Goal: Information Seeking & Learning: Learn about a topic

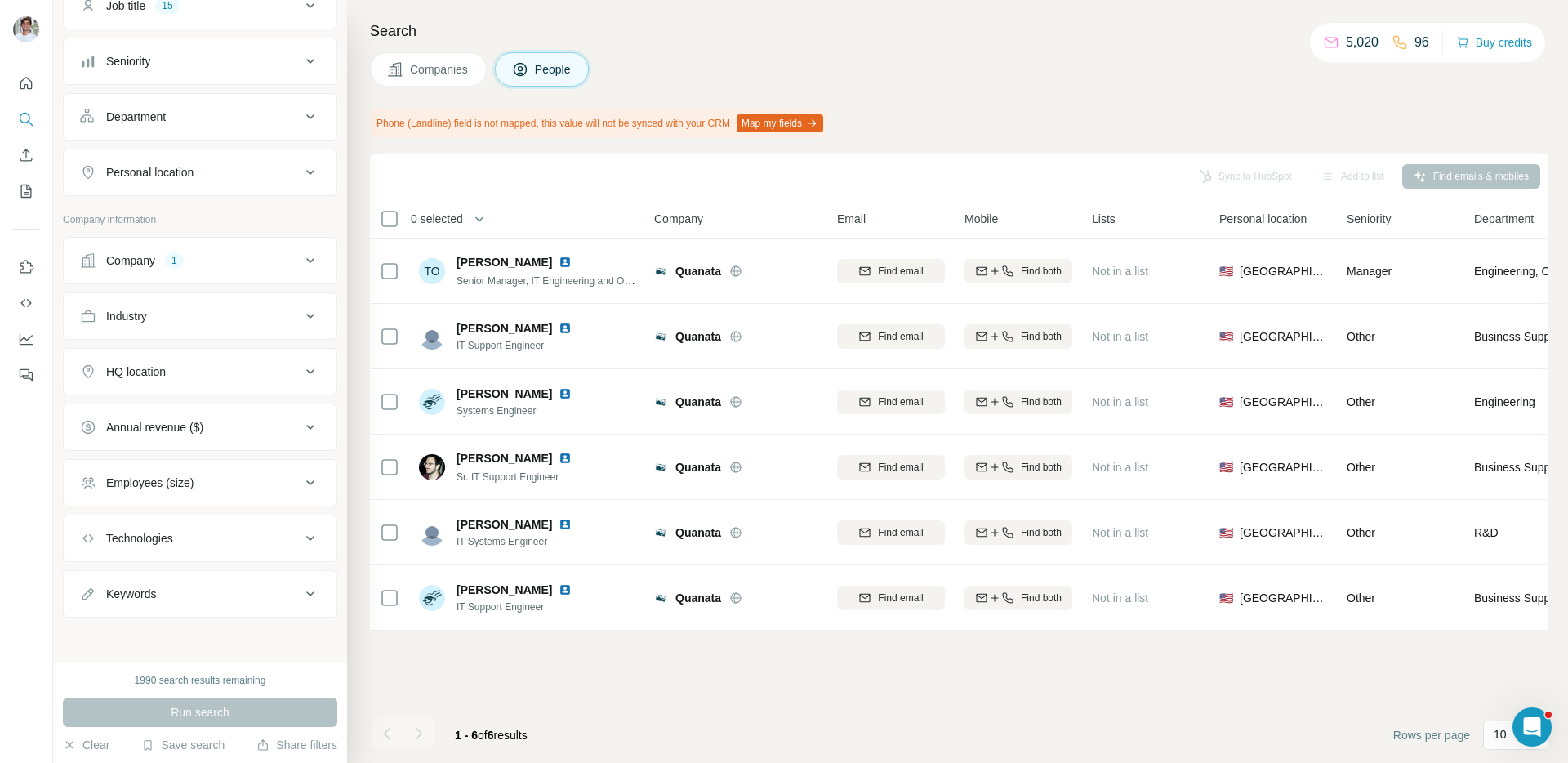
scroll to position [149, 0]
click at [222, 258] on div "Company 1" at bounding box center [191, 259] width 221 height 17
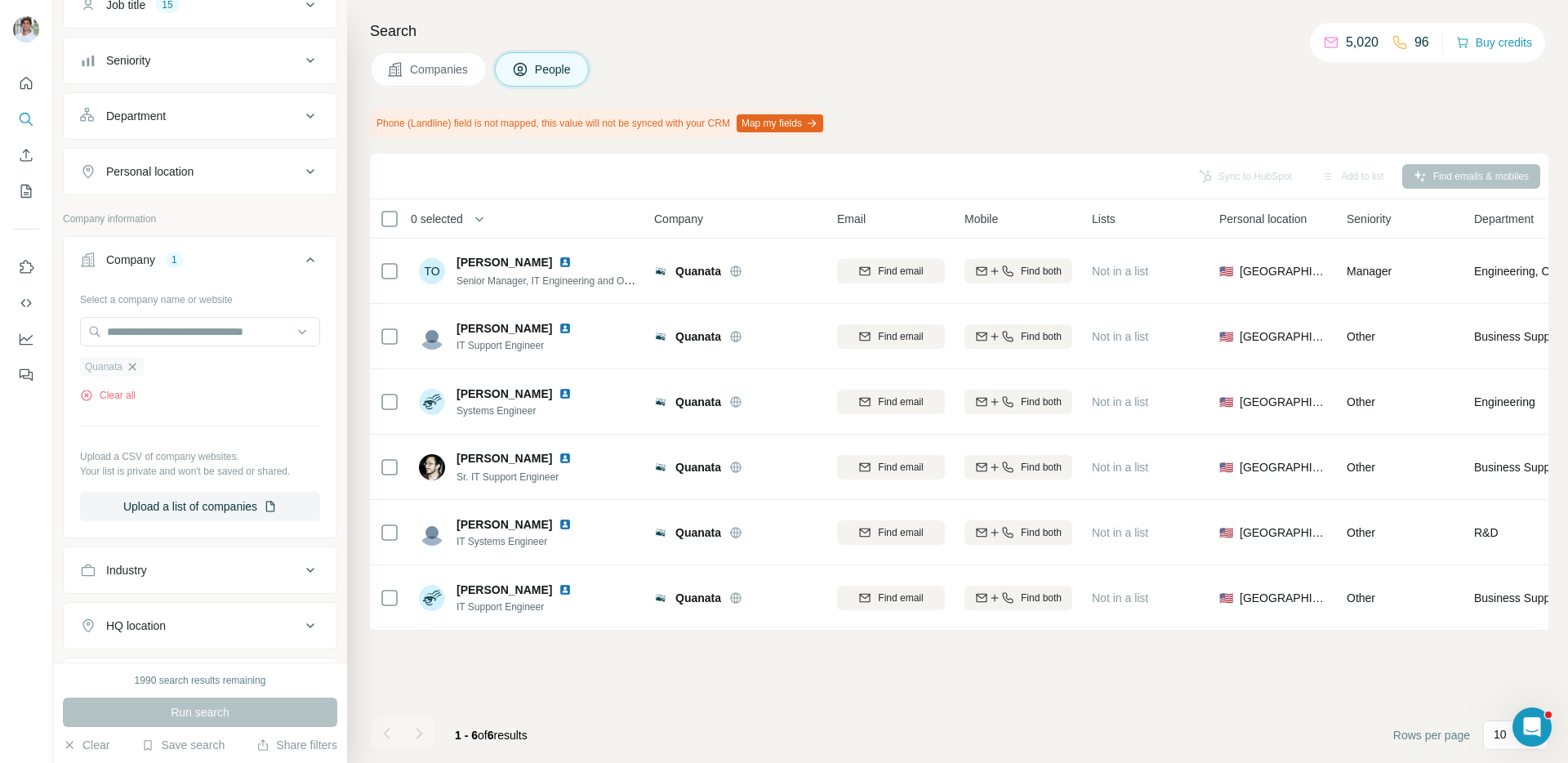
click at [131, 369] on icon "button" at bounding box center [132, 366] width 7 height 7
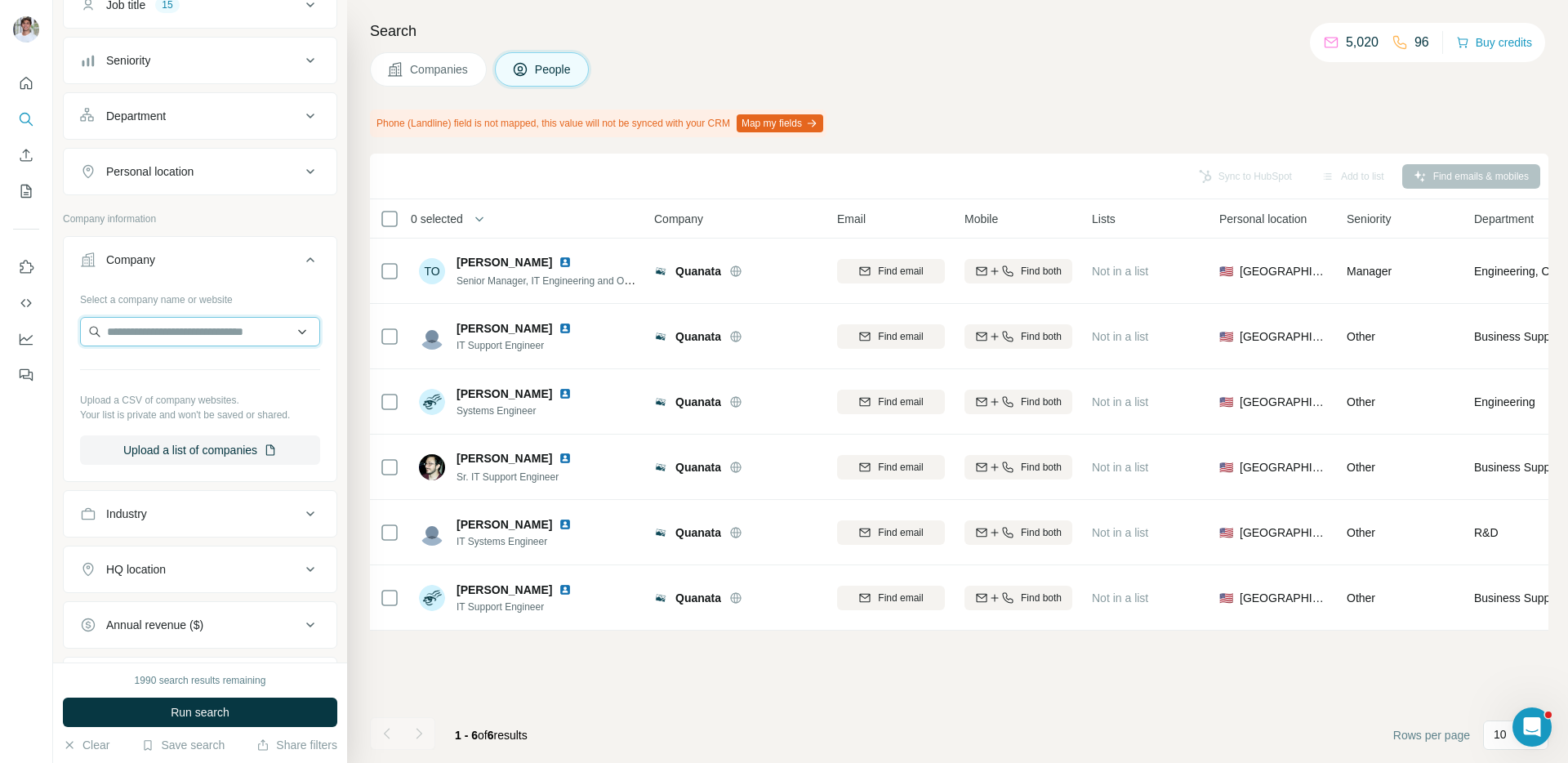
click at [141, 343] on input "text" at bounding box center [200, 331] width 240 height 29
click at [230, 337] on input "**********" at bounding box center [200, 331] width 240 height 29
paste input "text"
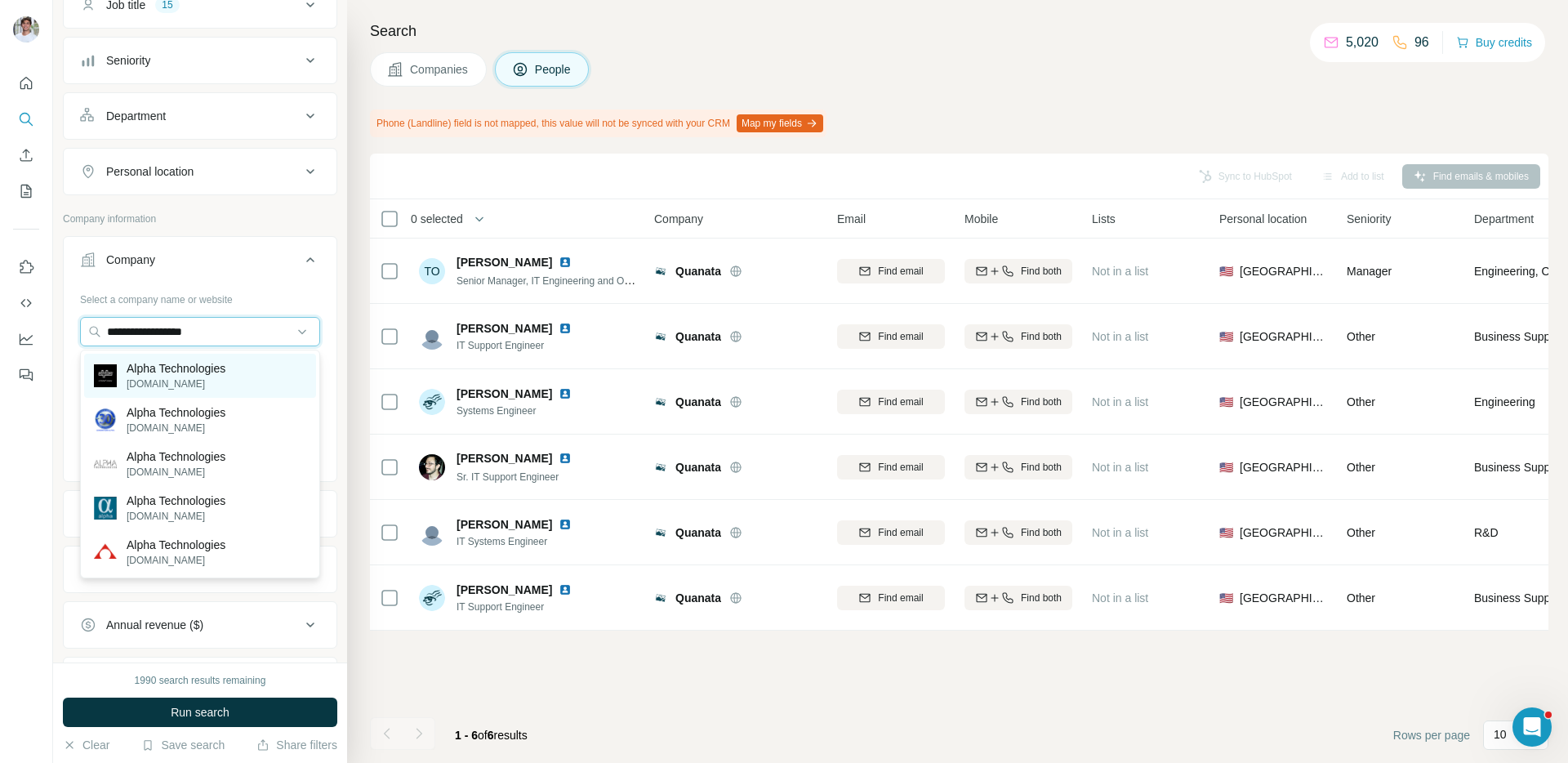
type input "**********"
click at [221, 383] on p "[DOMAIN_NAME]" at bounding box center [176, 384] width 99 height 15
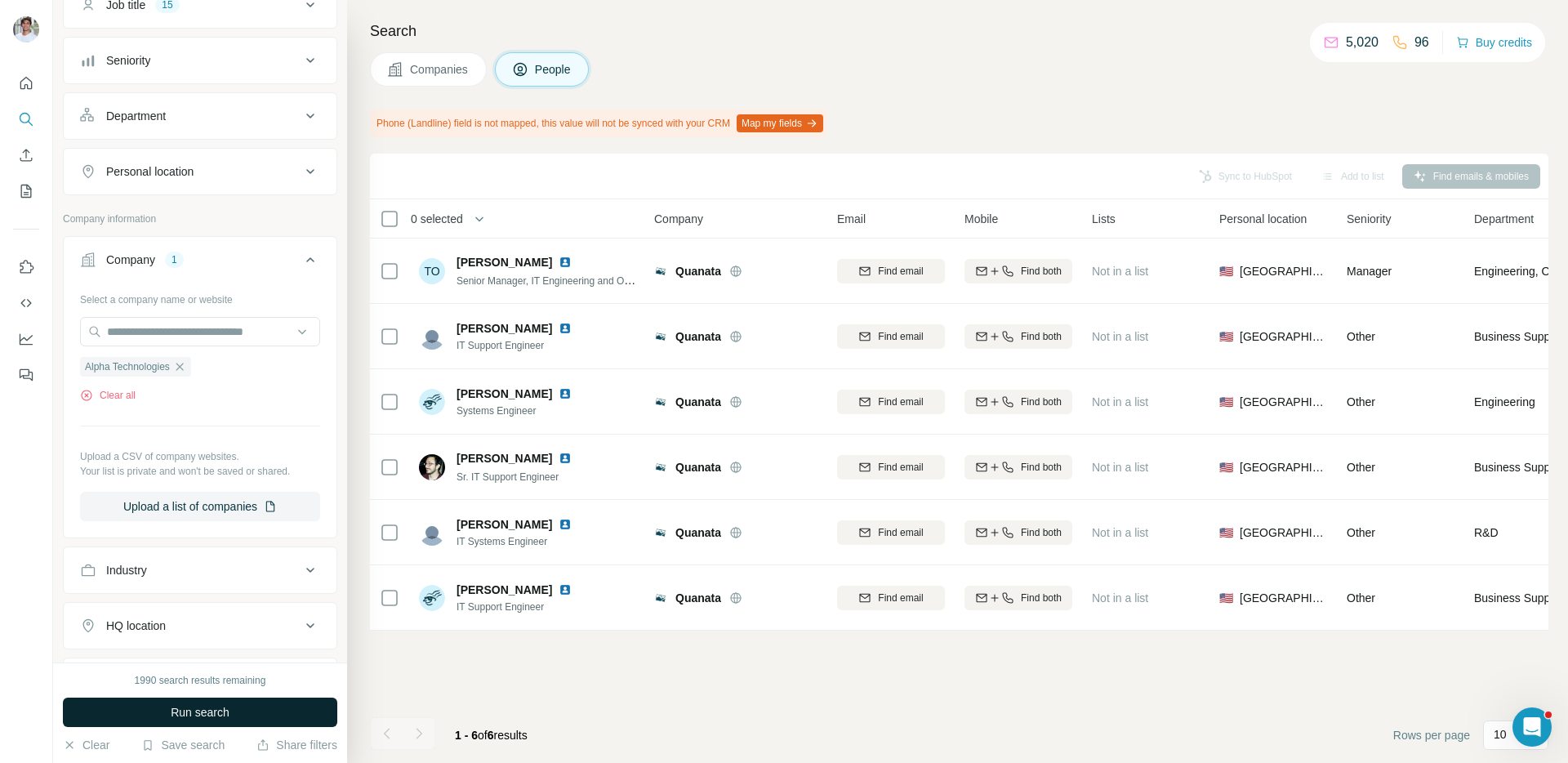
click at [192, 702] on button "Run search" at bounding box center [199, 712] width 274 height 29
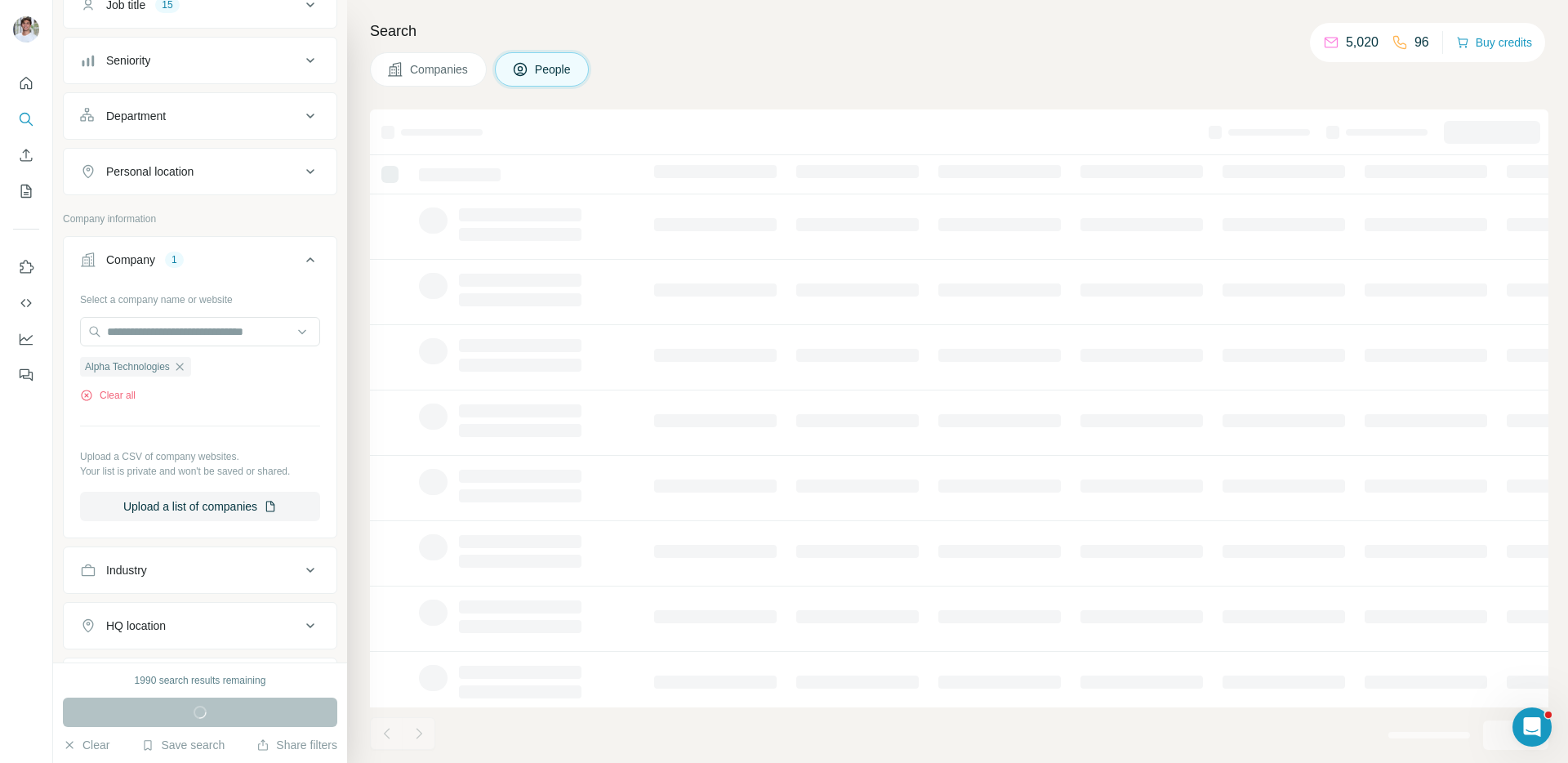
click at [461, 82] on button "Companies" at bounding box center [428, 69] width 116 height 34
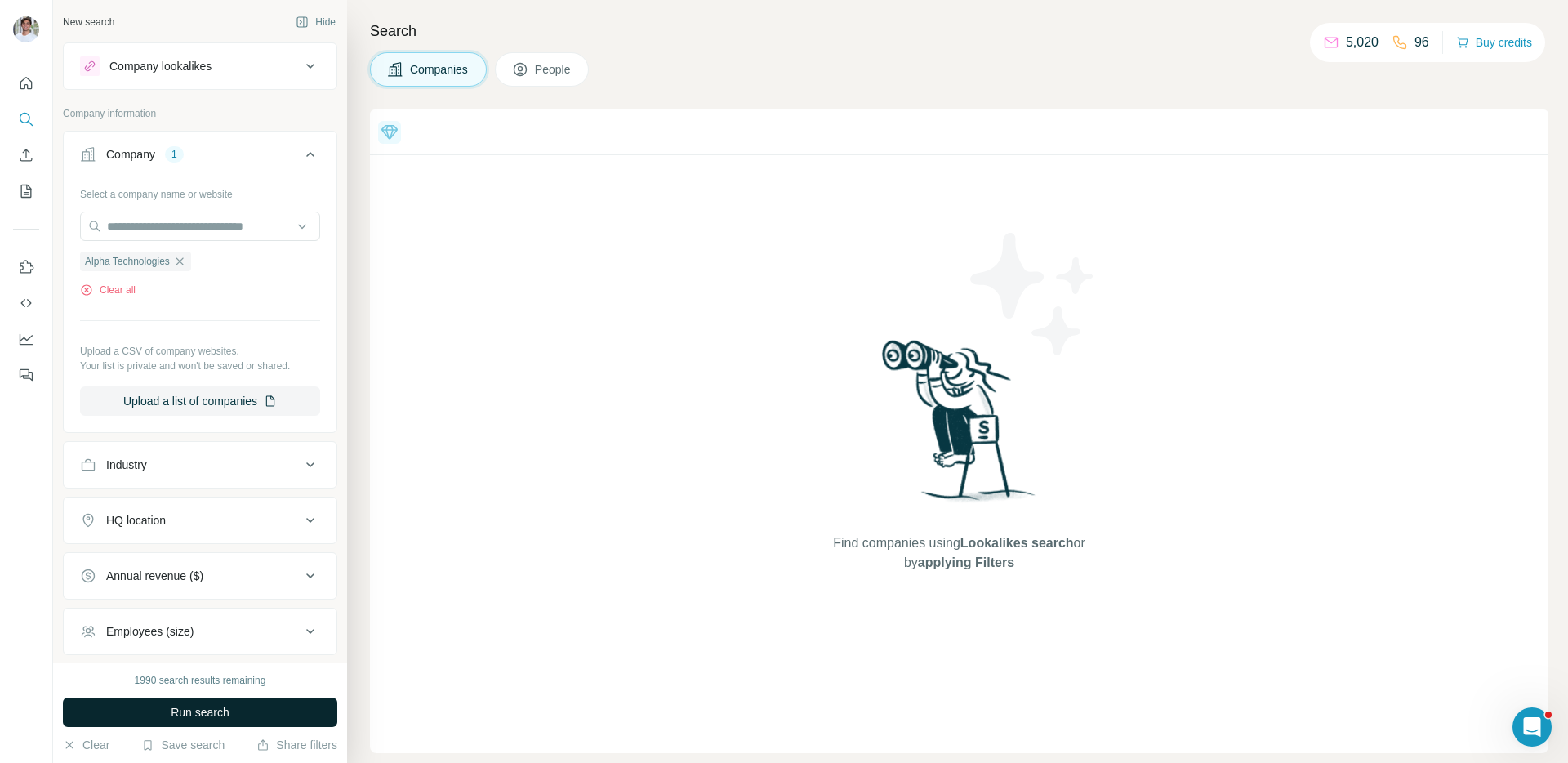
click at [223, 704] on span "Run search" at bounding box center [199, 712] width 59 height 17
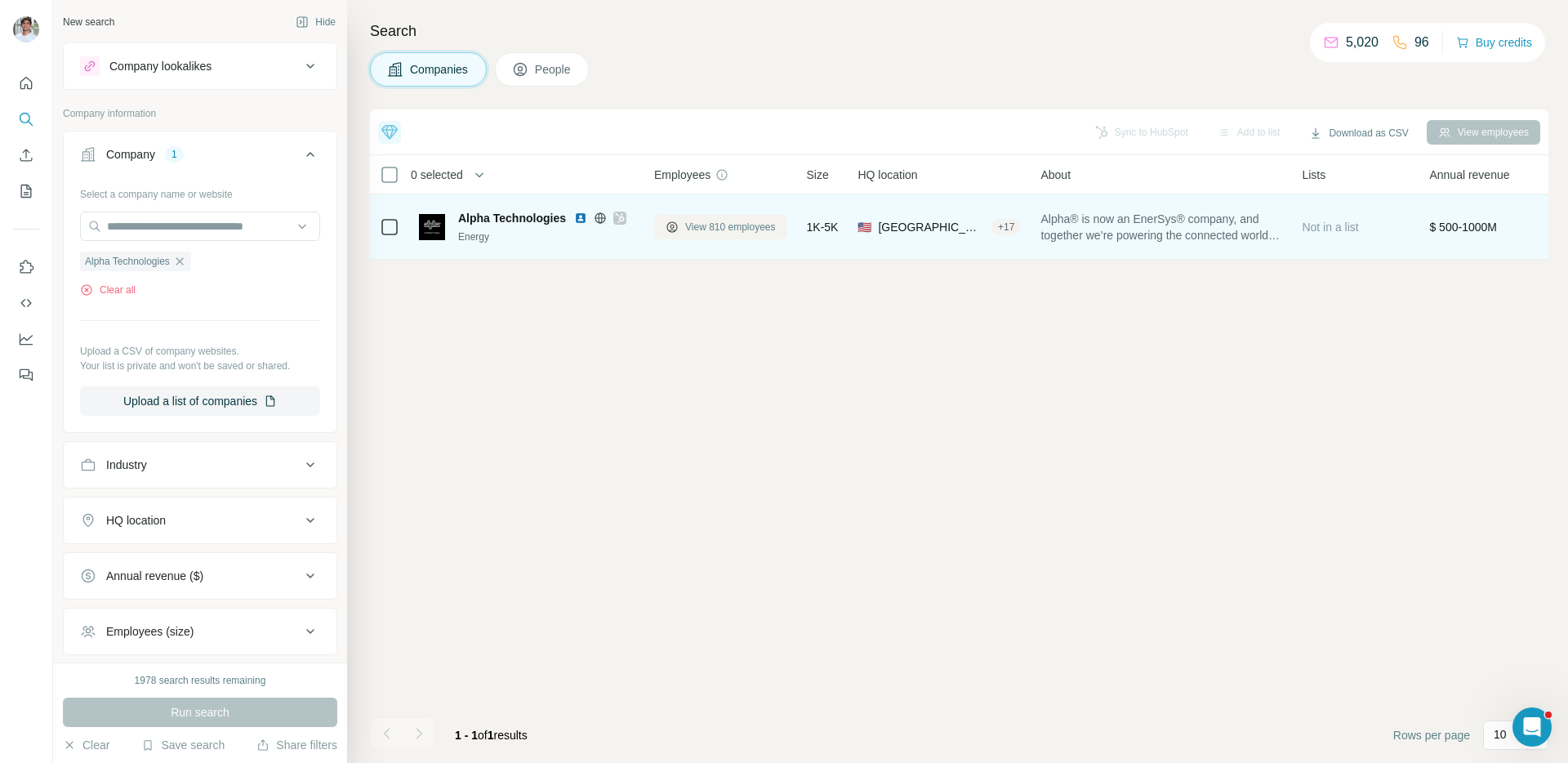
click at [676, 228] on icon at bounding box center [671, 227] width 13 height 13
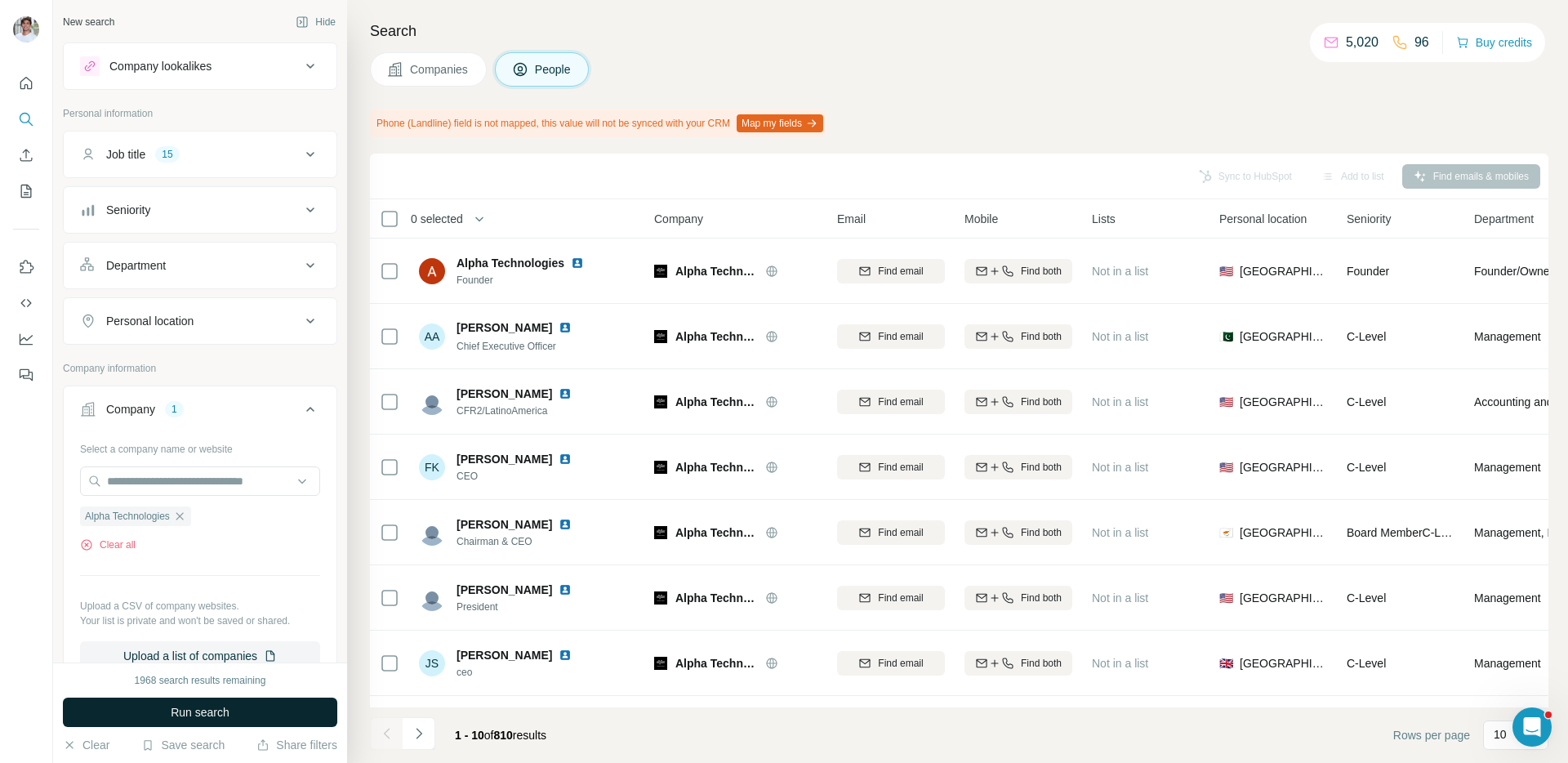
click at [261, 716] on button "Run search" at bounding box center [199, 712] width 274 height 29
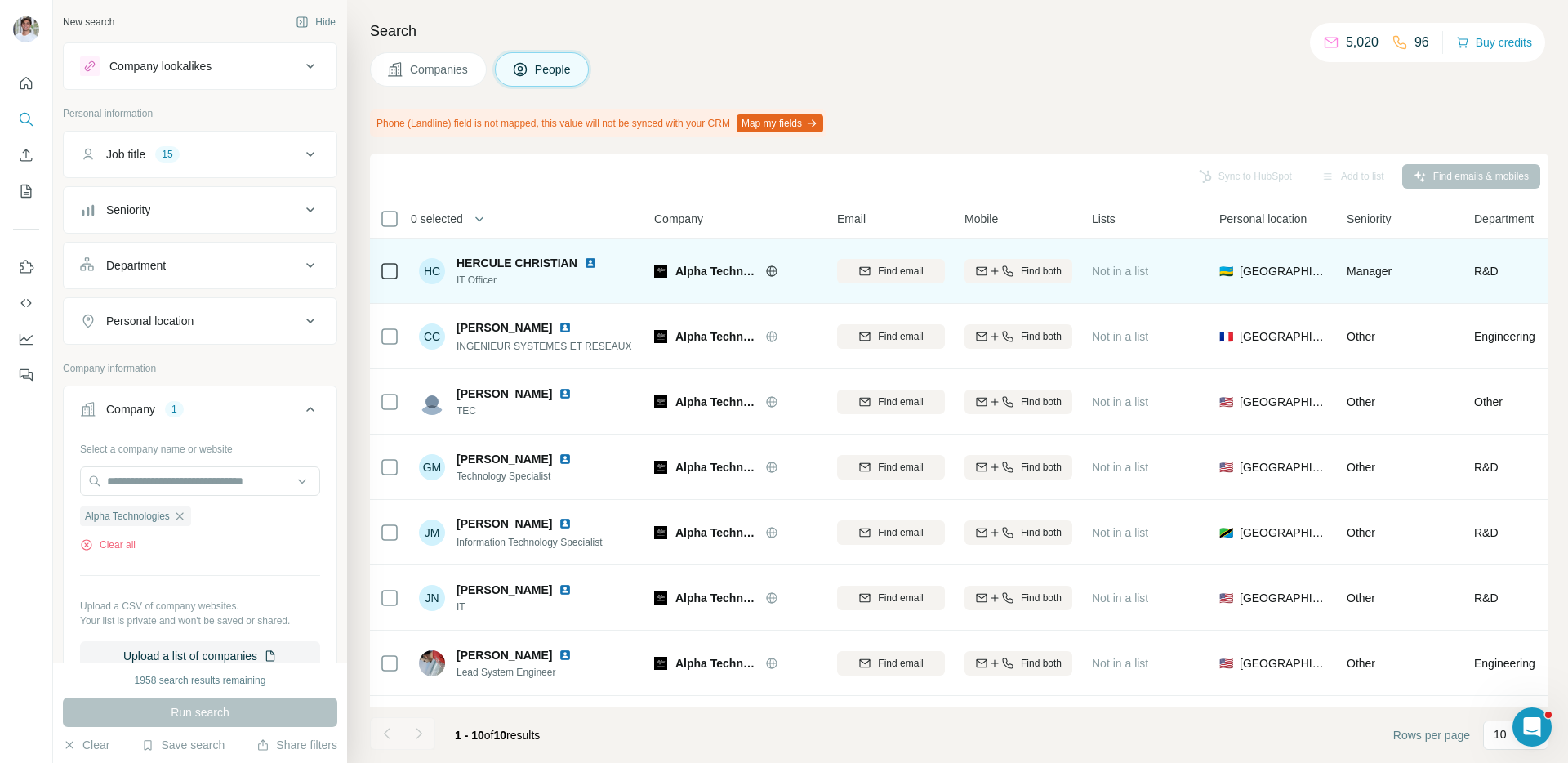
click at [588, 259] on img at bounding box center [590, 263] width 13 height 13
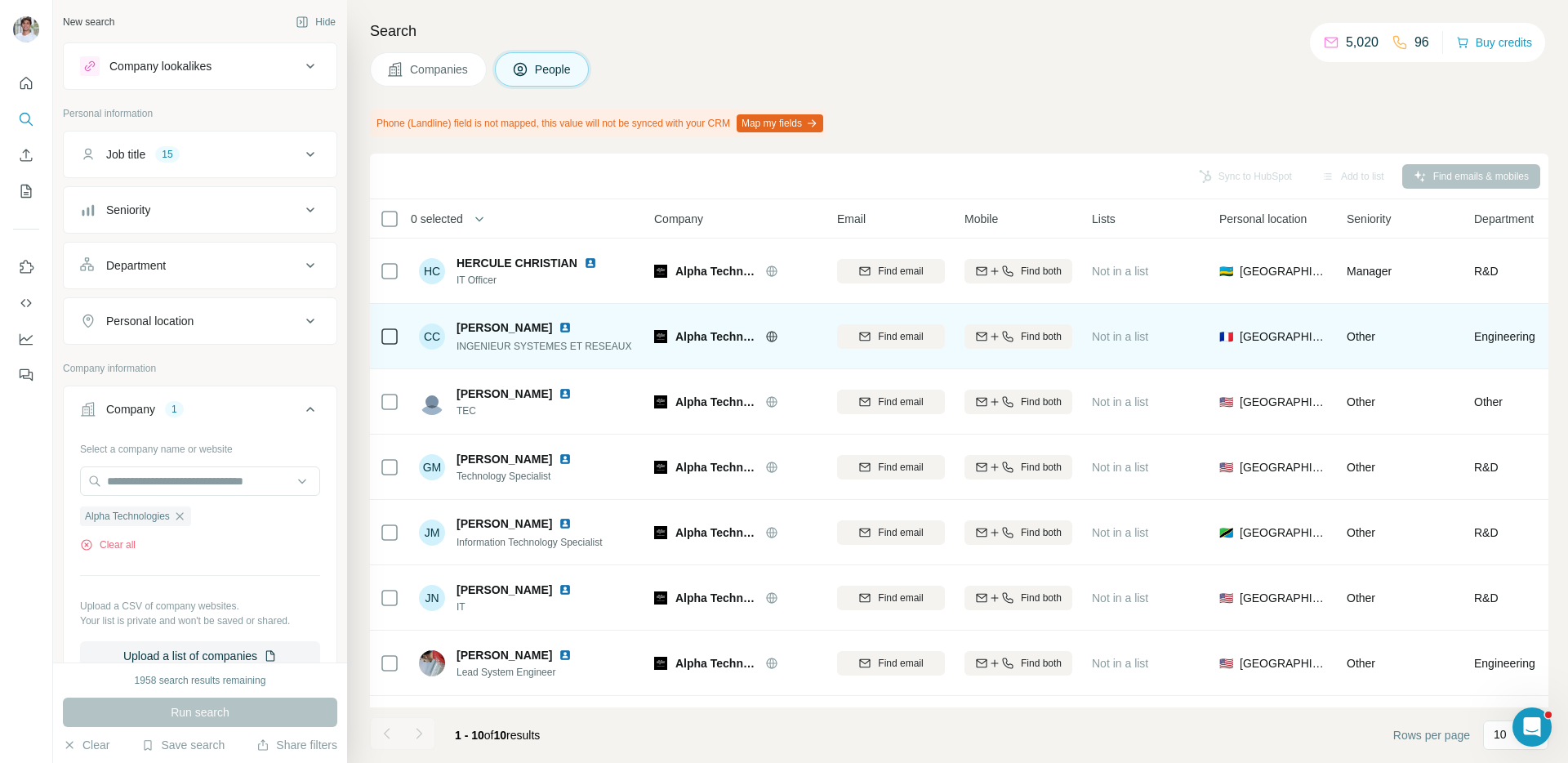
click at [572, 330] on img at bounding box center [565, 327] width 13 height 13
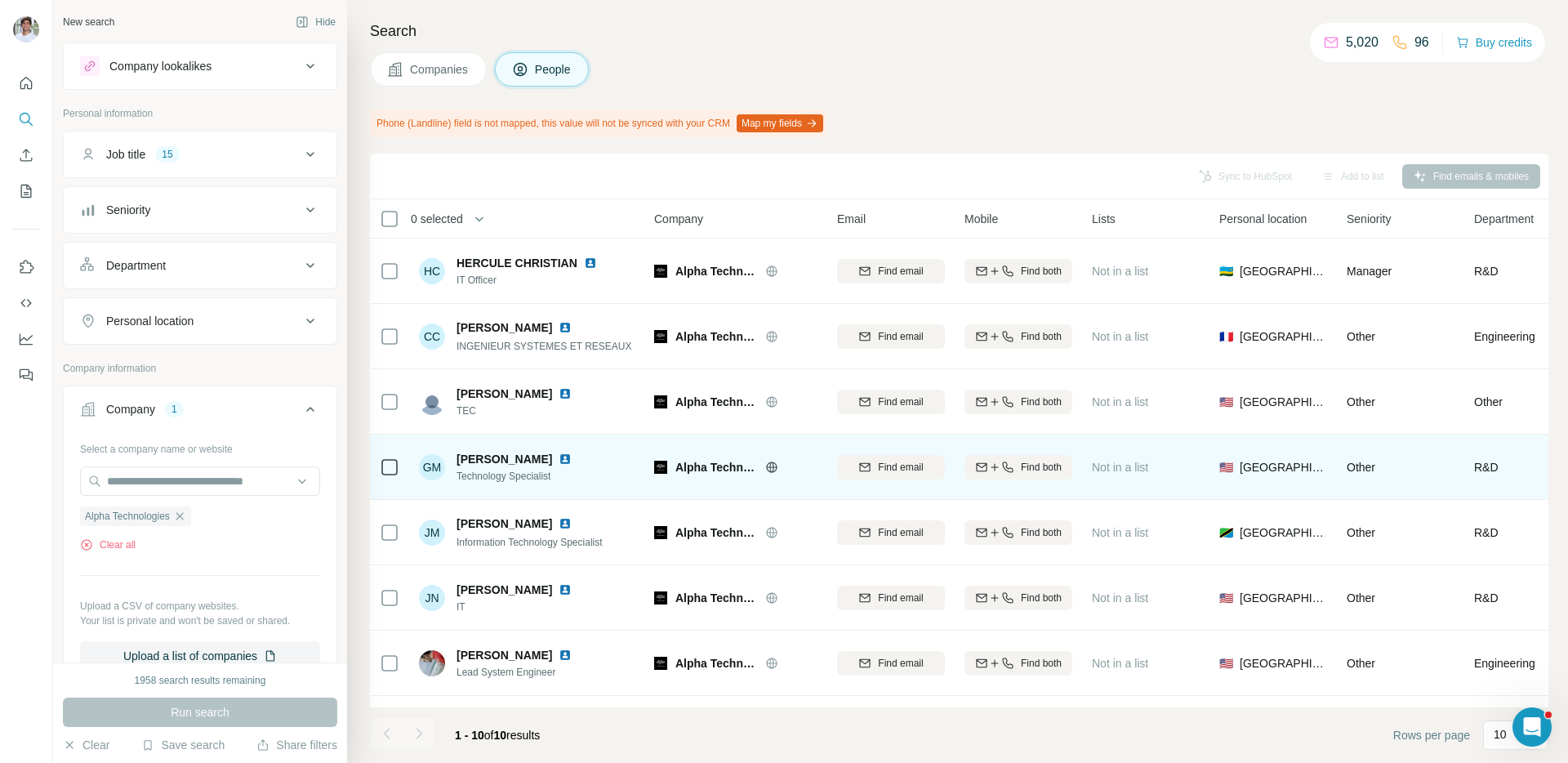
click at [559, 462] on img at bounding box center [565, 459] width 13 height 13
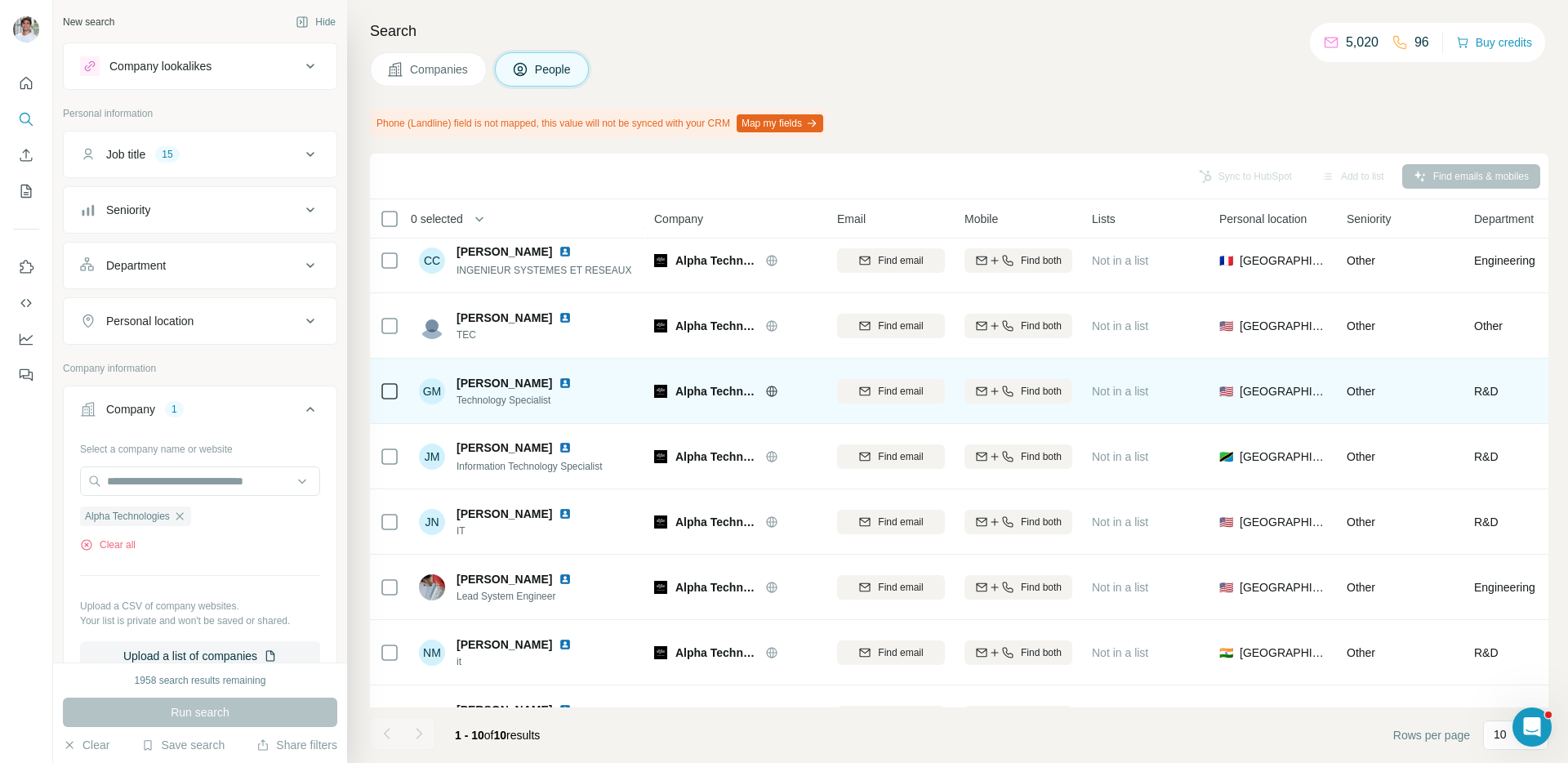
scroll to position [77, 0]
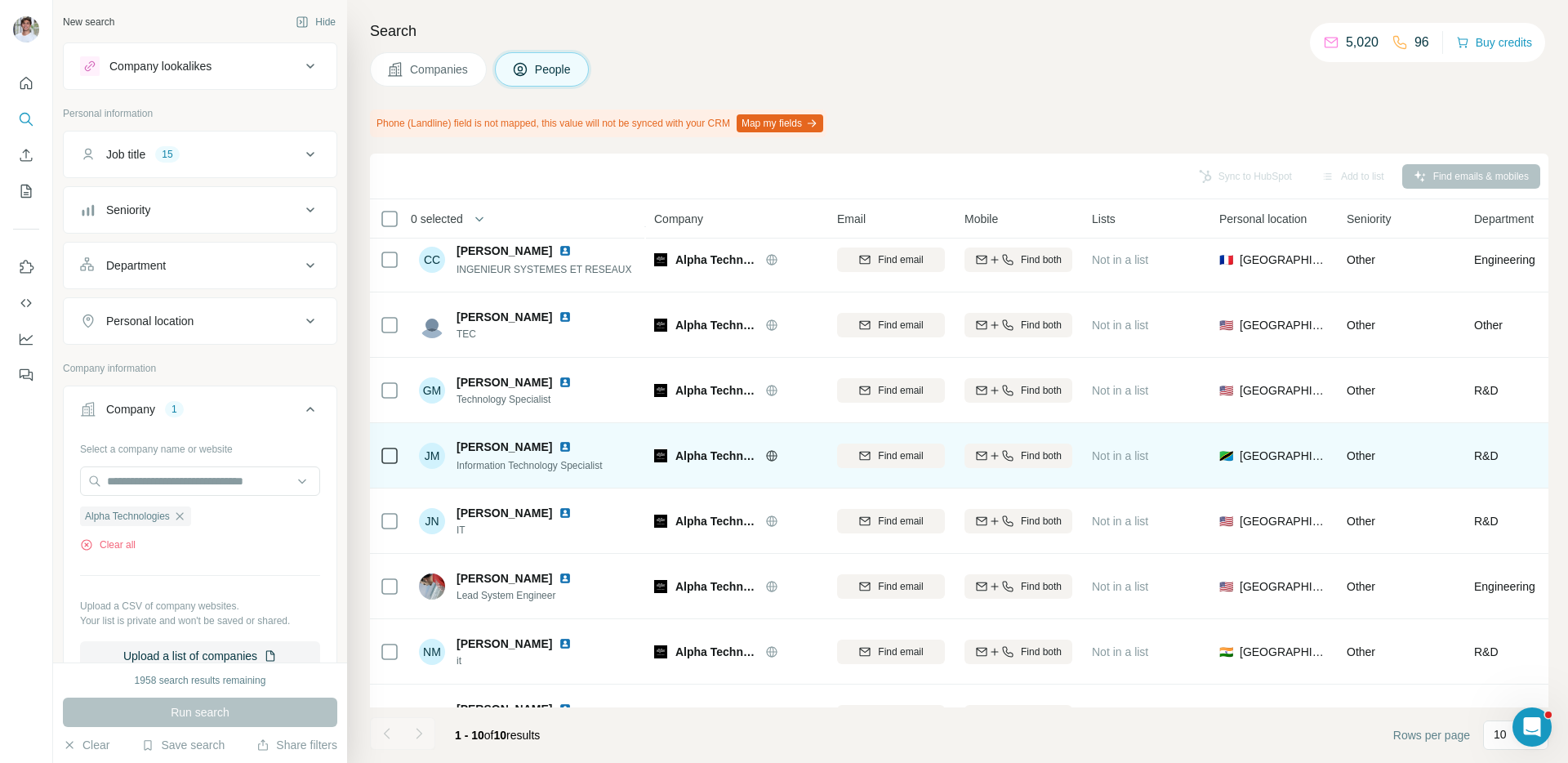
click at [559, 445] on img at bounding box center [565, 446] width 13 height 13
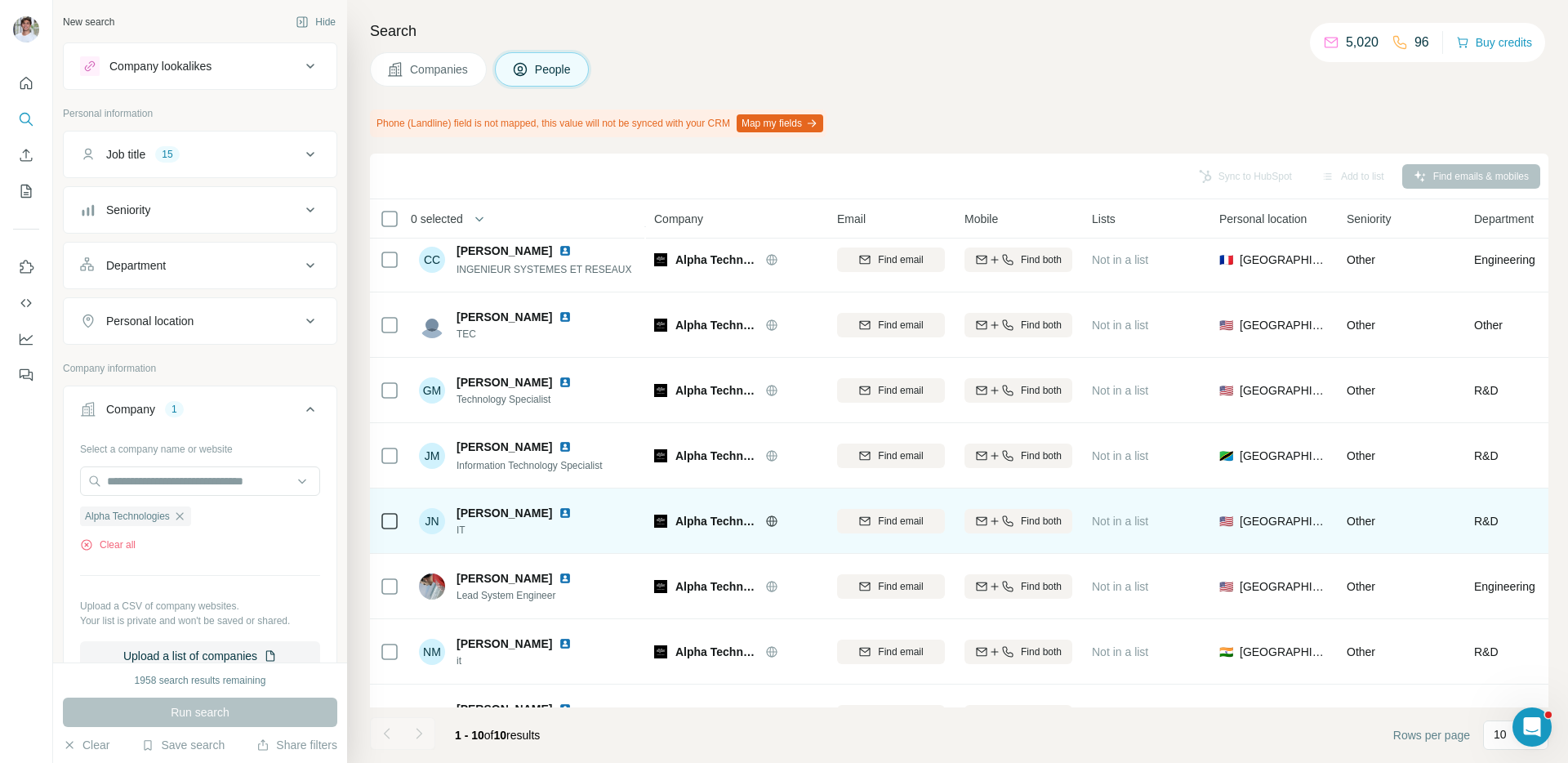
click at [559, 511] on img at bounding box center [565, 512] width 13 height 13
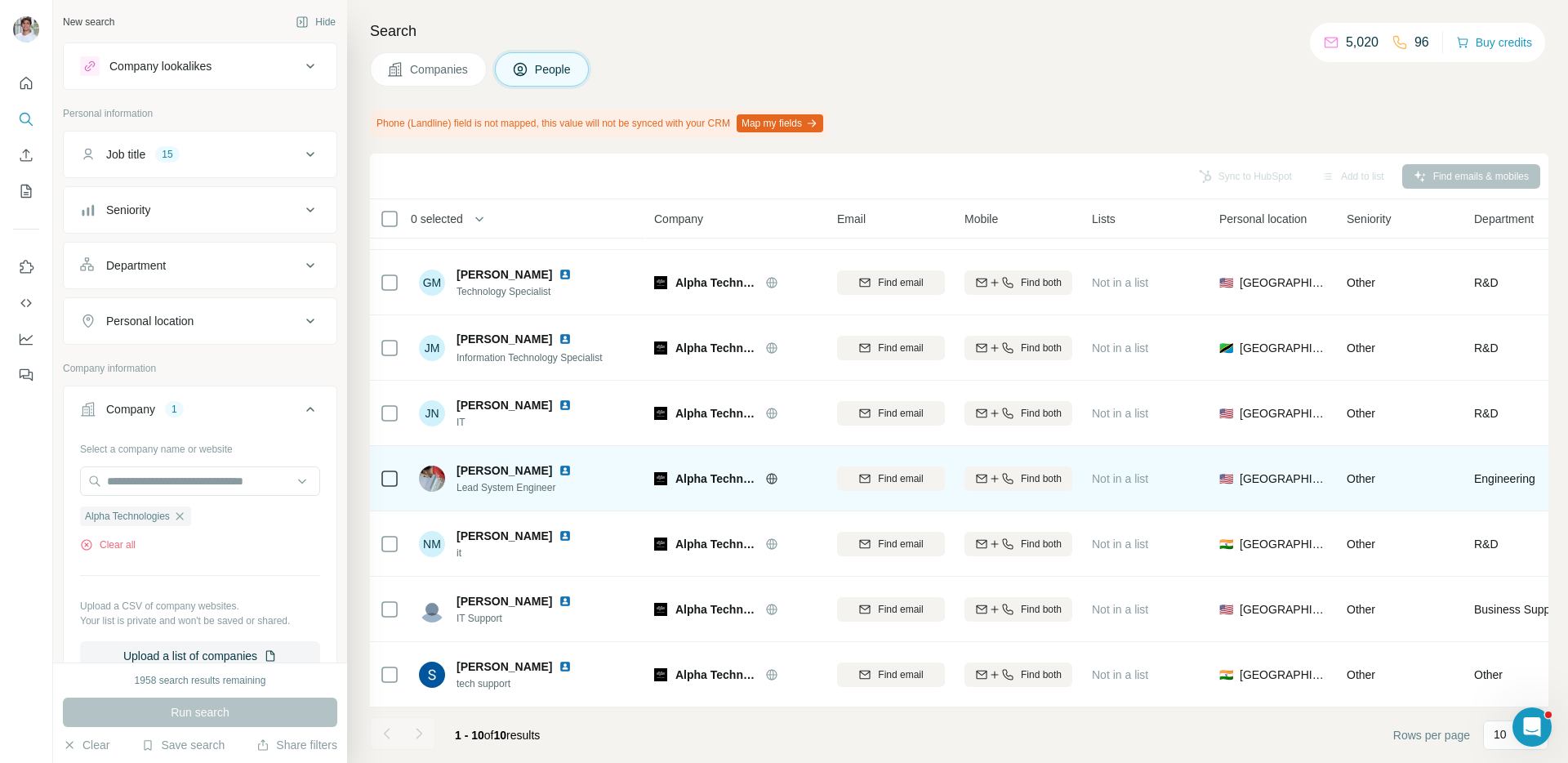
click at [551, 476] on div "[PERSON_NAME]" at bounding box center [523, 470] width 135 height 17
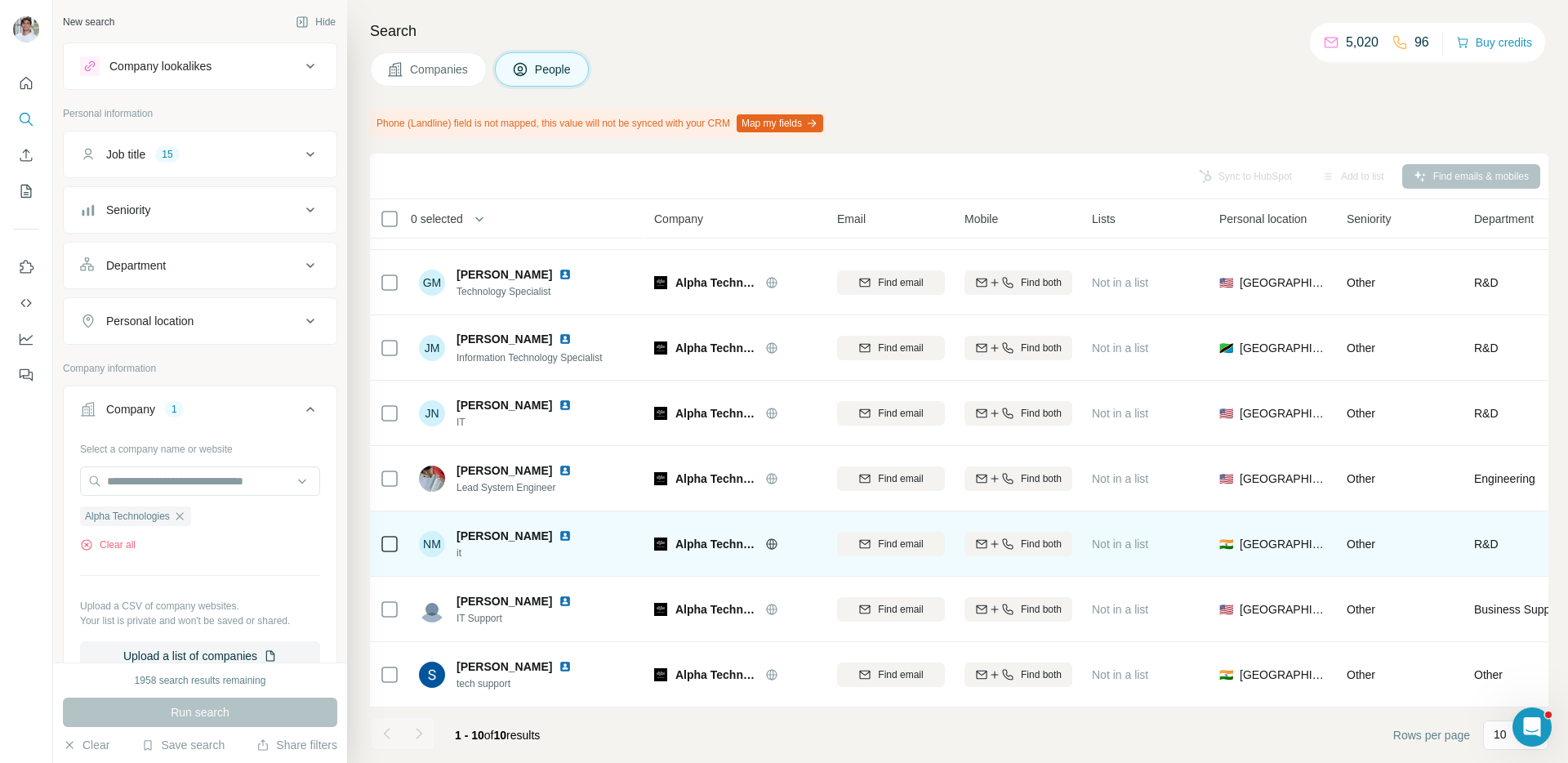
click at [559, 538] on img at bounding box center [565, 535] width 13 height 13
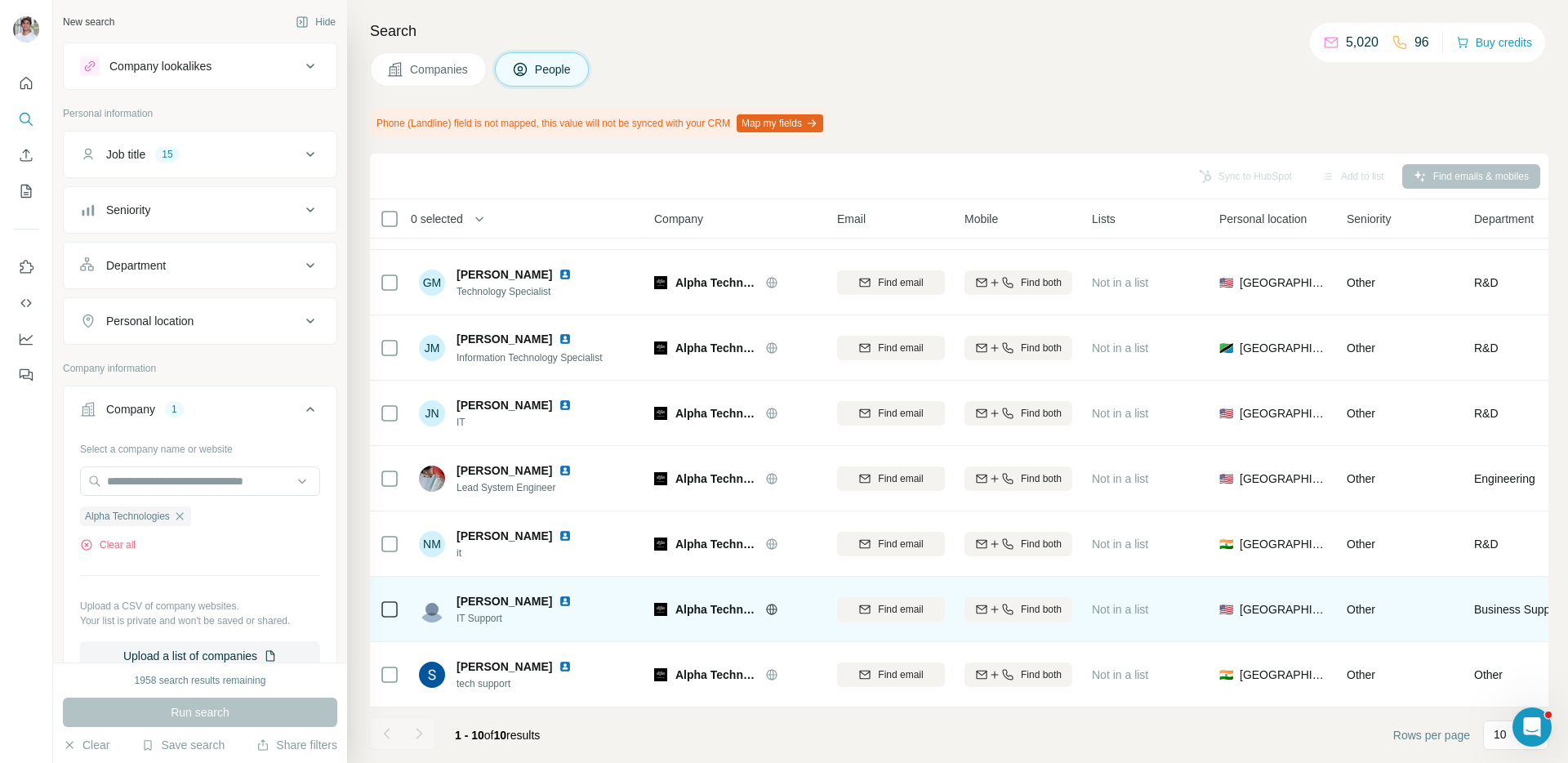
click at [559, 603] on img at bounding box center [565, 601] width 13 height 13
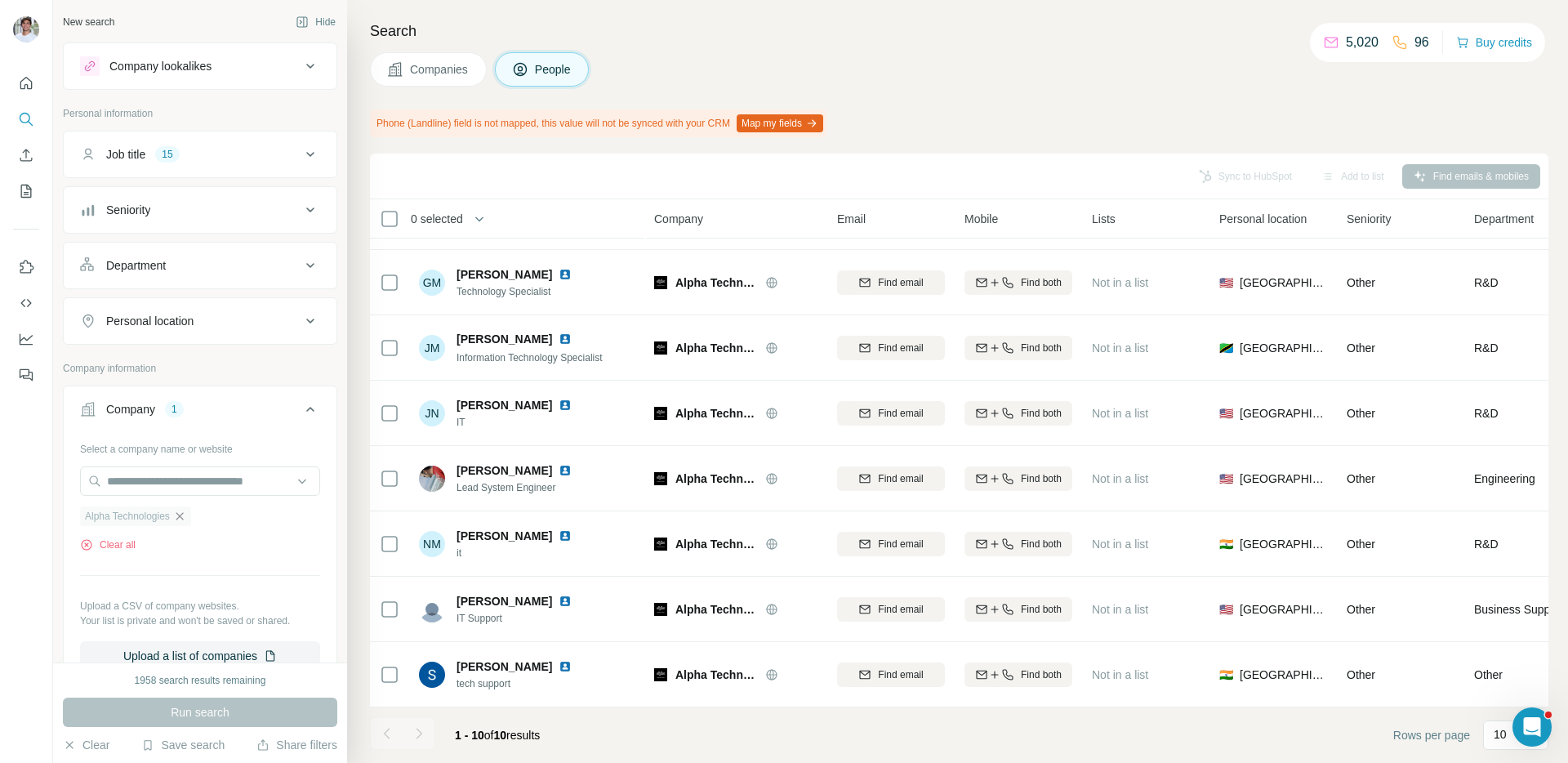
click at [184, 513] on icon "button" at bounding box center [179, 516] width 13 height 13
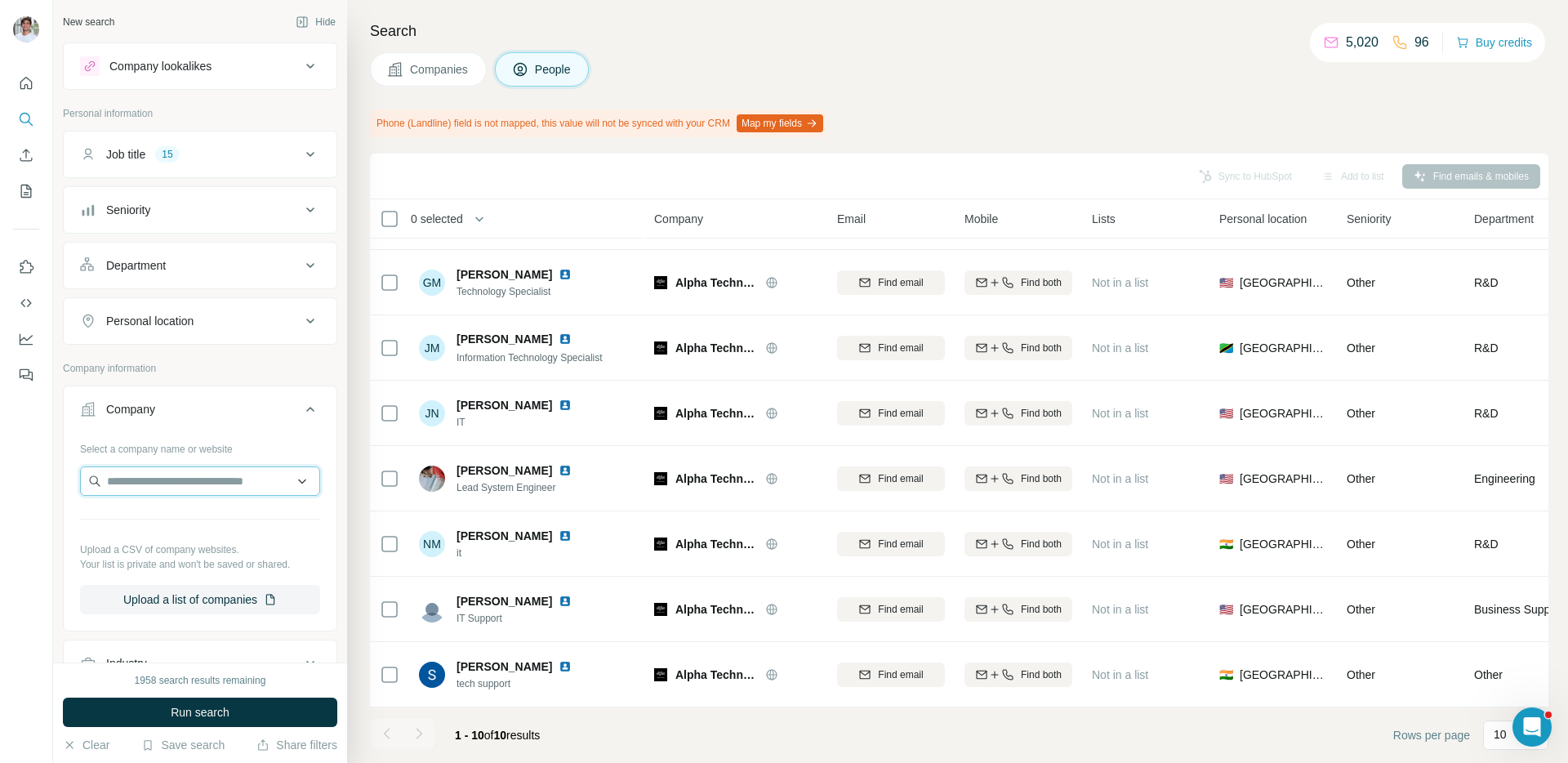
click at [184, 486] on input "text" at bounding box center [200, 481] width 240 height 29
paste input "**********"
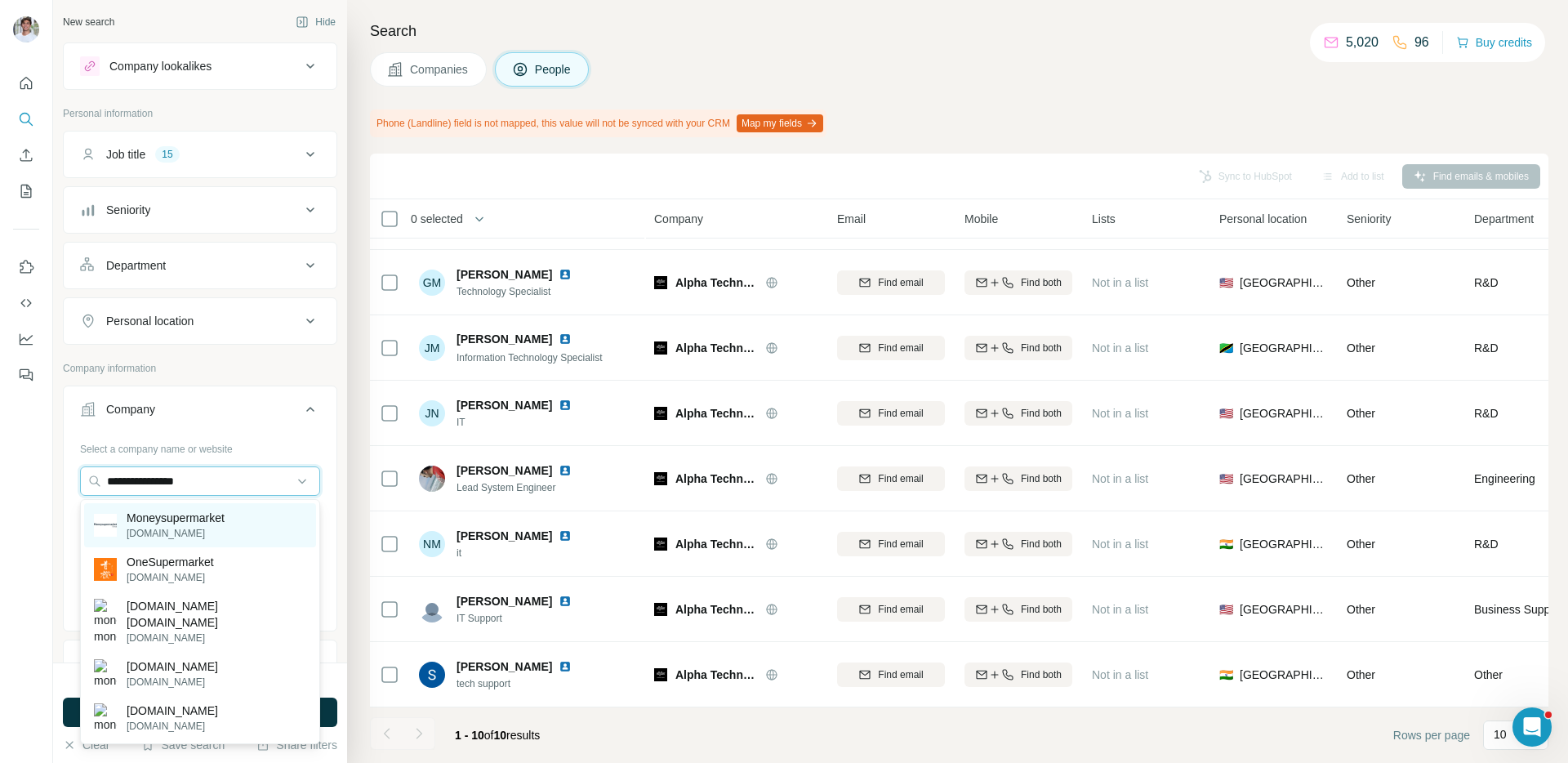
type input "**********"
click at [186, 534] on p "[DOMAIN_NAME]" at bounding box center [175, 533] width 98 height 15
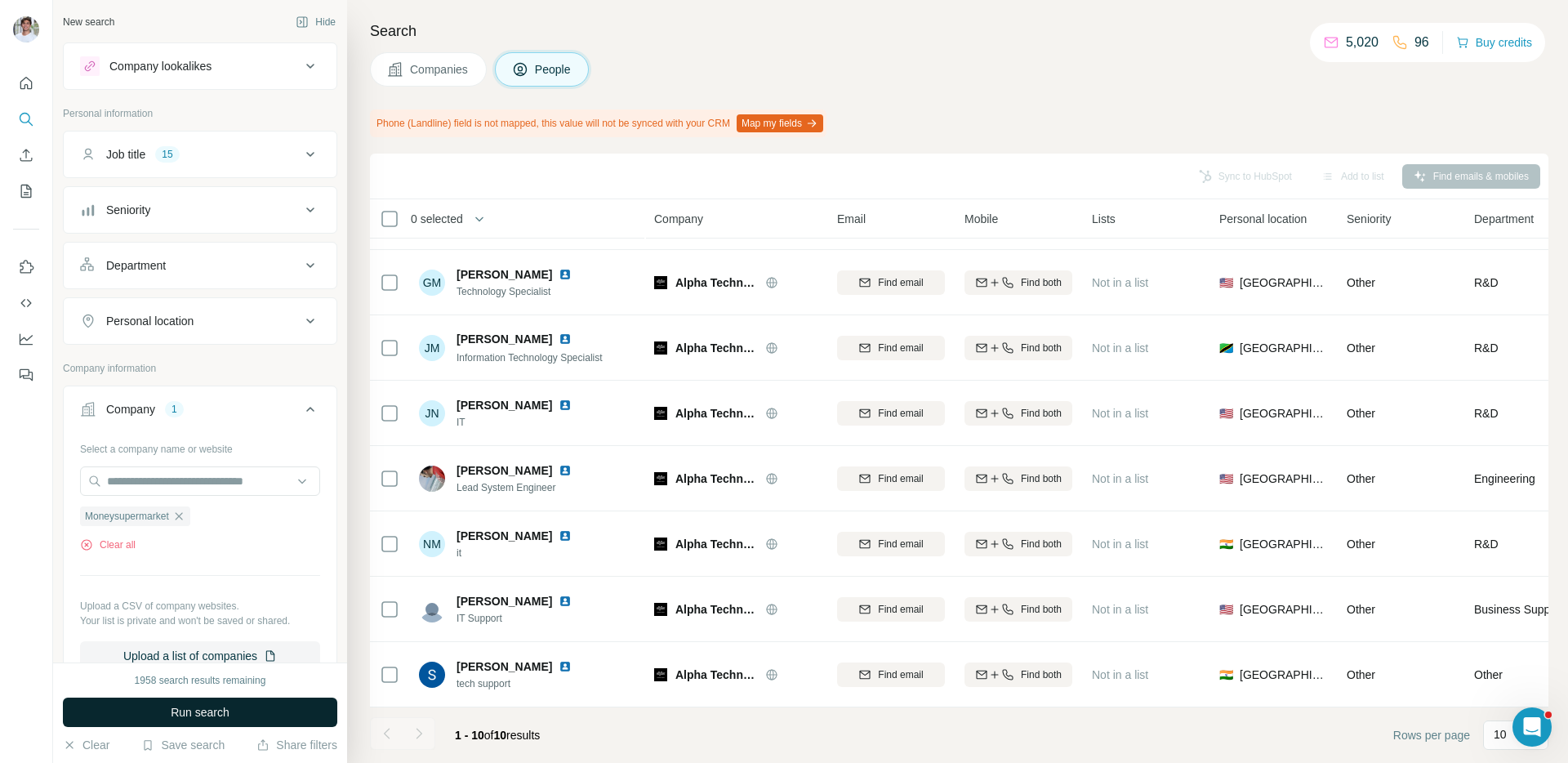
click at [247, 716] on button "Run search" at bounding box center [199, 712] width 274 height 29
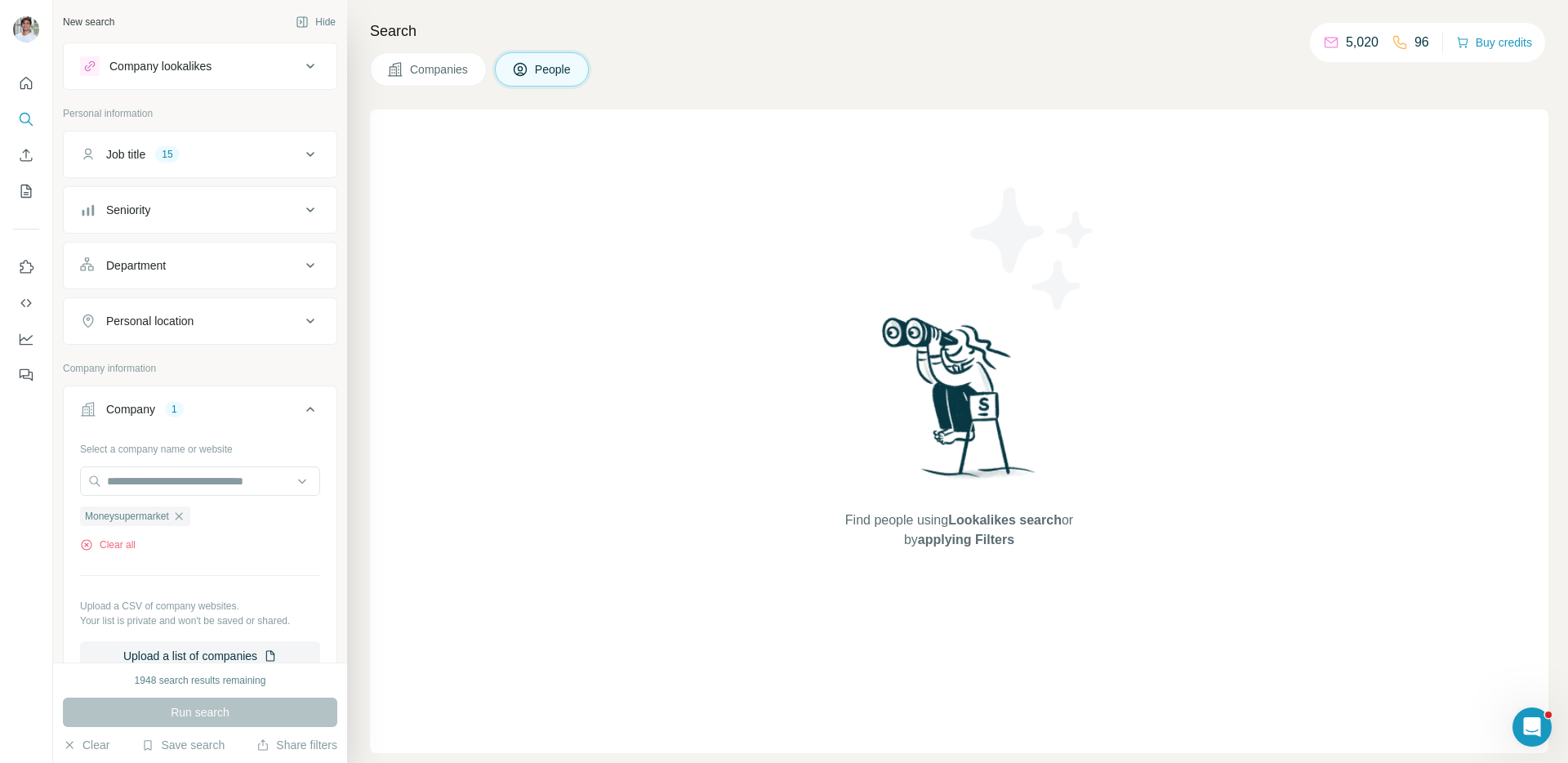
click at [444, 86] on div "Search Companies People Find people using Lookalikes search or by applying Filt…" at bounding box center [957, 381] width 1221 height 763
click at [444, 81] on button "Companies" at bounding box center [428, 69] width 116 height 34
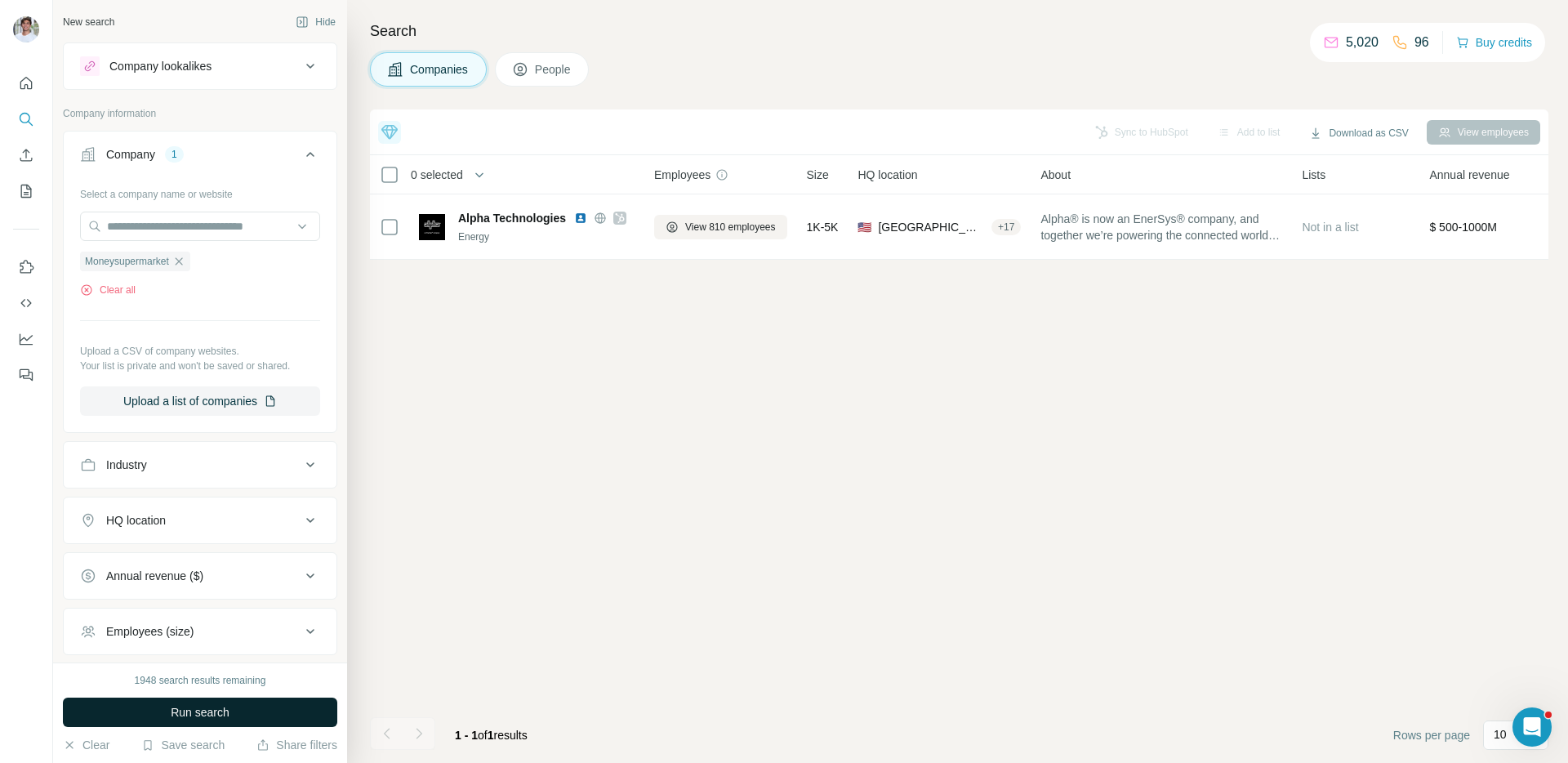
click at [272, 699] on button "Run search" at bounding box center [199, 712] width 274 height 29
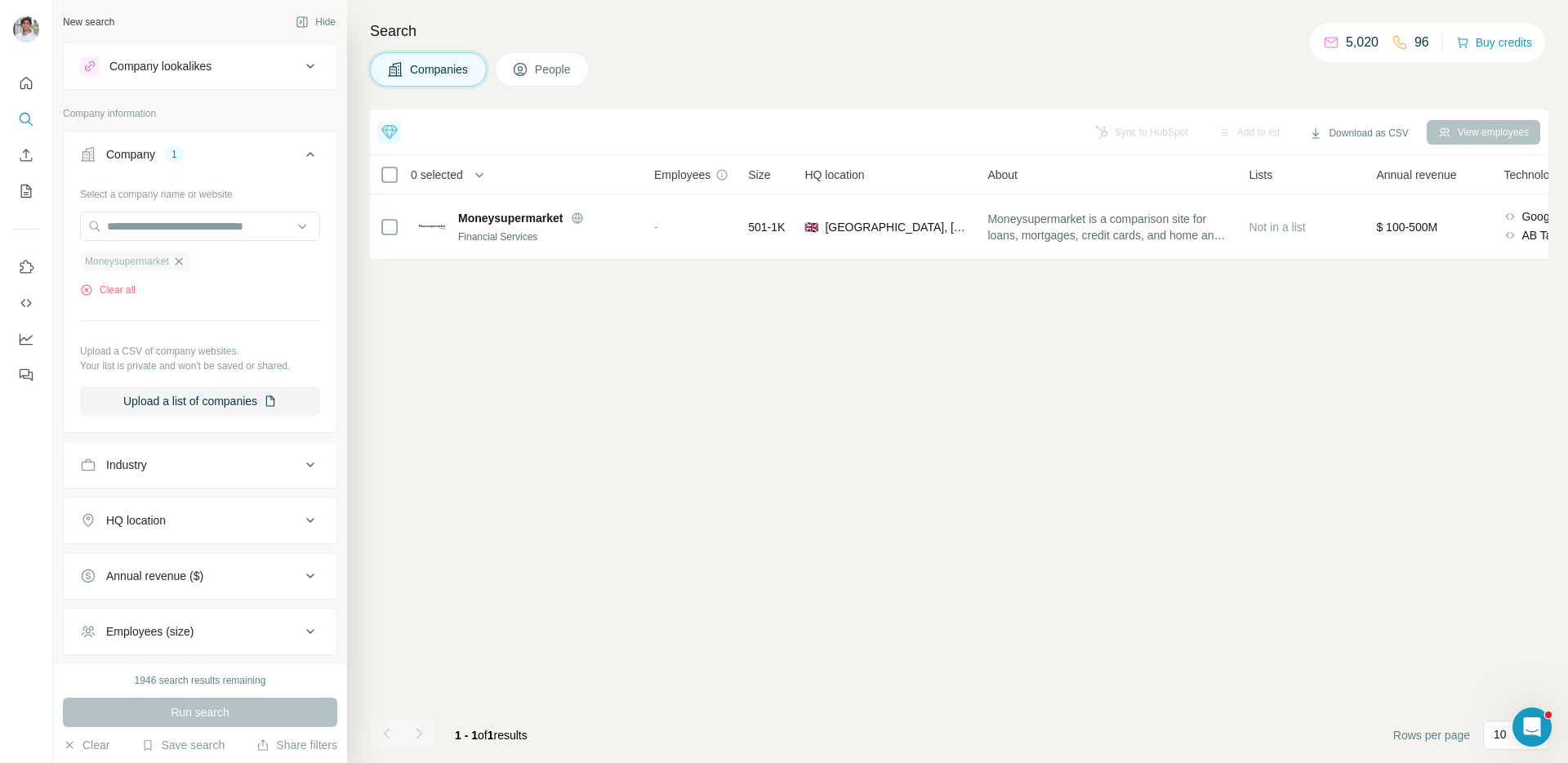
click at [182, 257] on icon "button" at bounding box center [178, 261] width 13 height 13
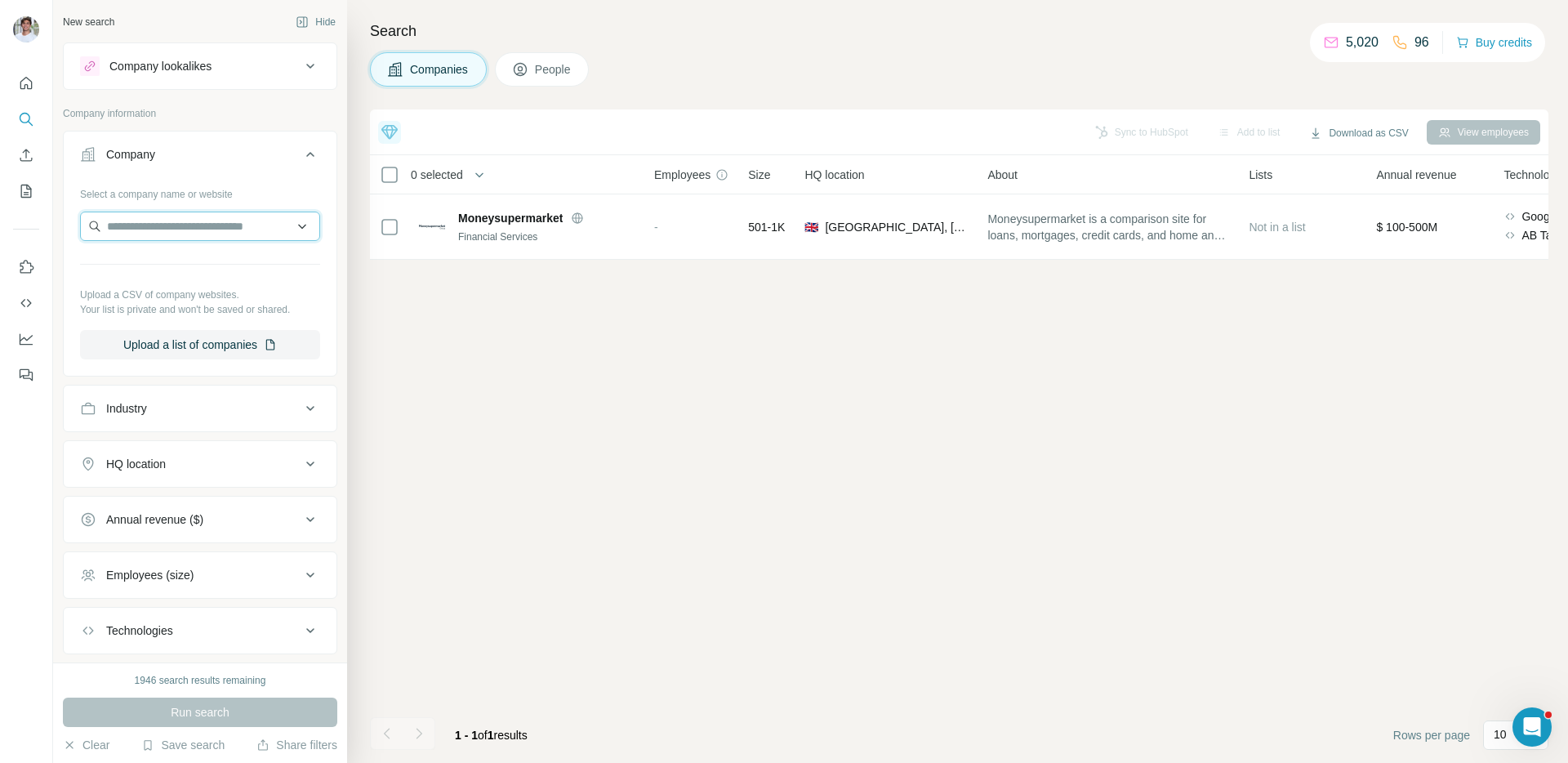
click at [182, 232] on input "text" at bounding box center [200, 226] width 240 height 29
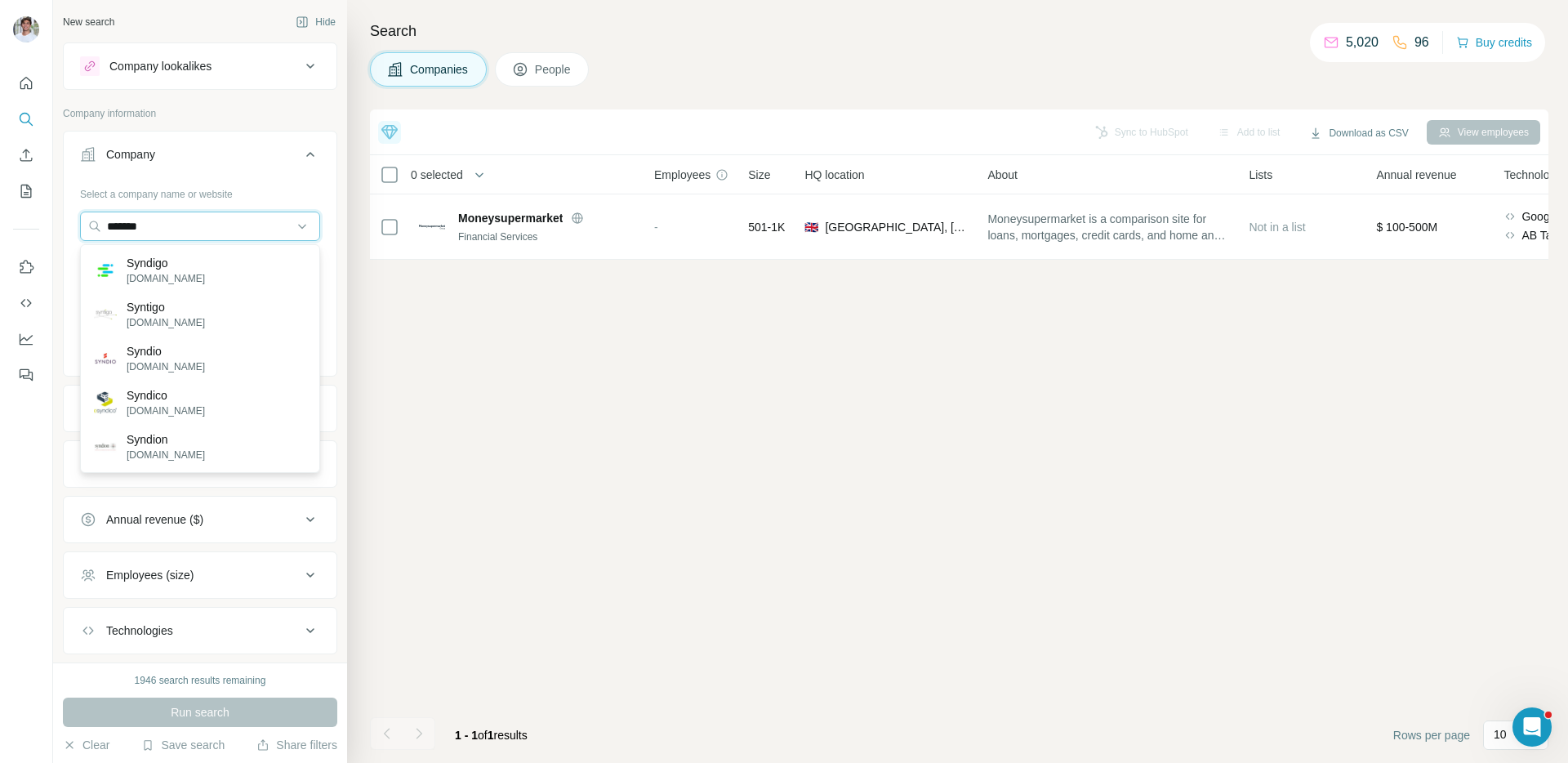
type input "*******"
click at [189, 264] on div "Syndigo [DOMAIN_NAME]" at bounding box center [199, 270] width 232 height 44
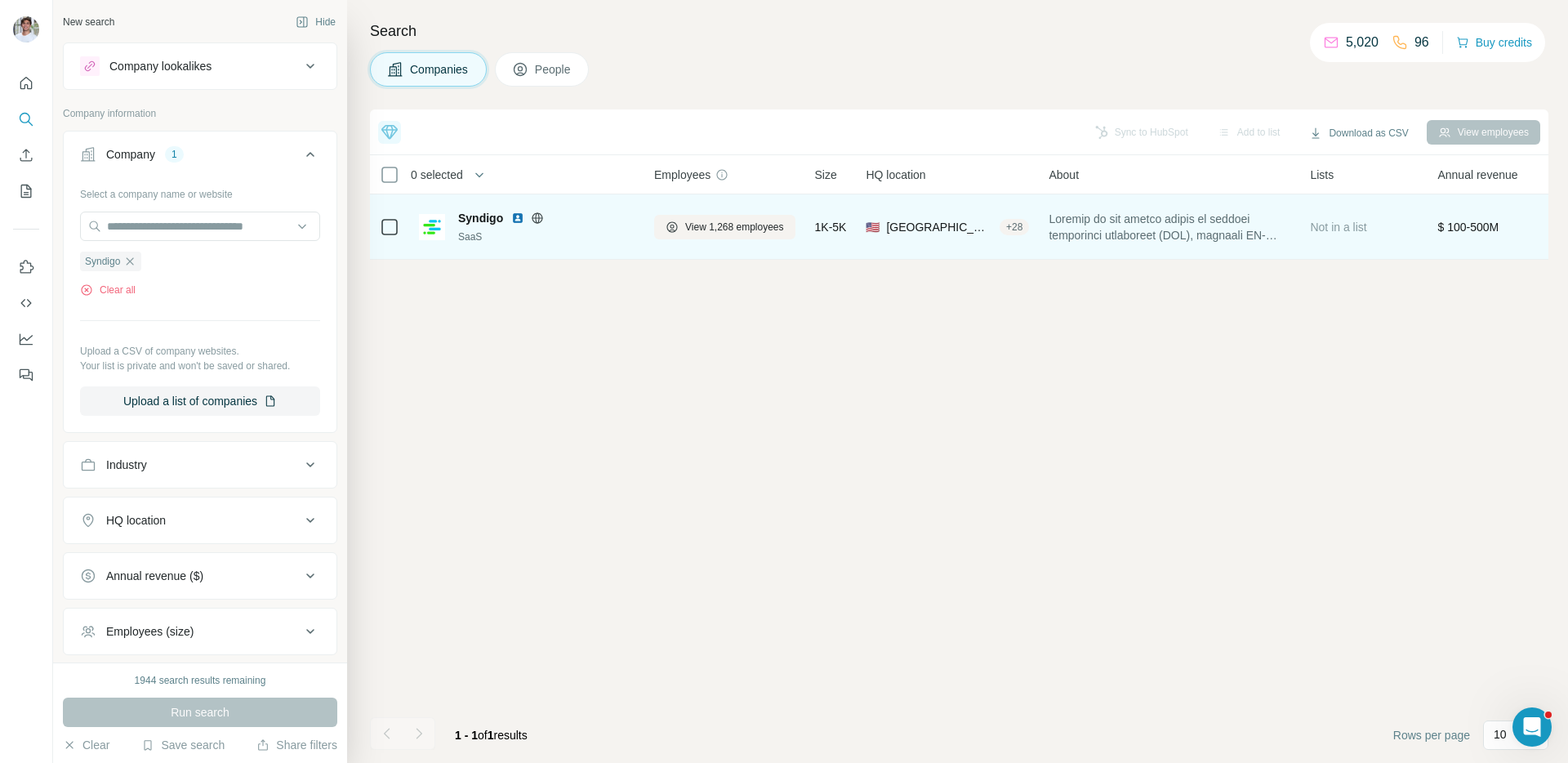
click at [518, 215] on img at bounding box center [518, 218] width 13 height 13
click at [721, 226] on span "View 1,268 employees" at bounding box center [735, 227] width 99 height 15
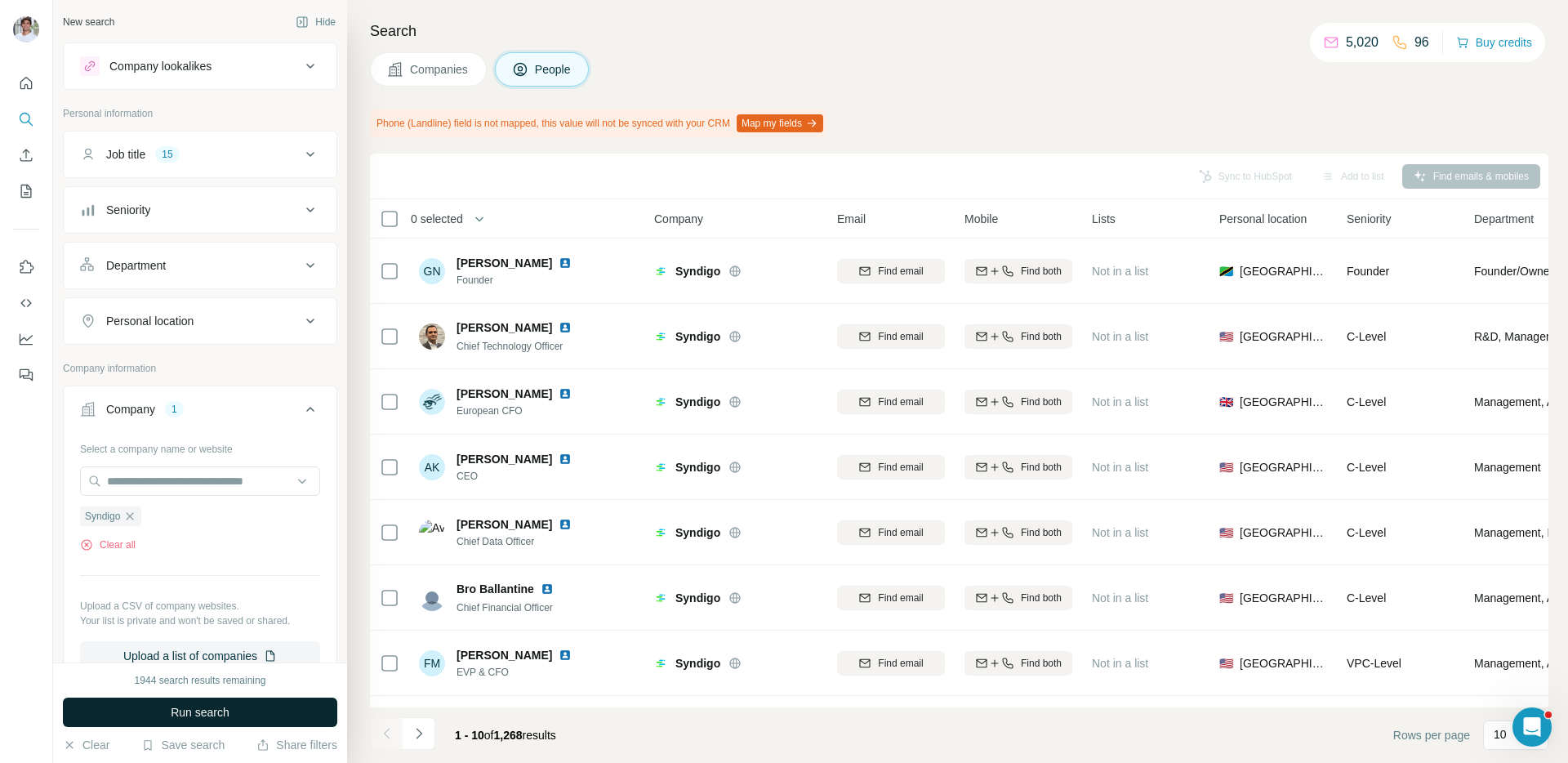
click at [163, 705] on button "Run search" at bounding box center [199, 712] width 274 height 29
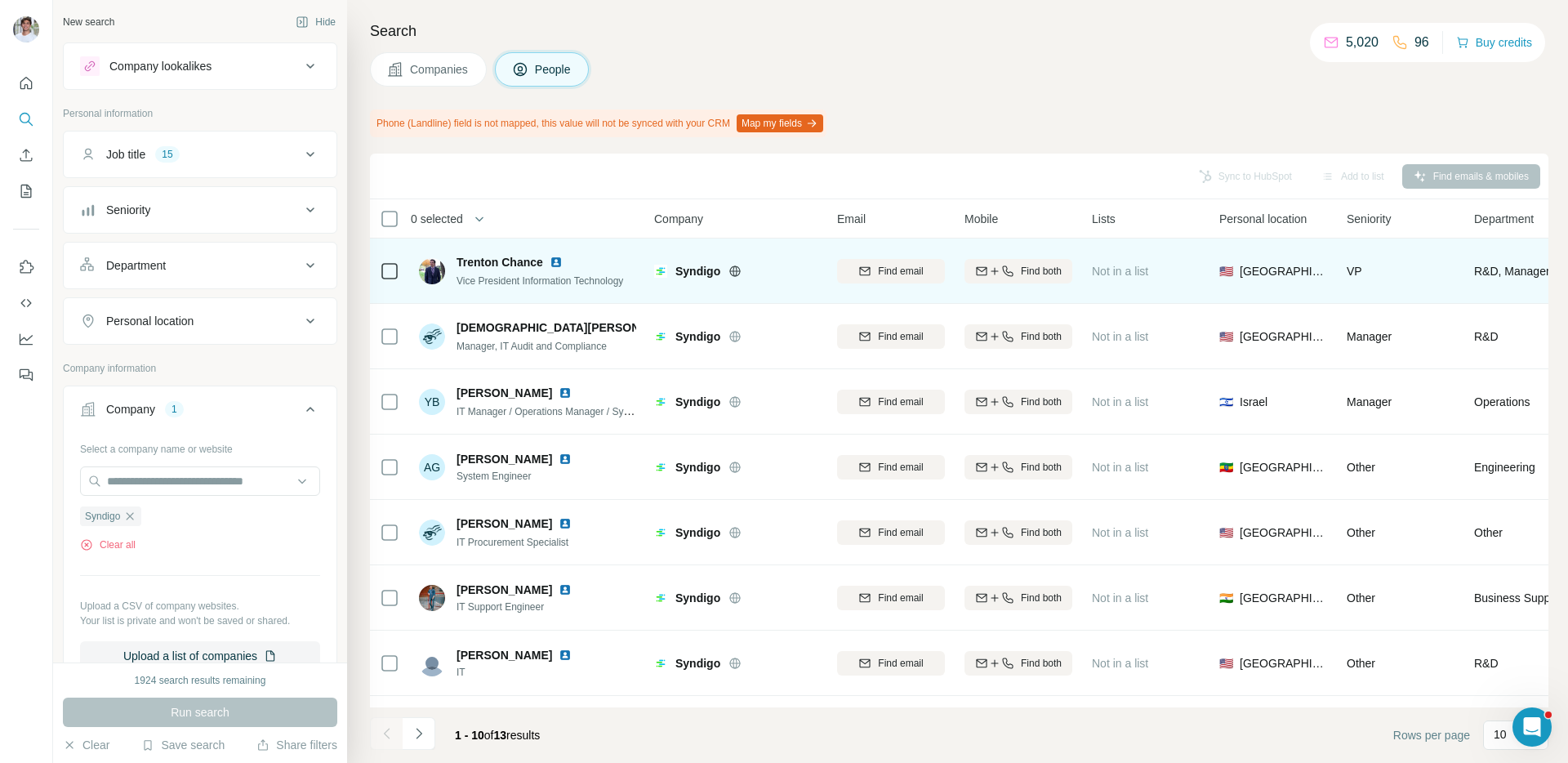
click at [549, 261] on div "Trenton Chance" at bounding box center [539, 262] width 167 height 17
click at [555, 261] on img at bounding box center [556, 262] width 13 height 13
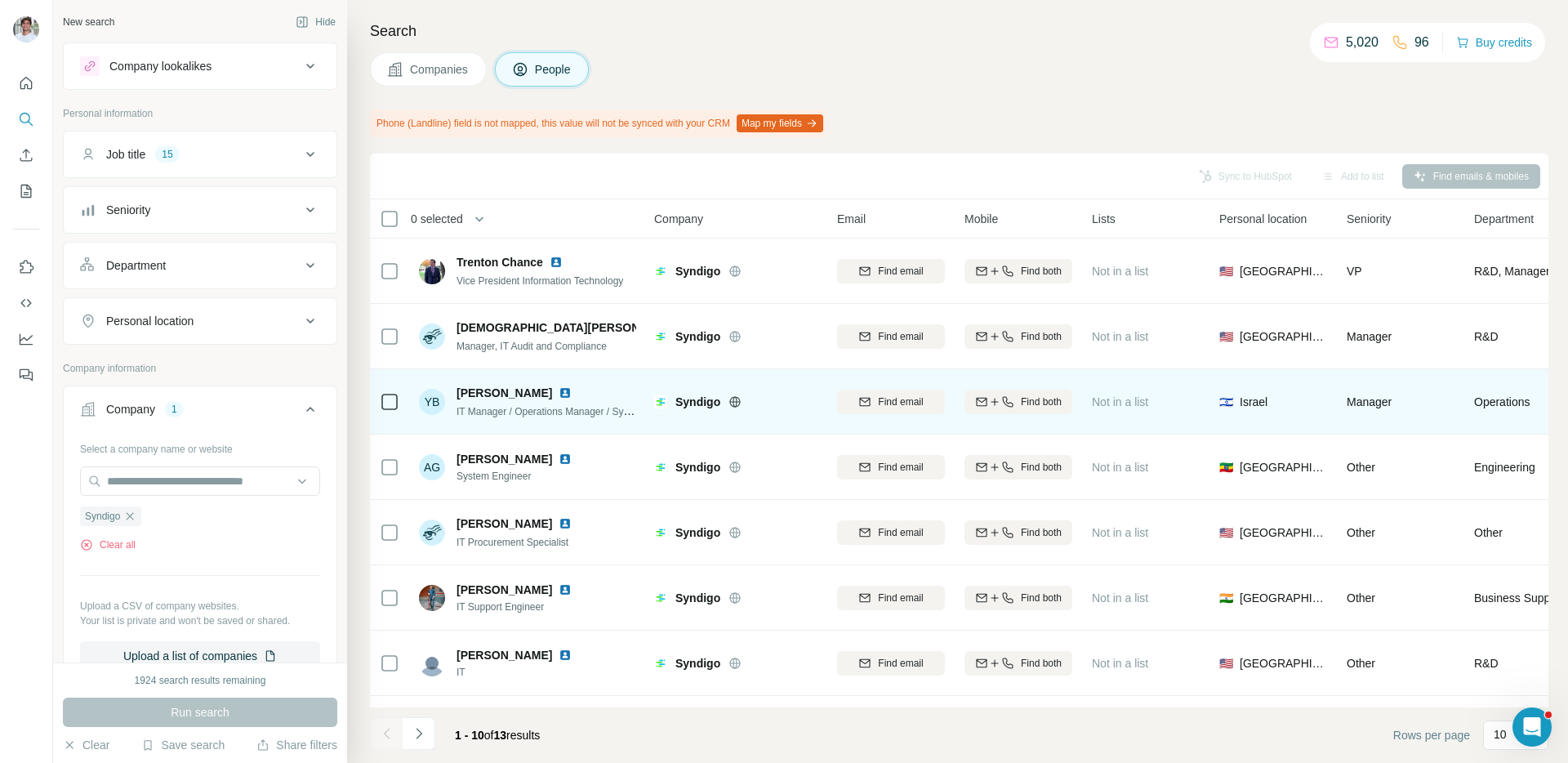
click at [559, 391] on img at bounding box center [565, 393] width 13 height 13
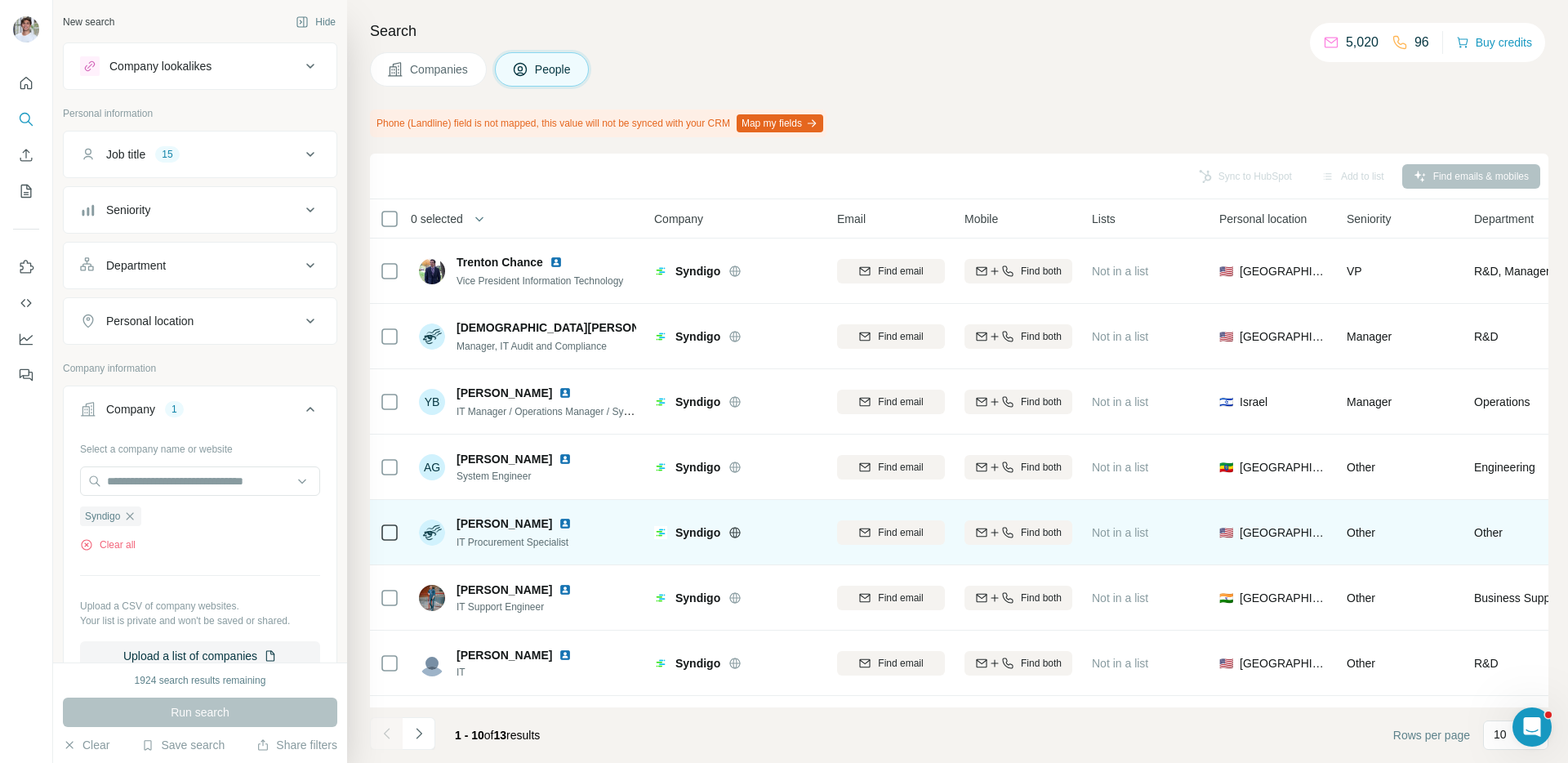
click at [568, 524] on img at bounding box center [565, 523] width 13 height 13
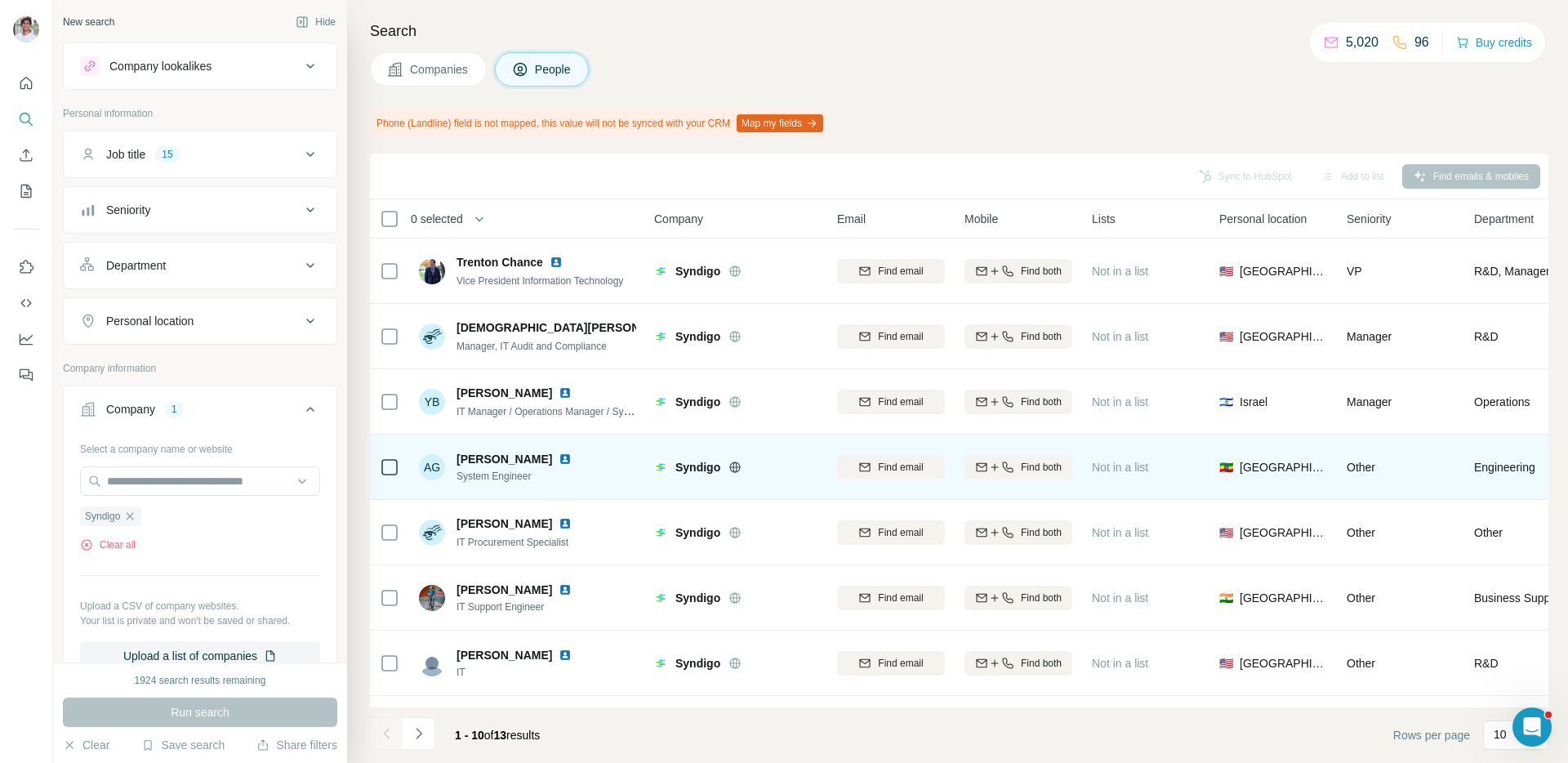
click at [572, 456] on img at bounding box center [565, 459] width 13 height 13
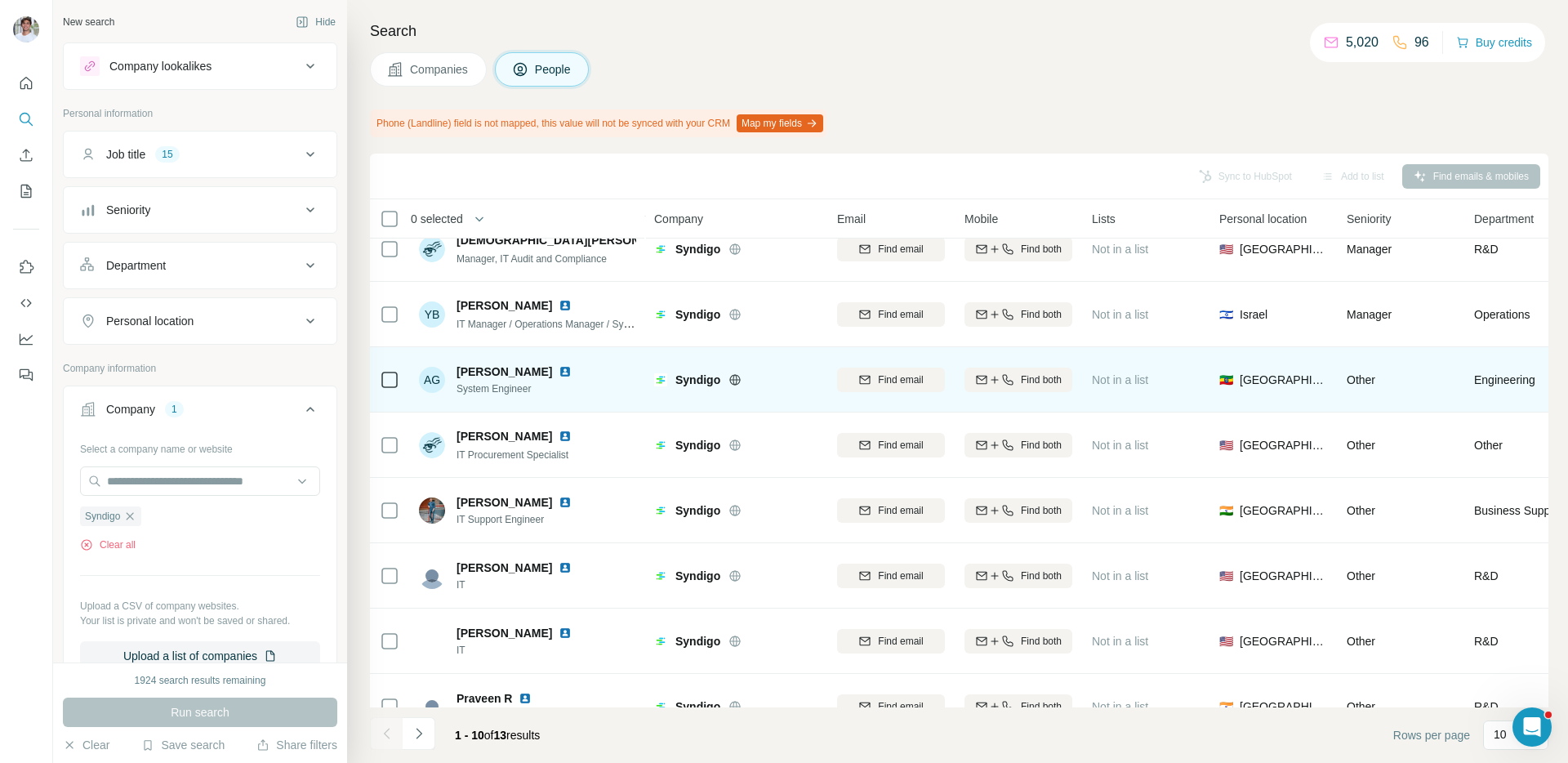
scroll to position [184, 0]
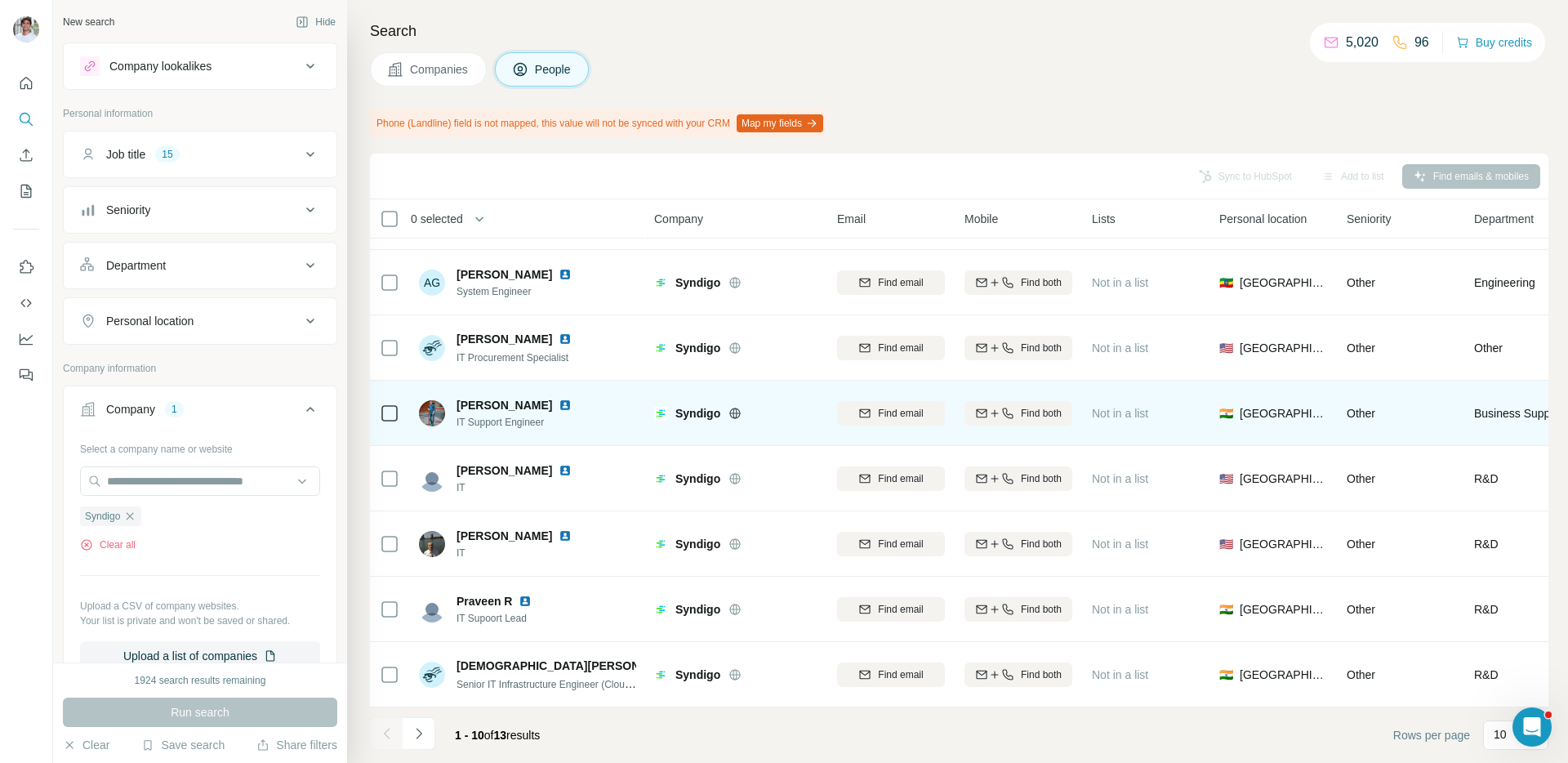
click at [559, 401] on img at bounding box center [565, 405] width 13 height 13
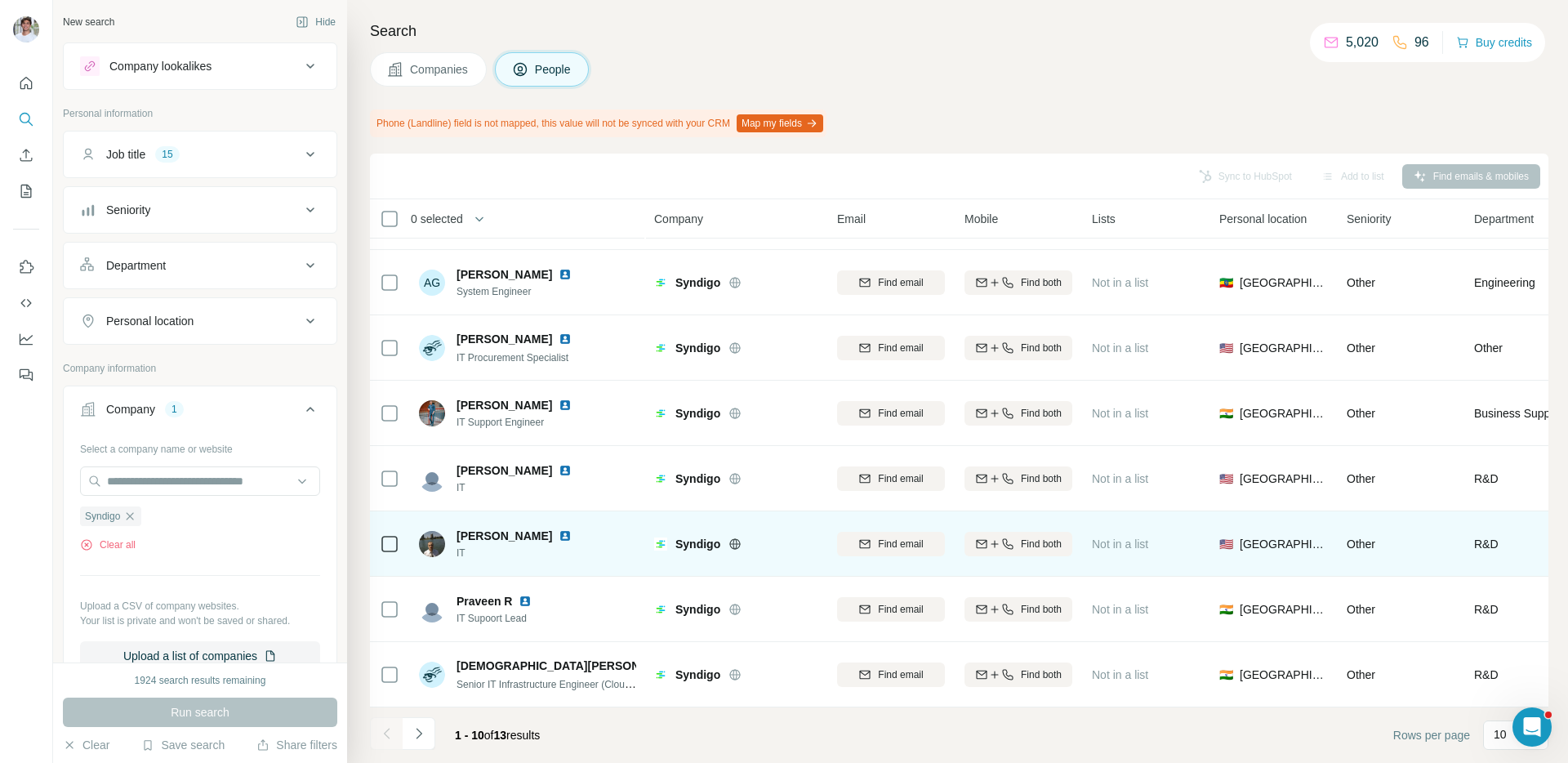
click at [559, 535] on img at bounding box center [565, 535] width 13 height 13
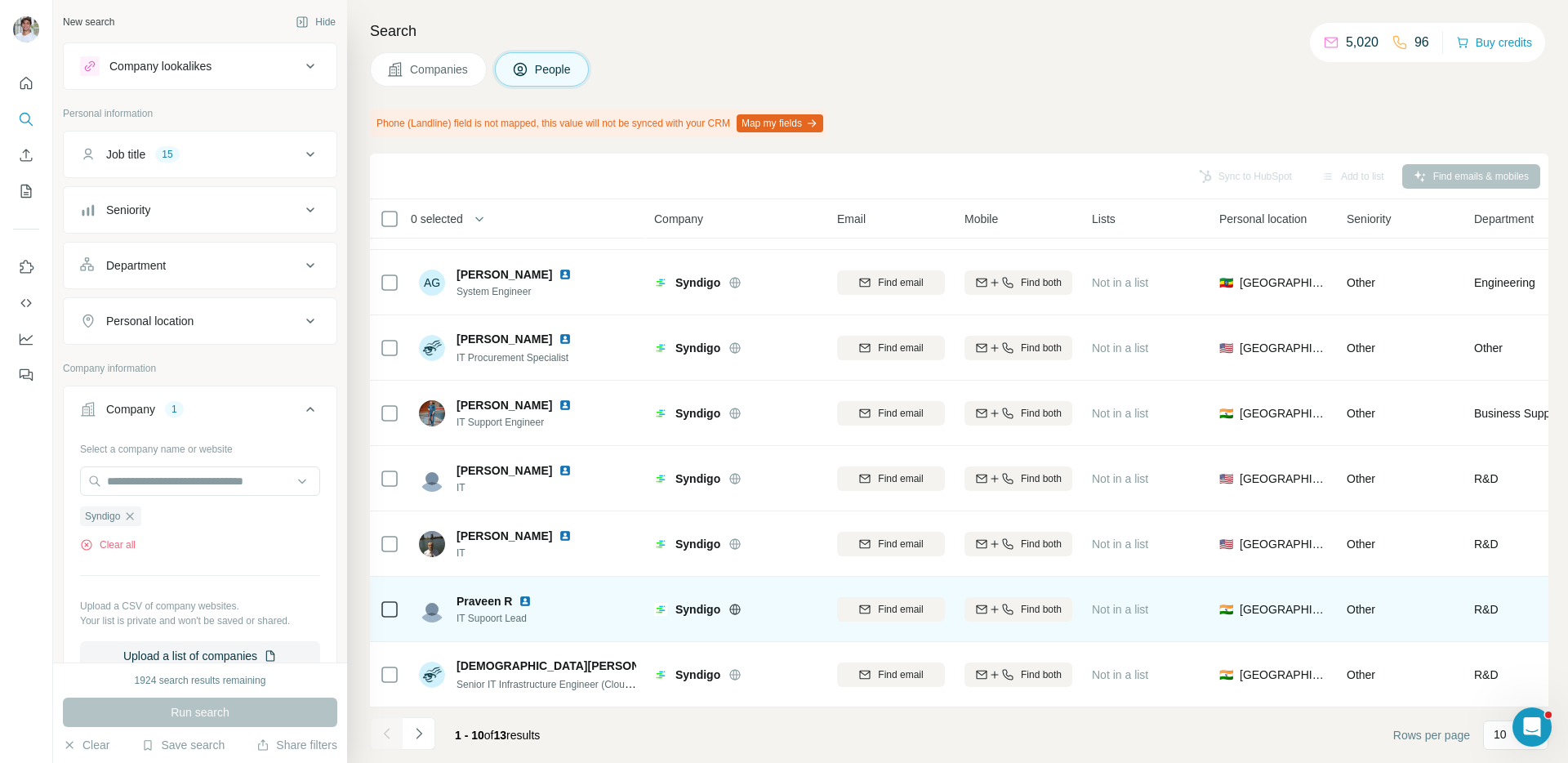
click at [524, 599] on img at bounding box center [525, 601] width 13 height 13
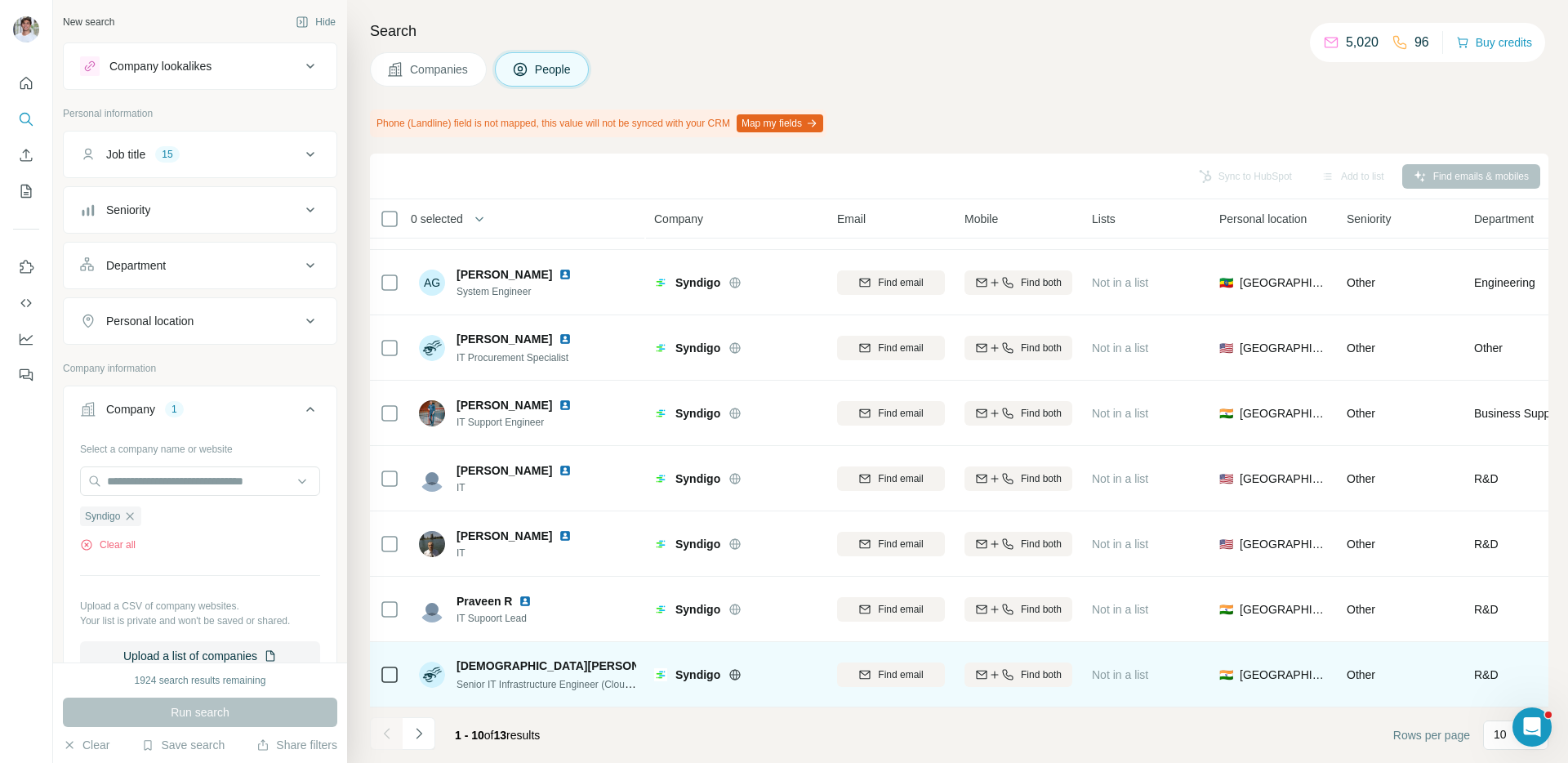
click at [690, 666] on img at bounding box center [696, 665] width 13 height 13
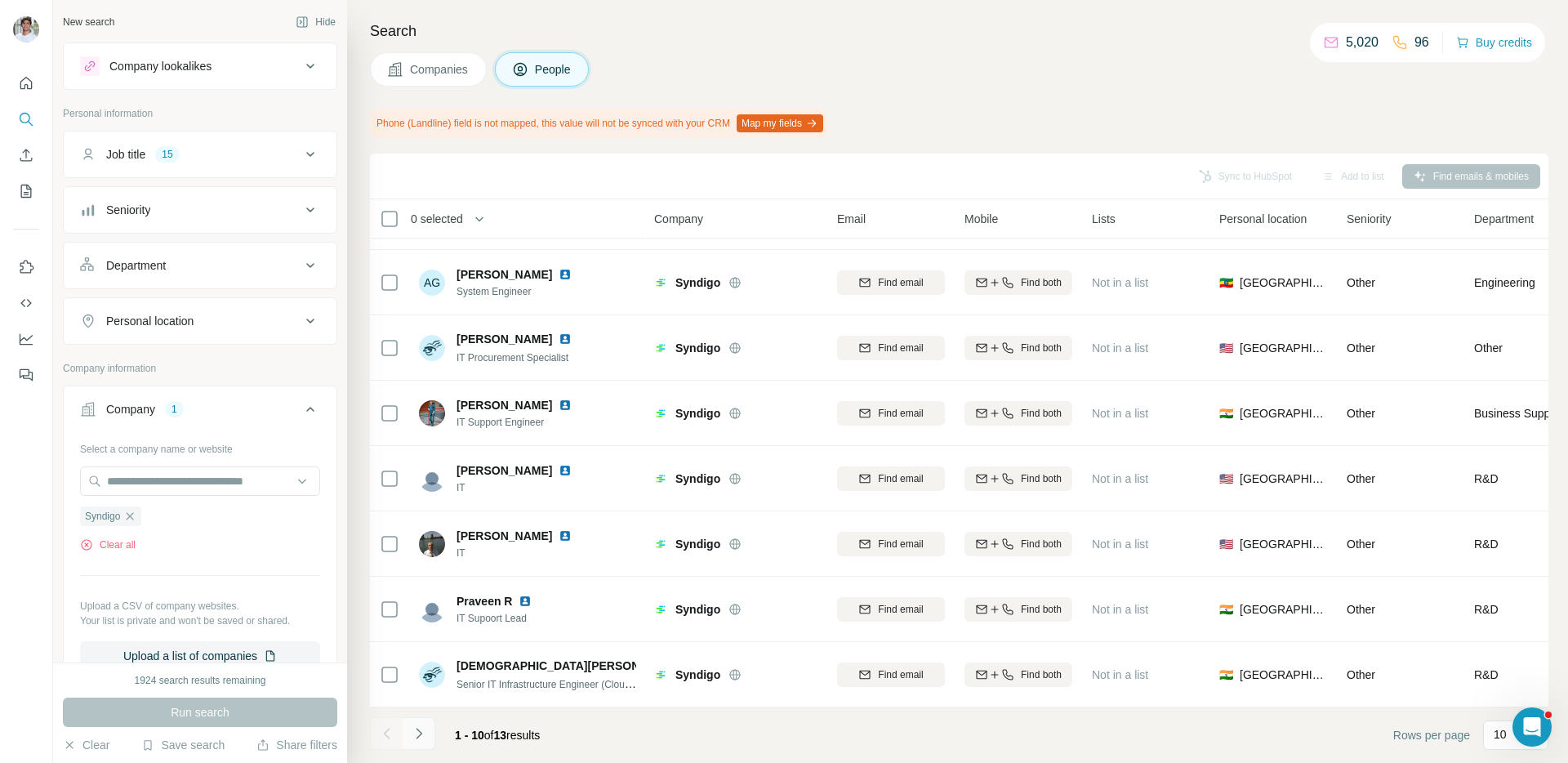
click at [426, 731] on button "Navigate to next page" at bounding box center [418, 733] width 33 height 33
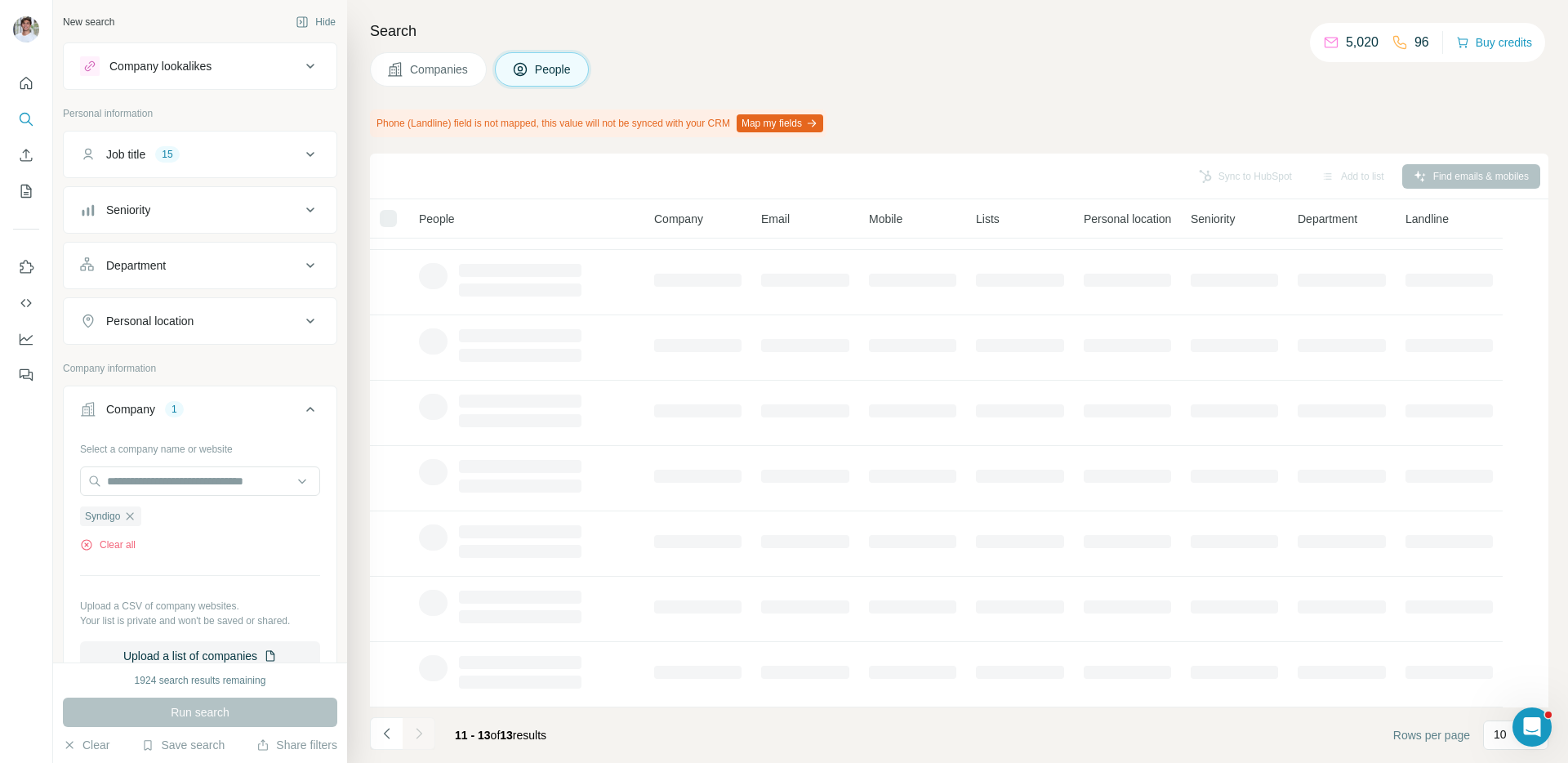
scroll to position [0, 0]
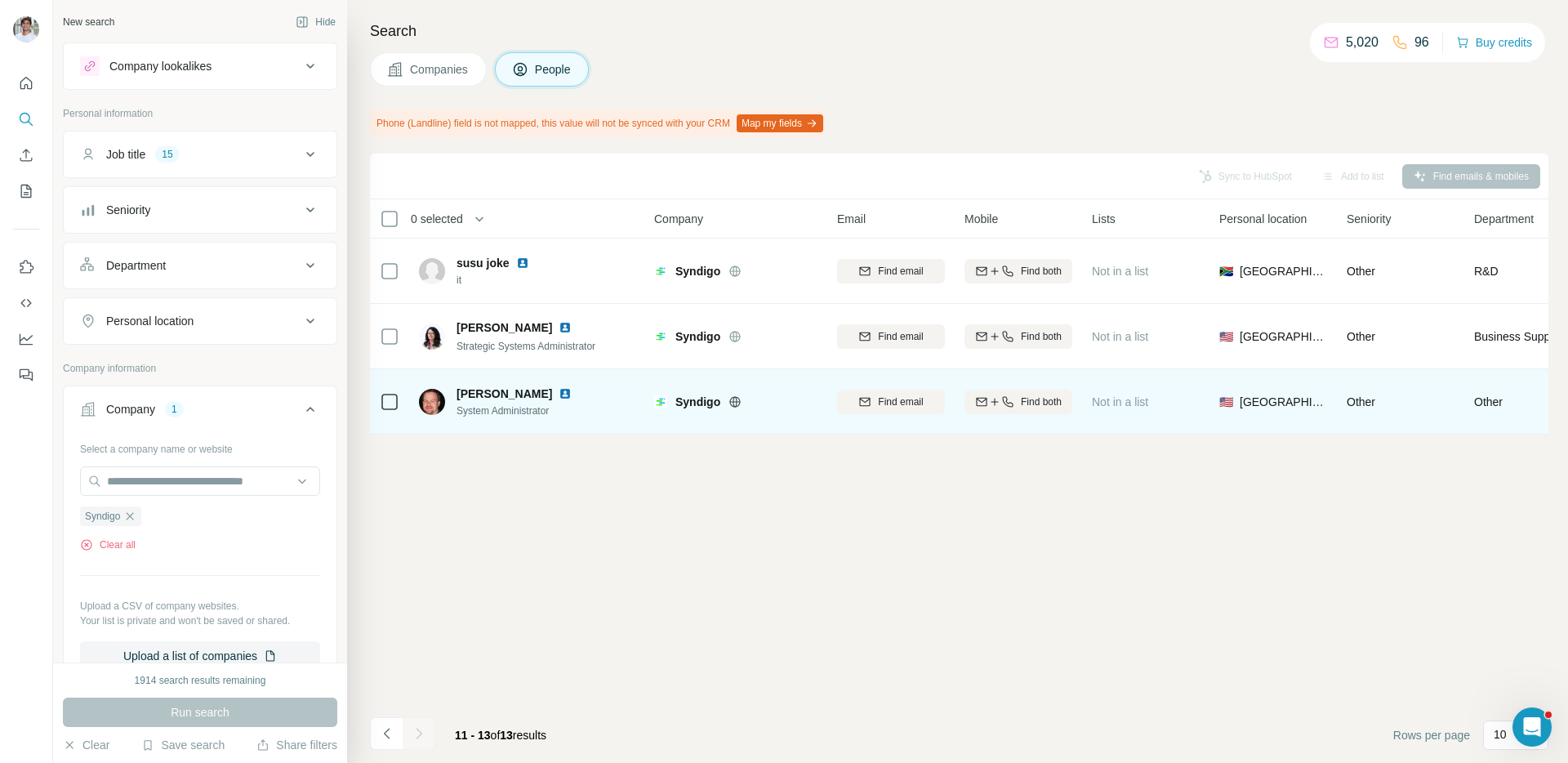
click at [559, 394] on img at bounding box center [565, 393] width 13 height 13
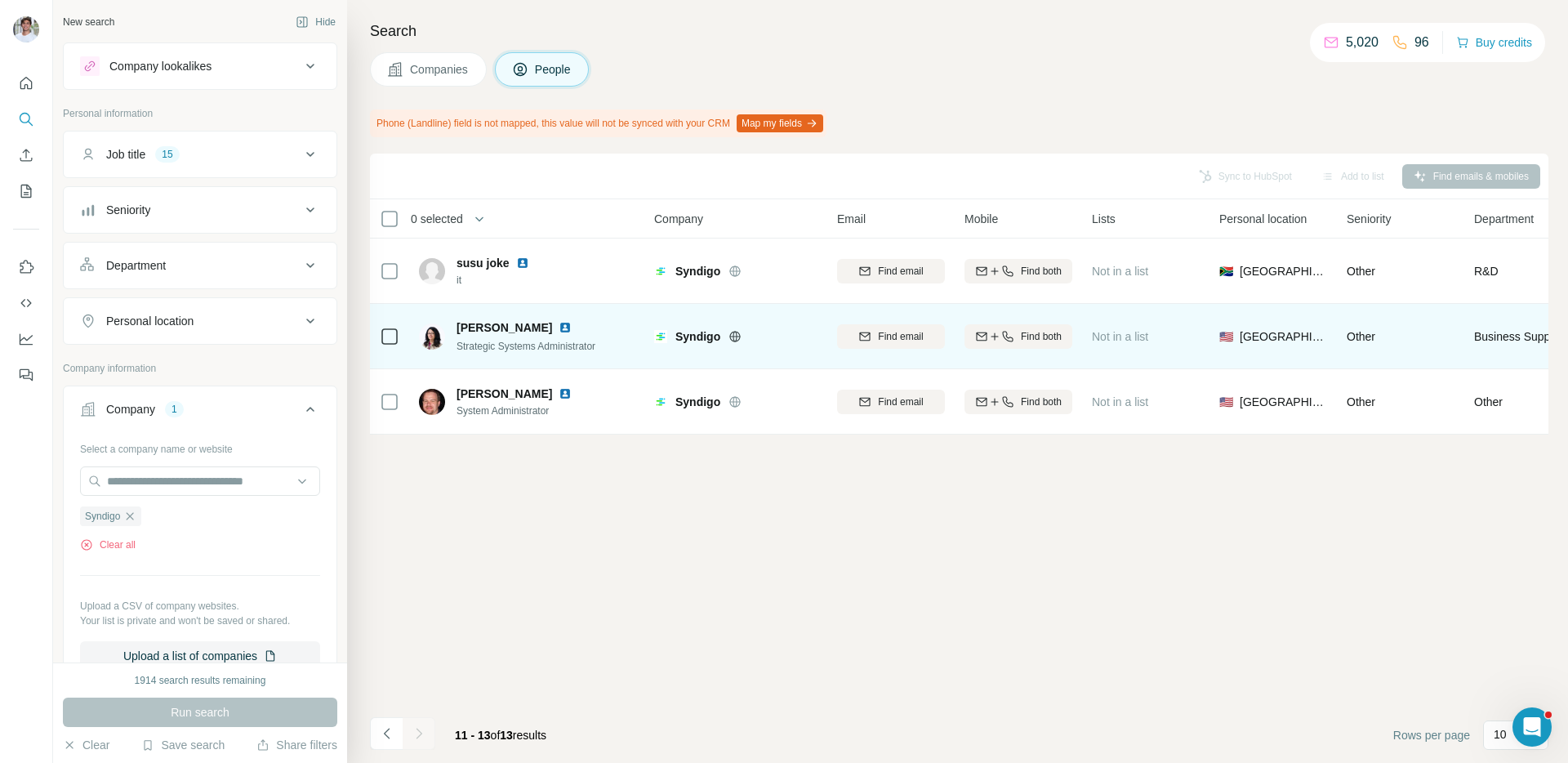
click at [559, 322] on img at bounding box center [565, 327] width 13 height 13
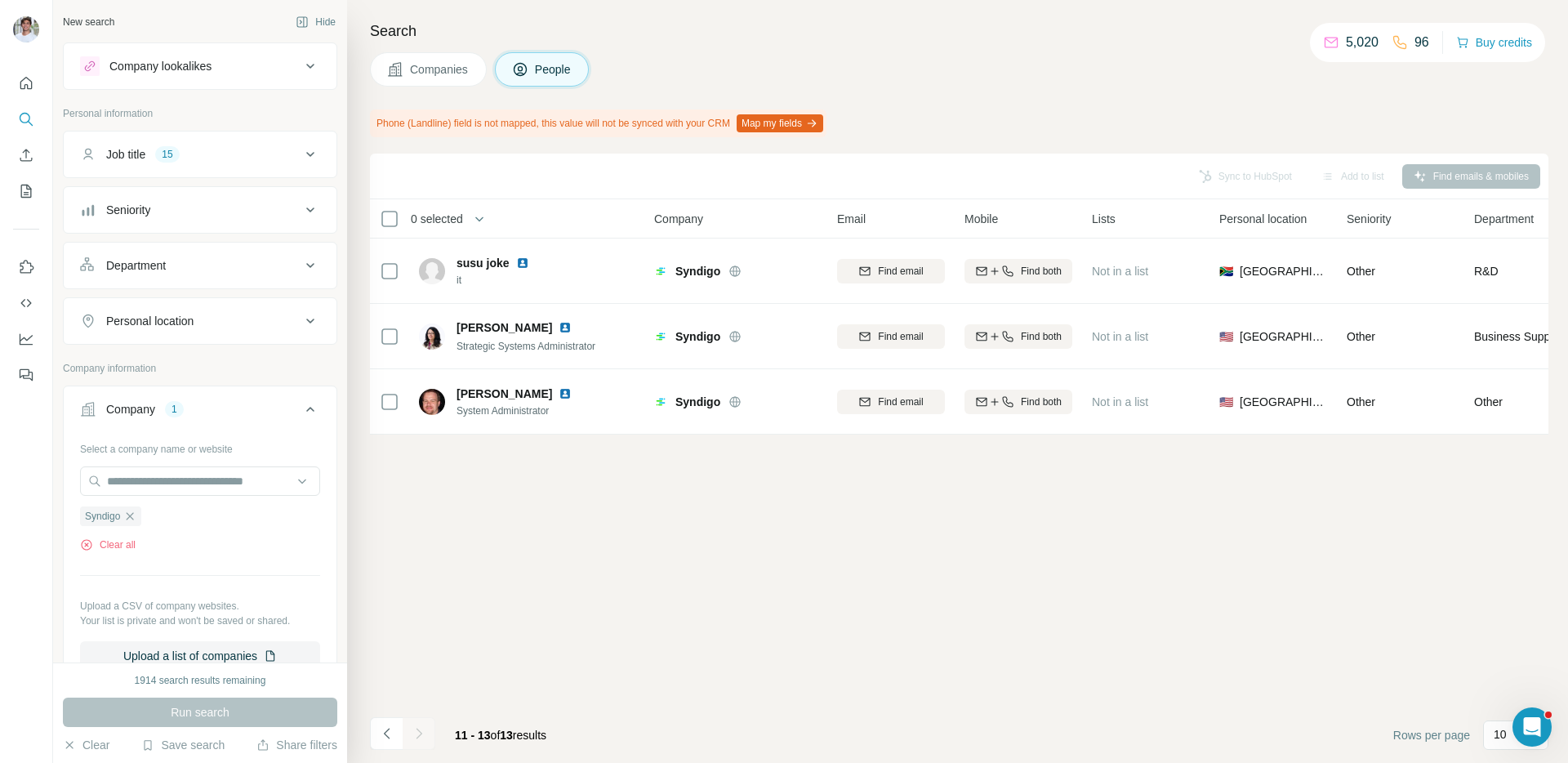
click at [919, 556] on div "Sync to HubSpot Add to list Find emails & mobiles 0 selected People Company Ema…" at bounding box center [959, 458] width 1179 height 610
click at [435, 69] on span "Companies" at bounding box center [440, 69] width 60 height 17
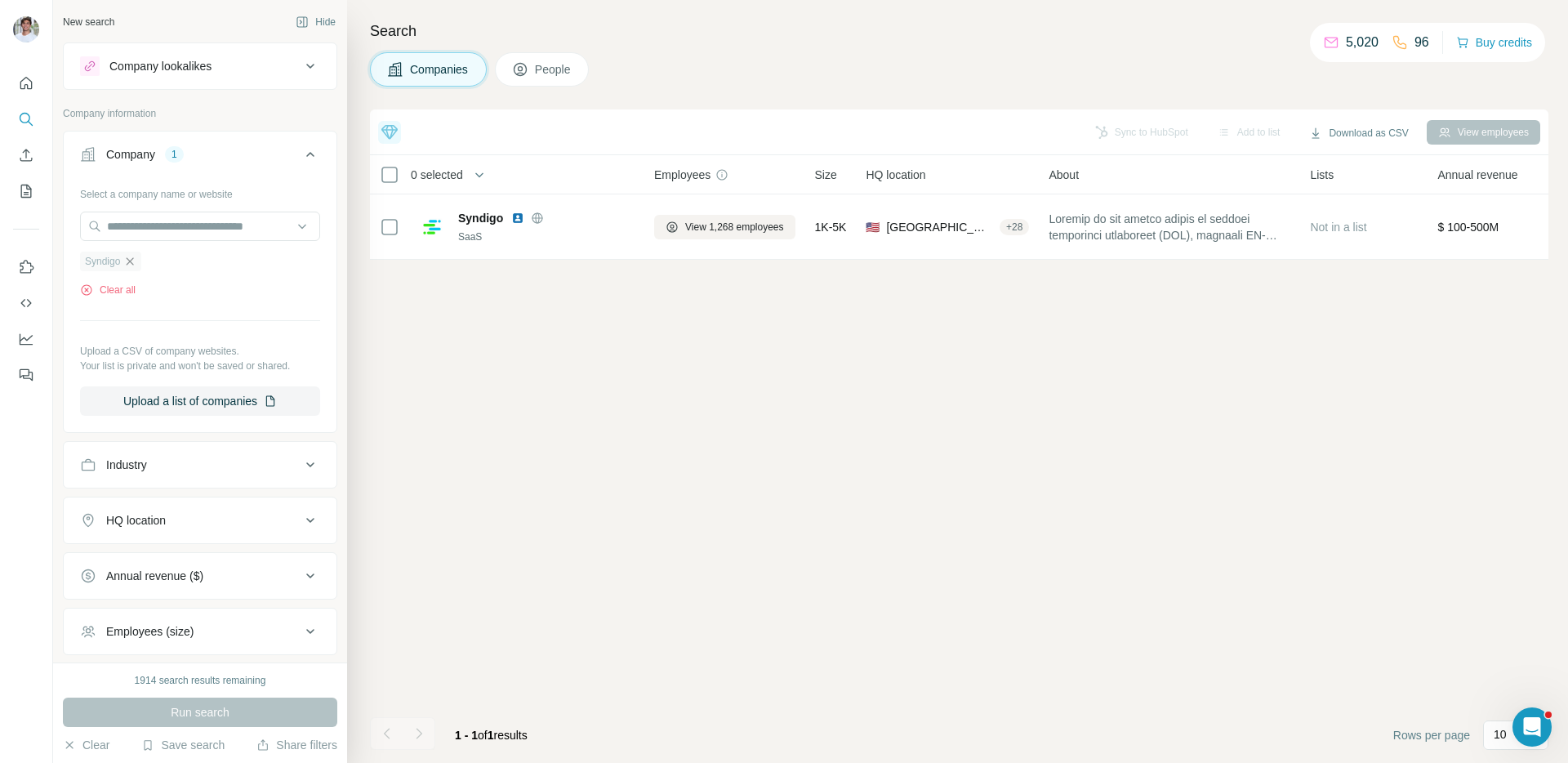
click at [134, 260] on icon "button" at bounding box center [130, 261] width 13 height 13
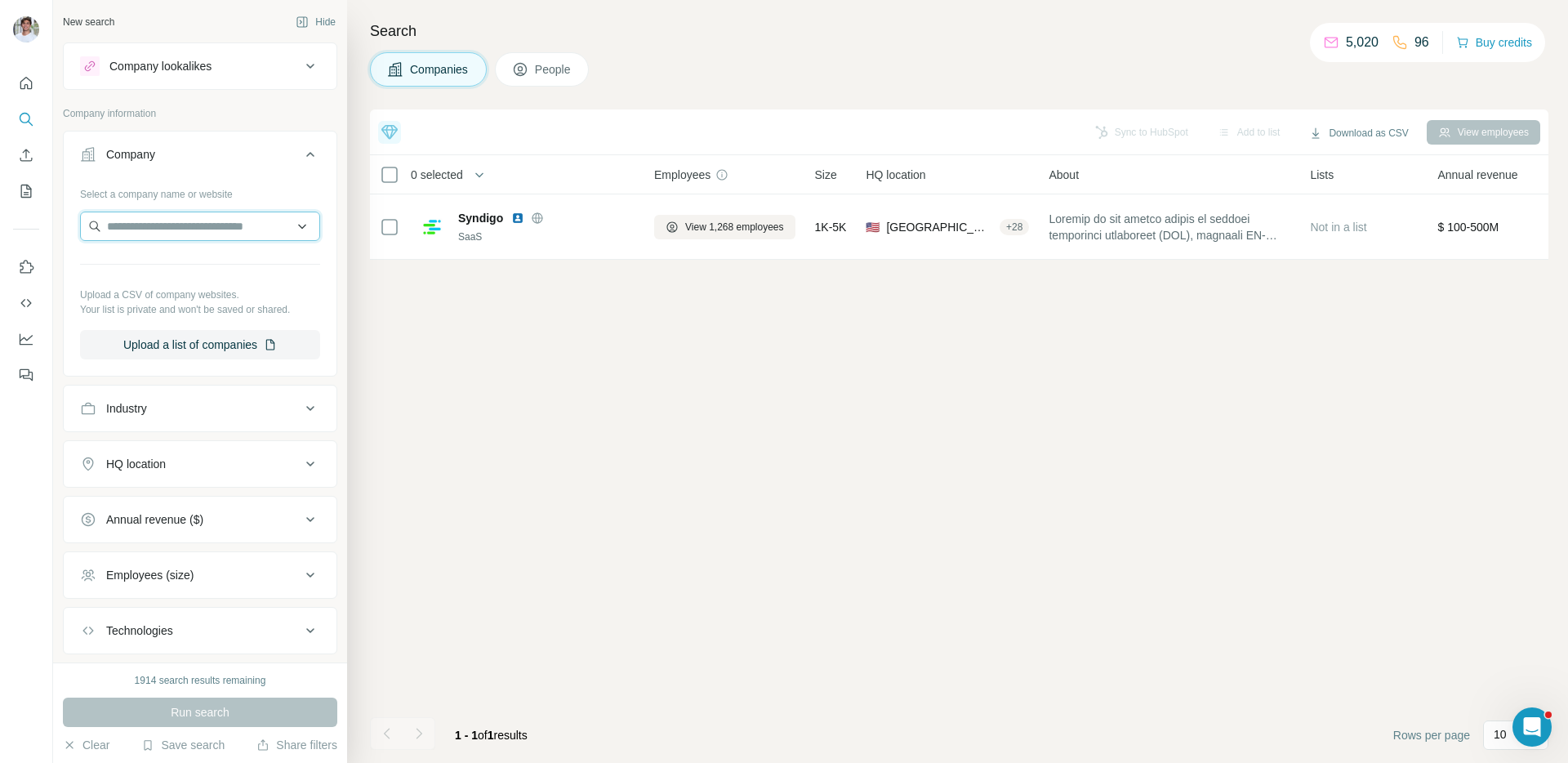
click at [171, 236] on input "text" at bounding box center [200, 226] width 240 height 29
paste input "**********"
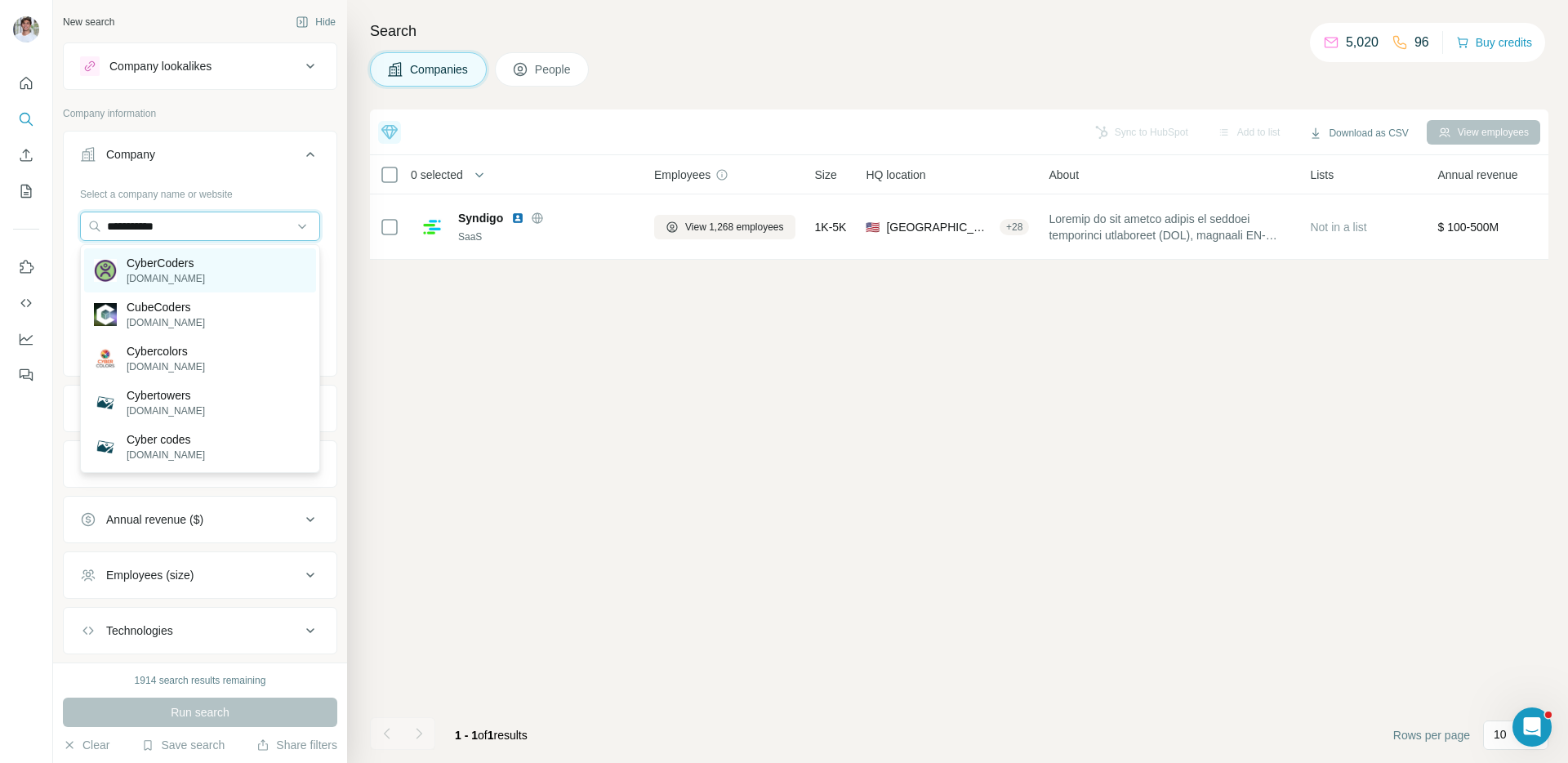
type input "**********"
click at [172, 281] on p "[DOMAIN_NAME]" at bounding box center [165, 278] width 79 height 15
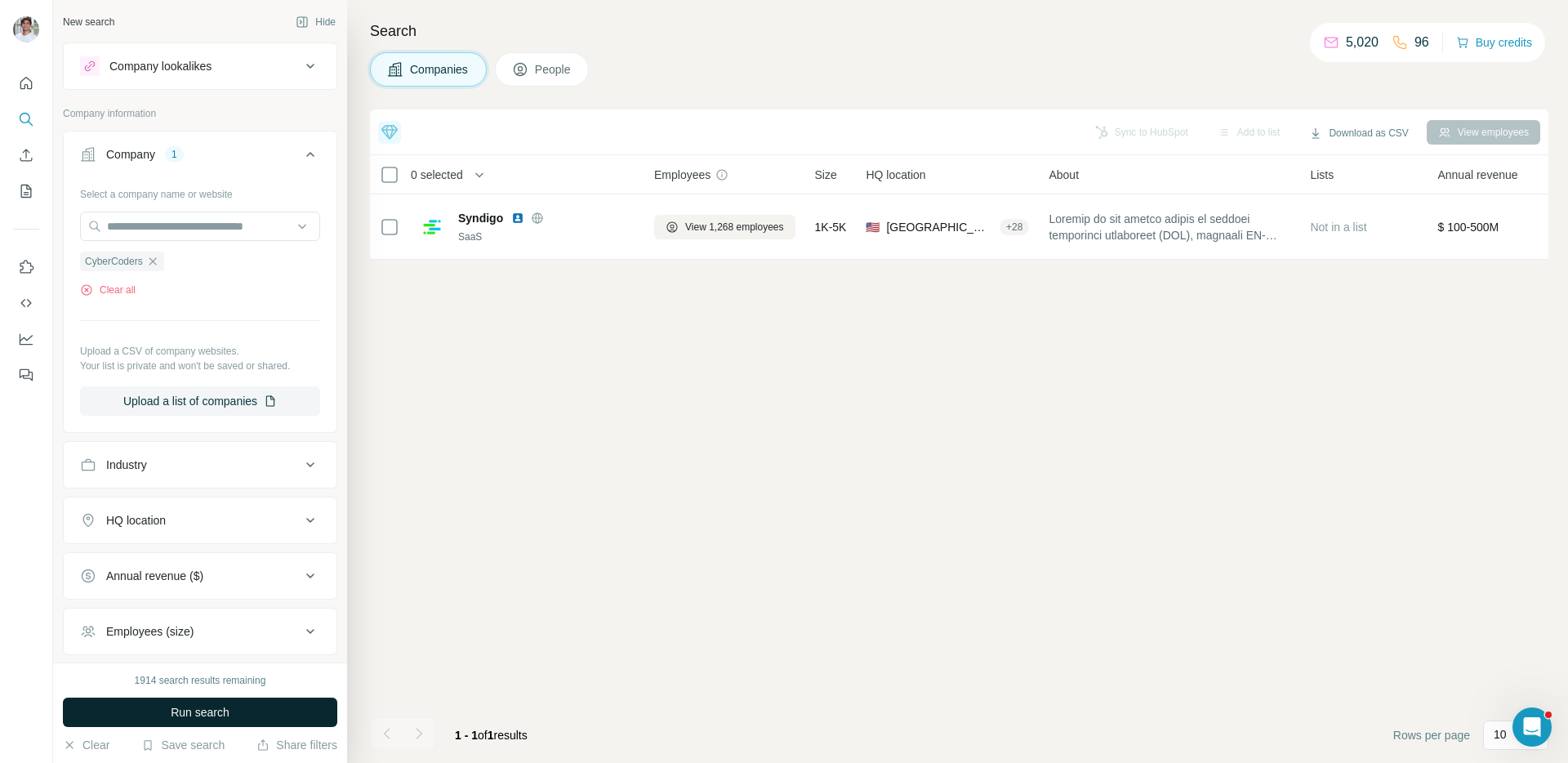
click at [190, 720] on span "Run search" at bounding box center [199, 712] width 59 height 17
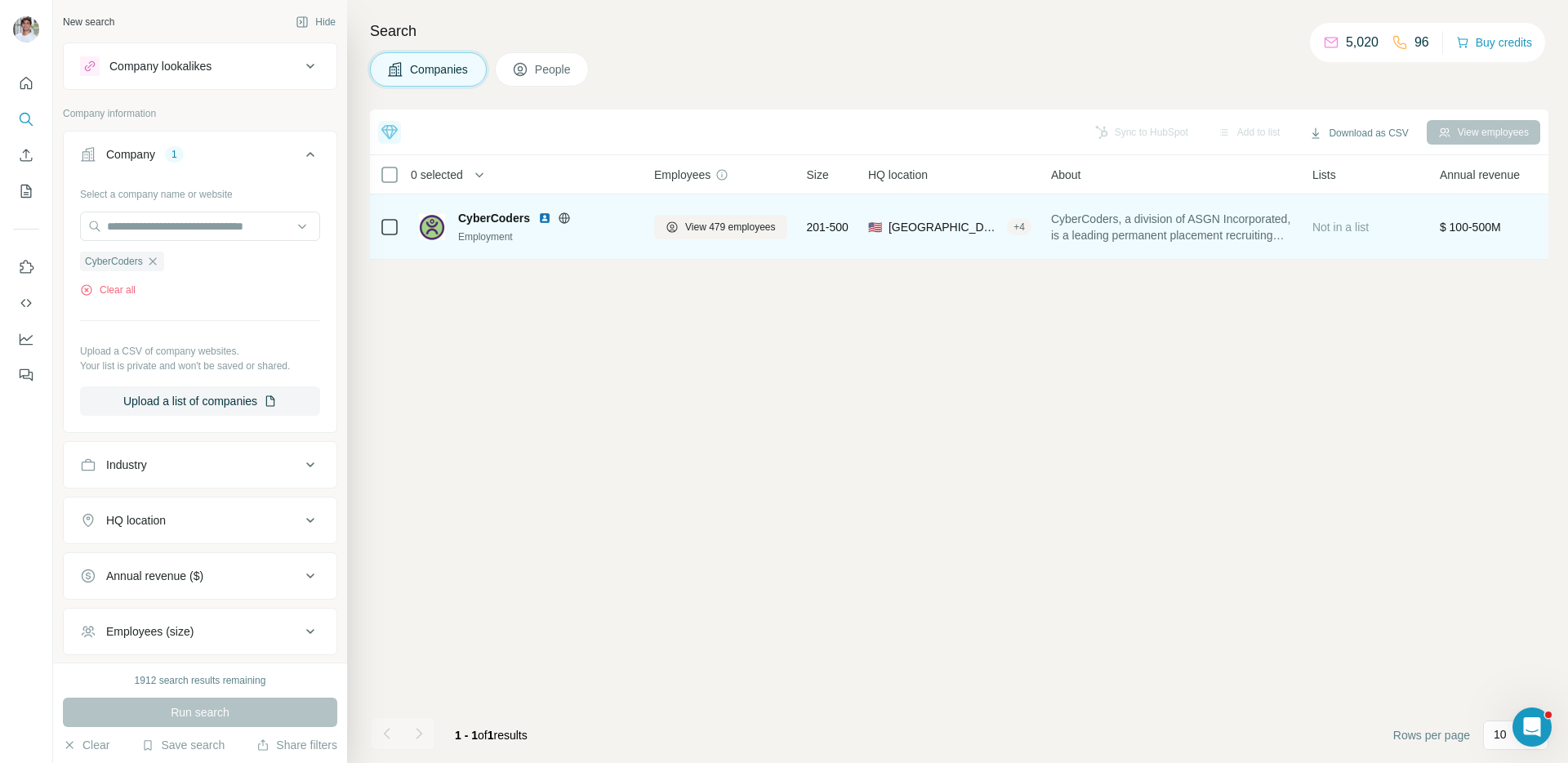
click at [539, 217] on div "CyberCoders" at bounding box center [546, 218] width 176 height 17
click at [544, 218] on img at bounding box center [544, 218] width 13 height 13
click at [720, 222] on span "View 479 employees" at bounding box center [731, 227] width 91 height 15
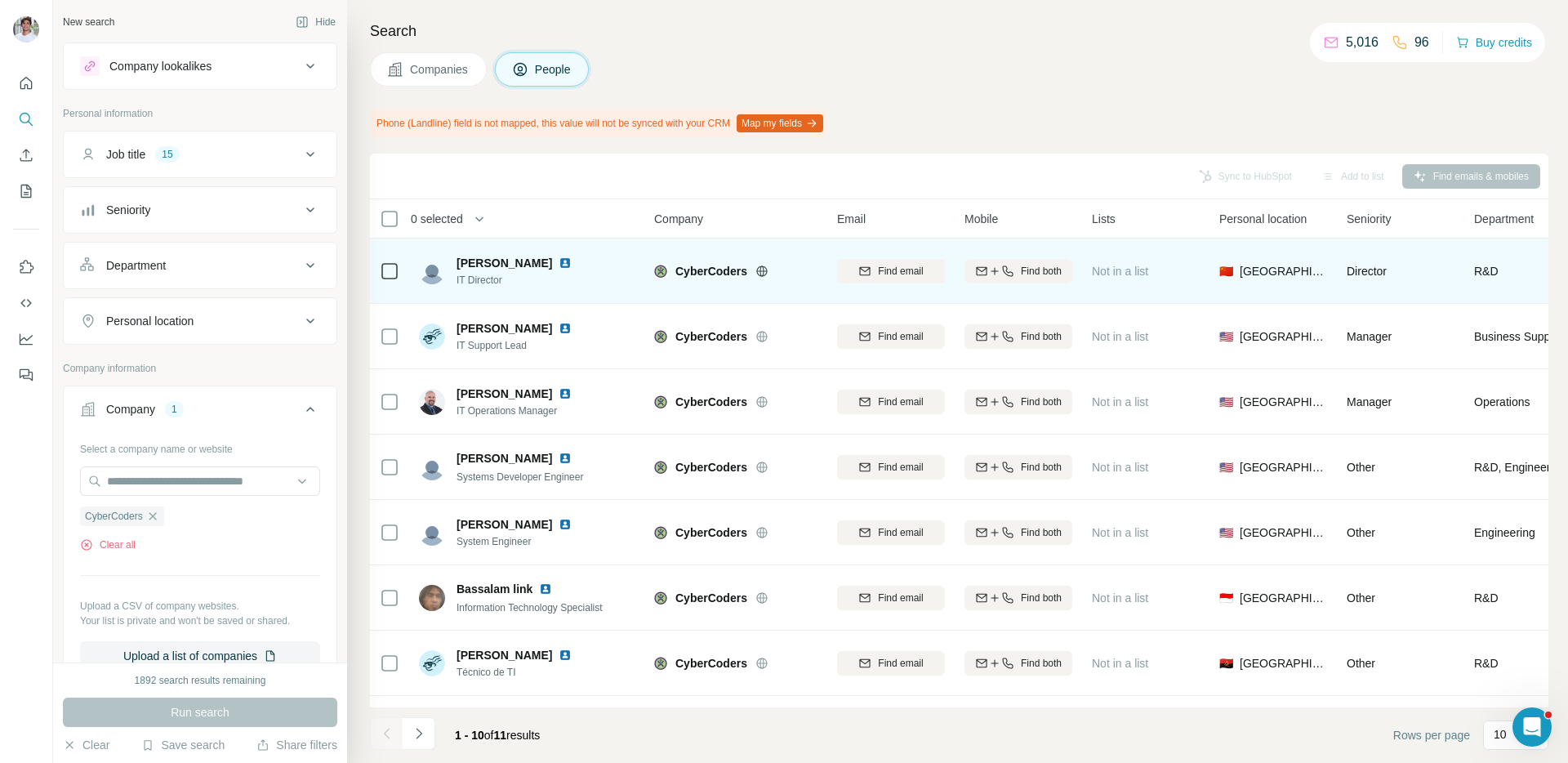
click at [559, 259] on img at bounding box center [565, 263] width 13 height 13
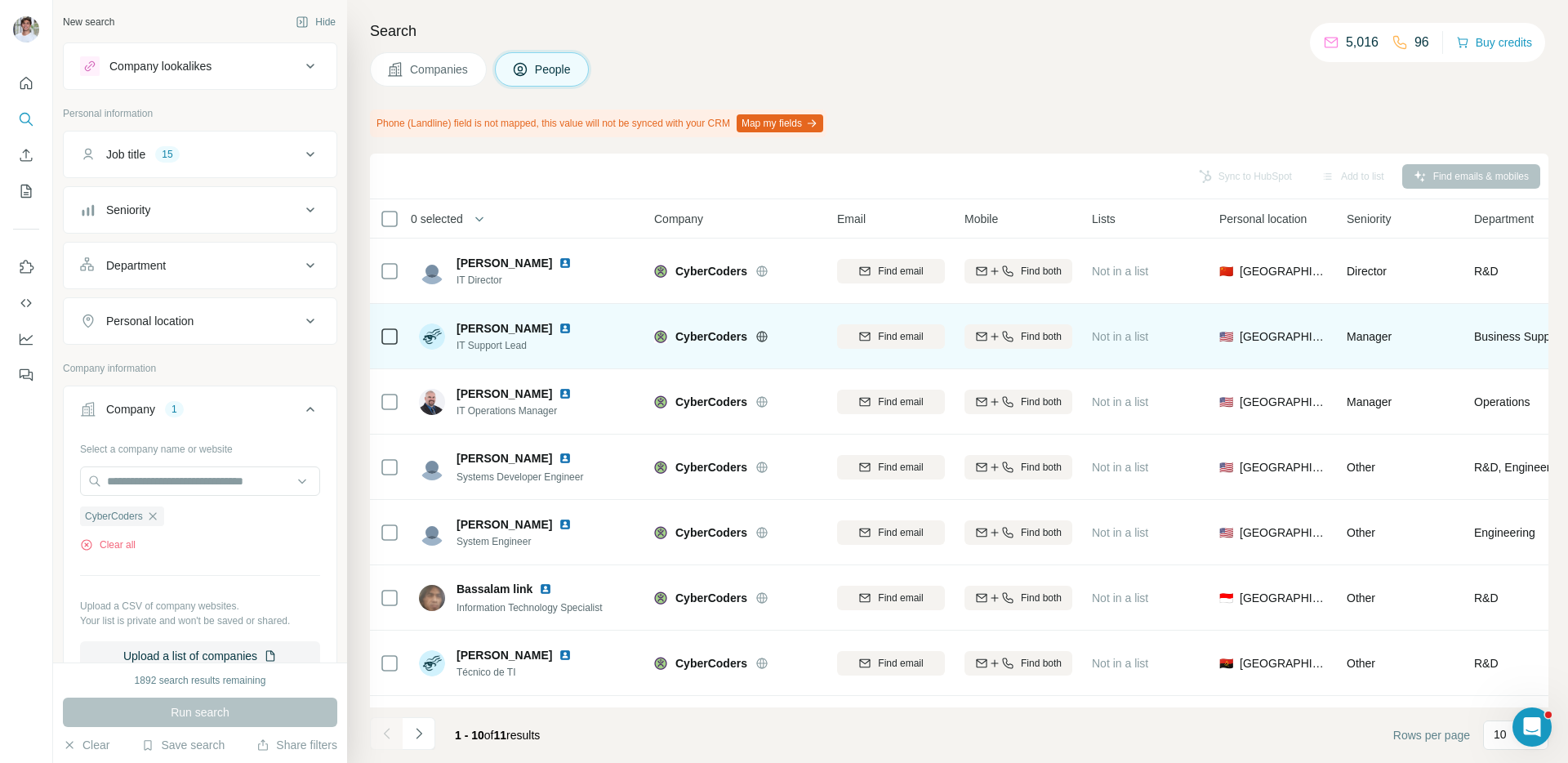
click at [559, 325] on img at bounding box center [565, 328] width 13 height 13
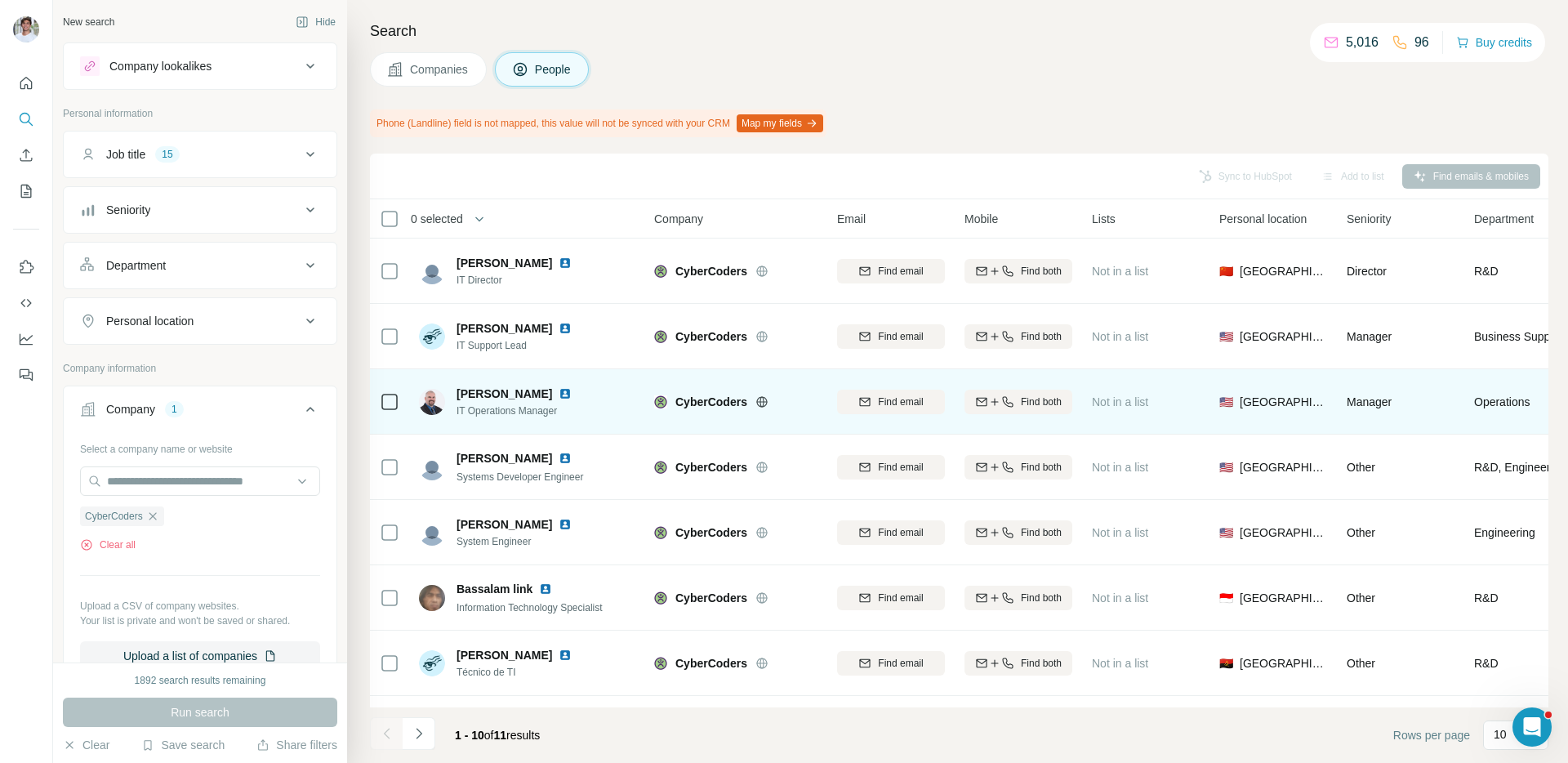
click at [559, 389] on img at bounding box center [565, 393] width 13 height 13
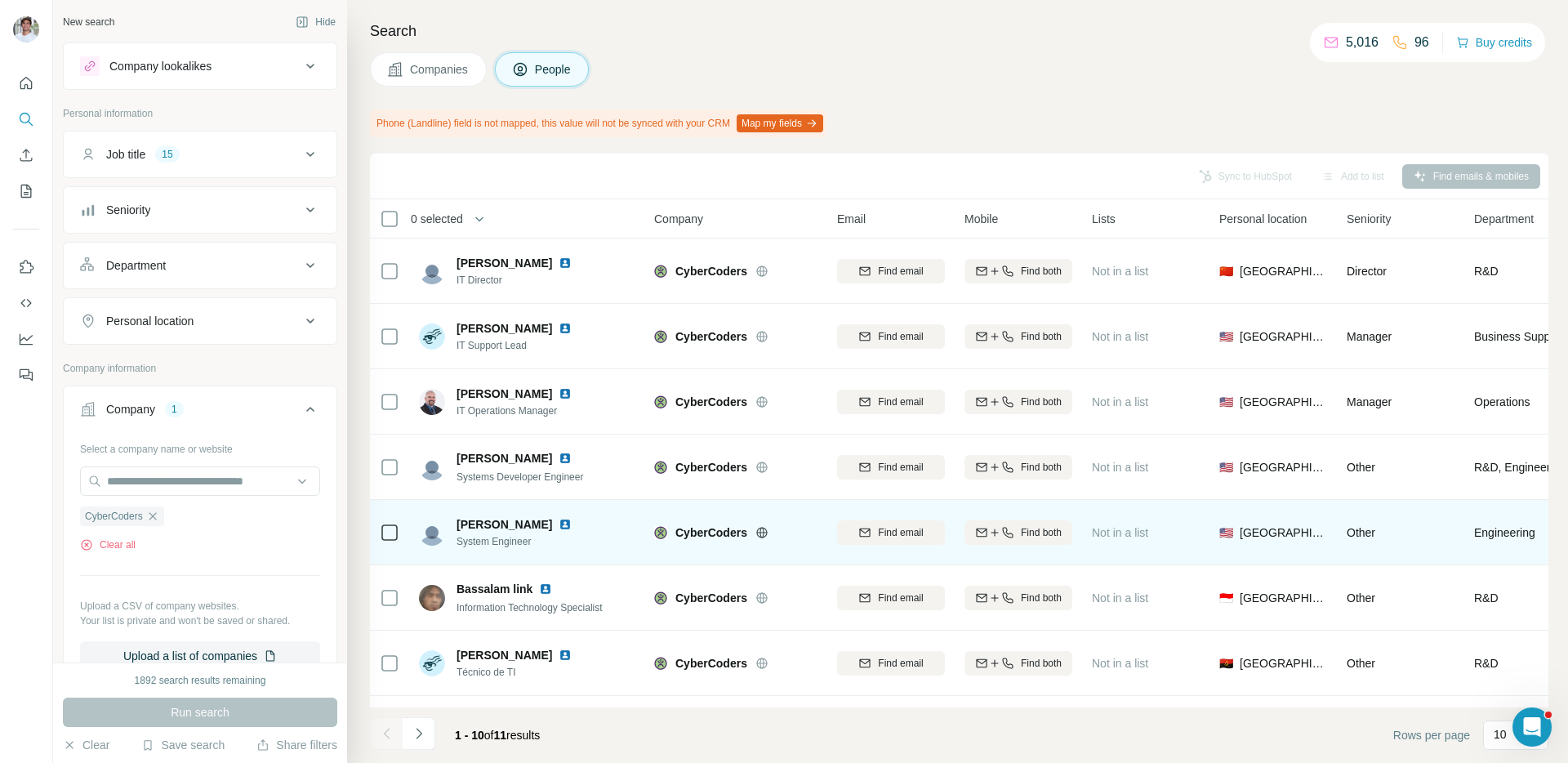
click at [559, 522] on img at bounding box center [565, 524] width 13 height 13
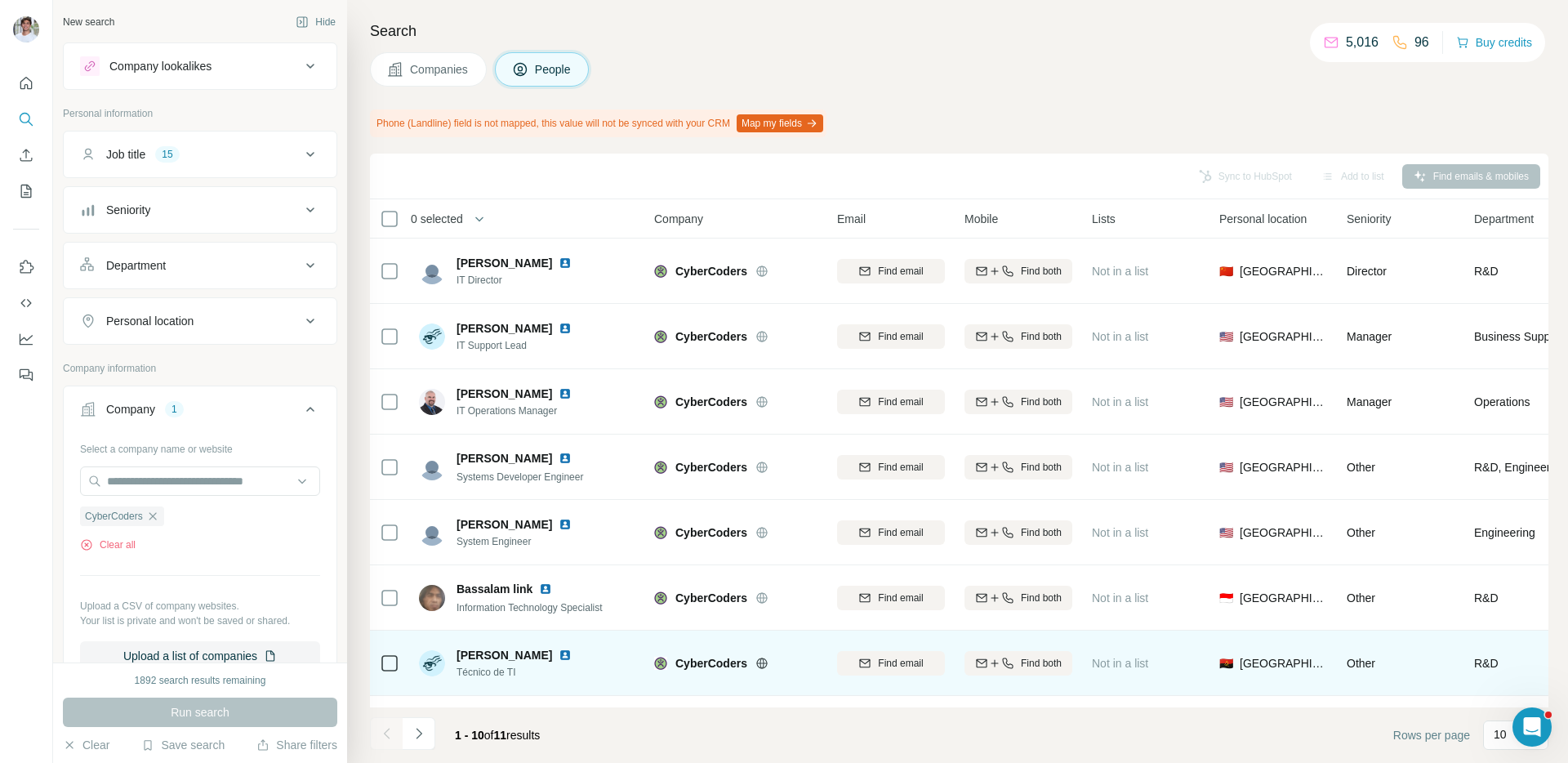
scroll to position [184, 0]
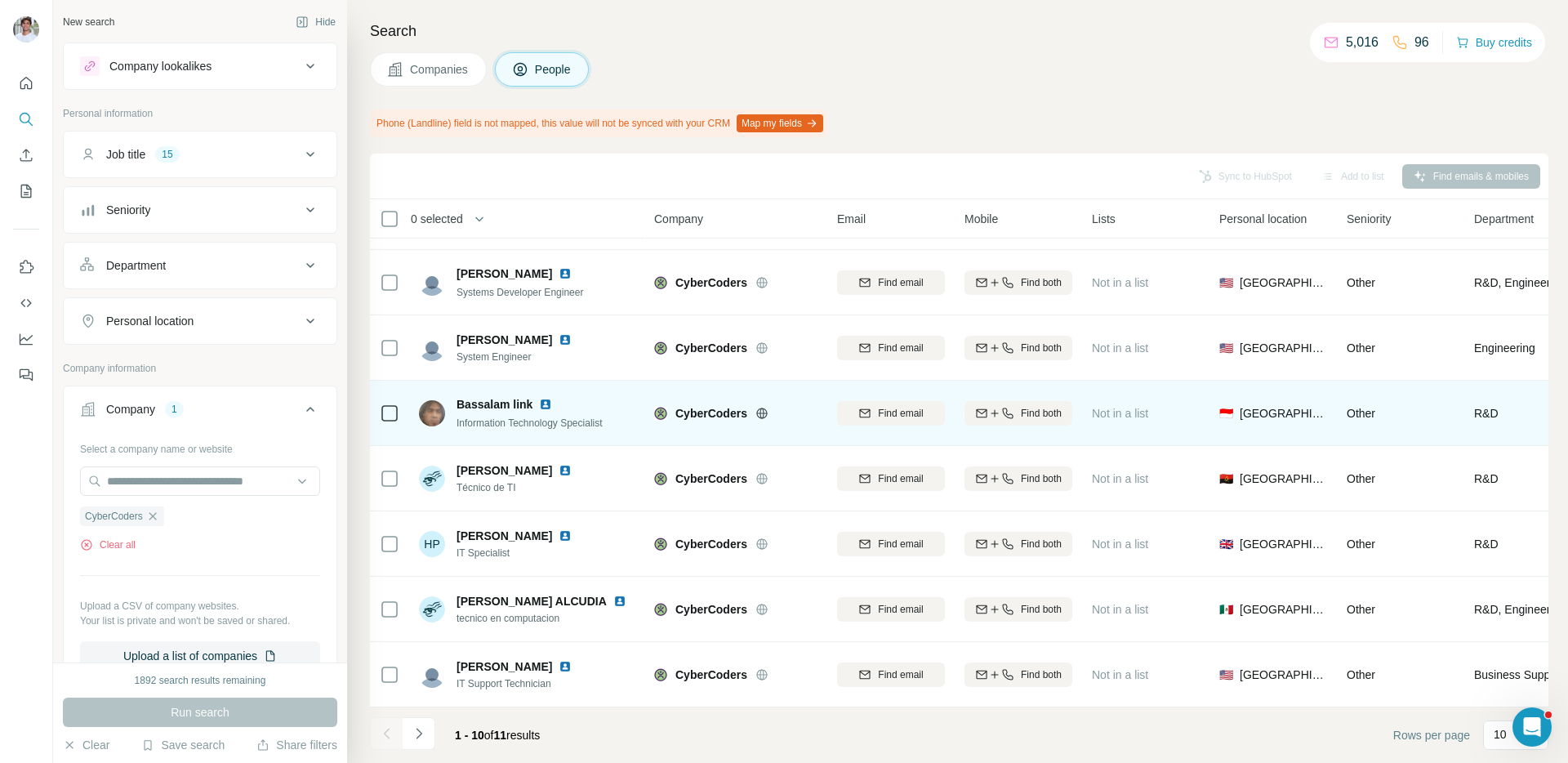
click at [544, 404] on img at bounding box center [545, 404] width 13 height 13
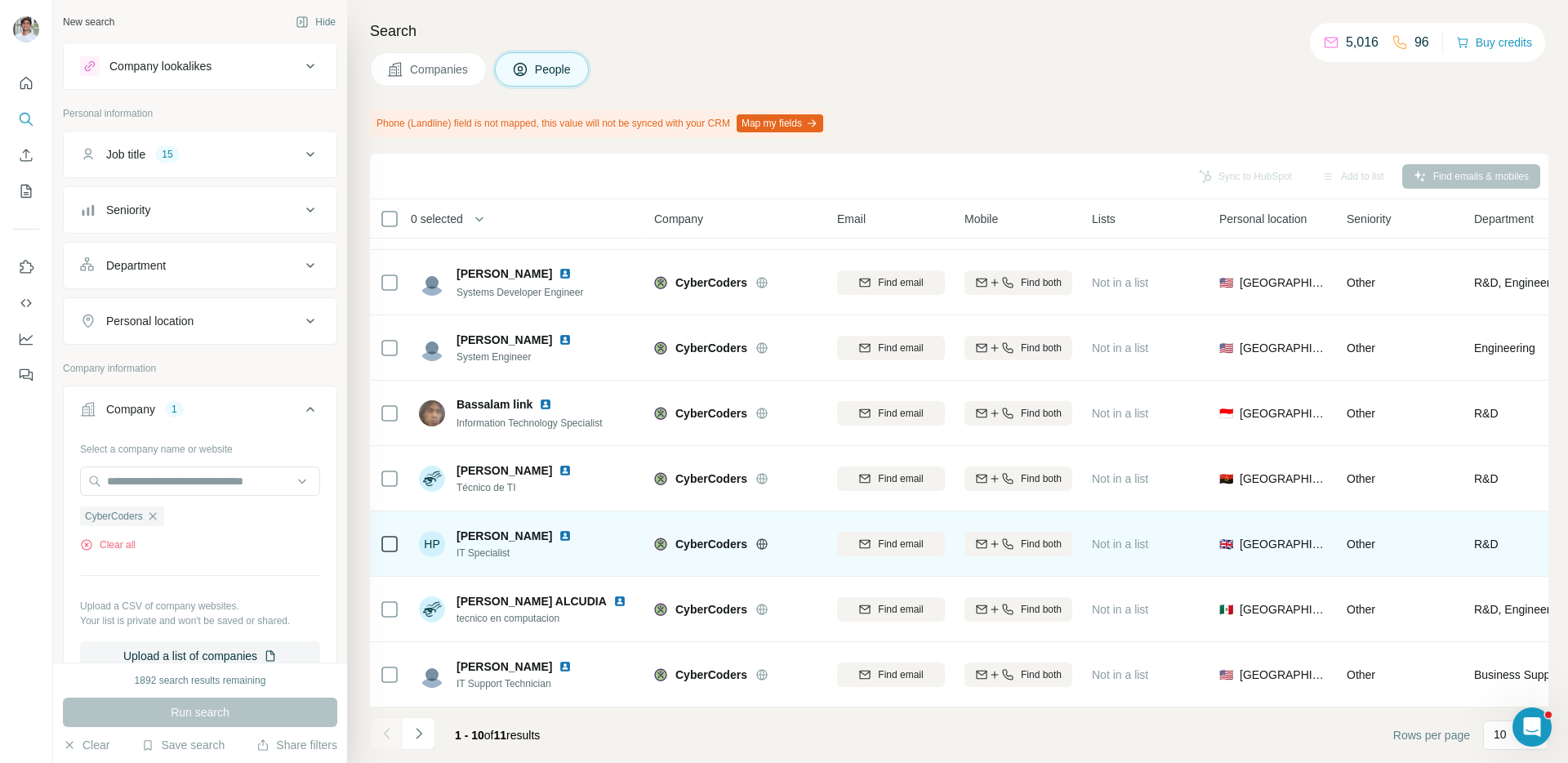
click at [559, 535] on img at bounding box center [565, 535] width 13 height 13
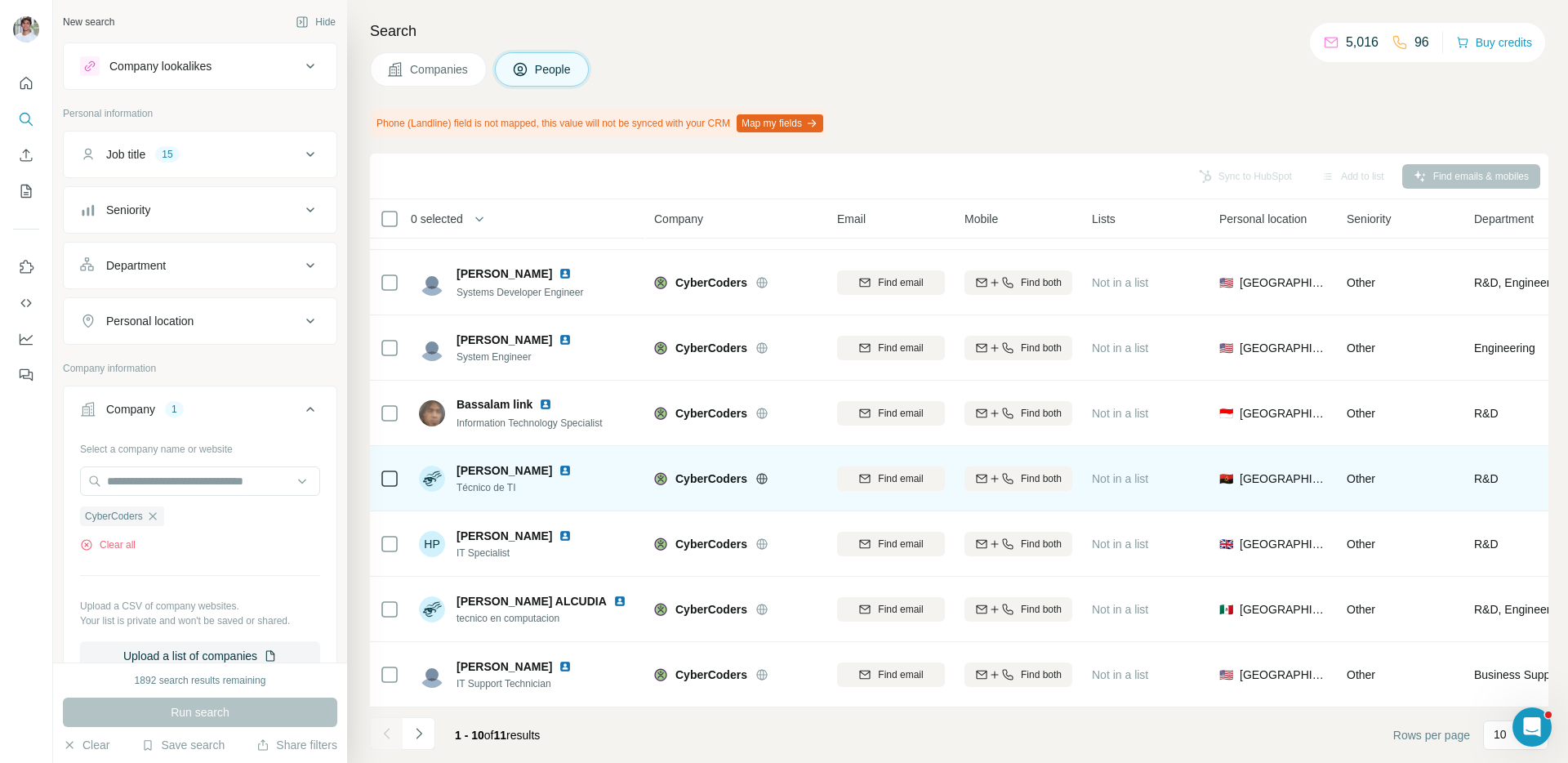
click at [559, 464] on img at bounding box center [565, 470] width 13 height 13
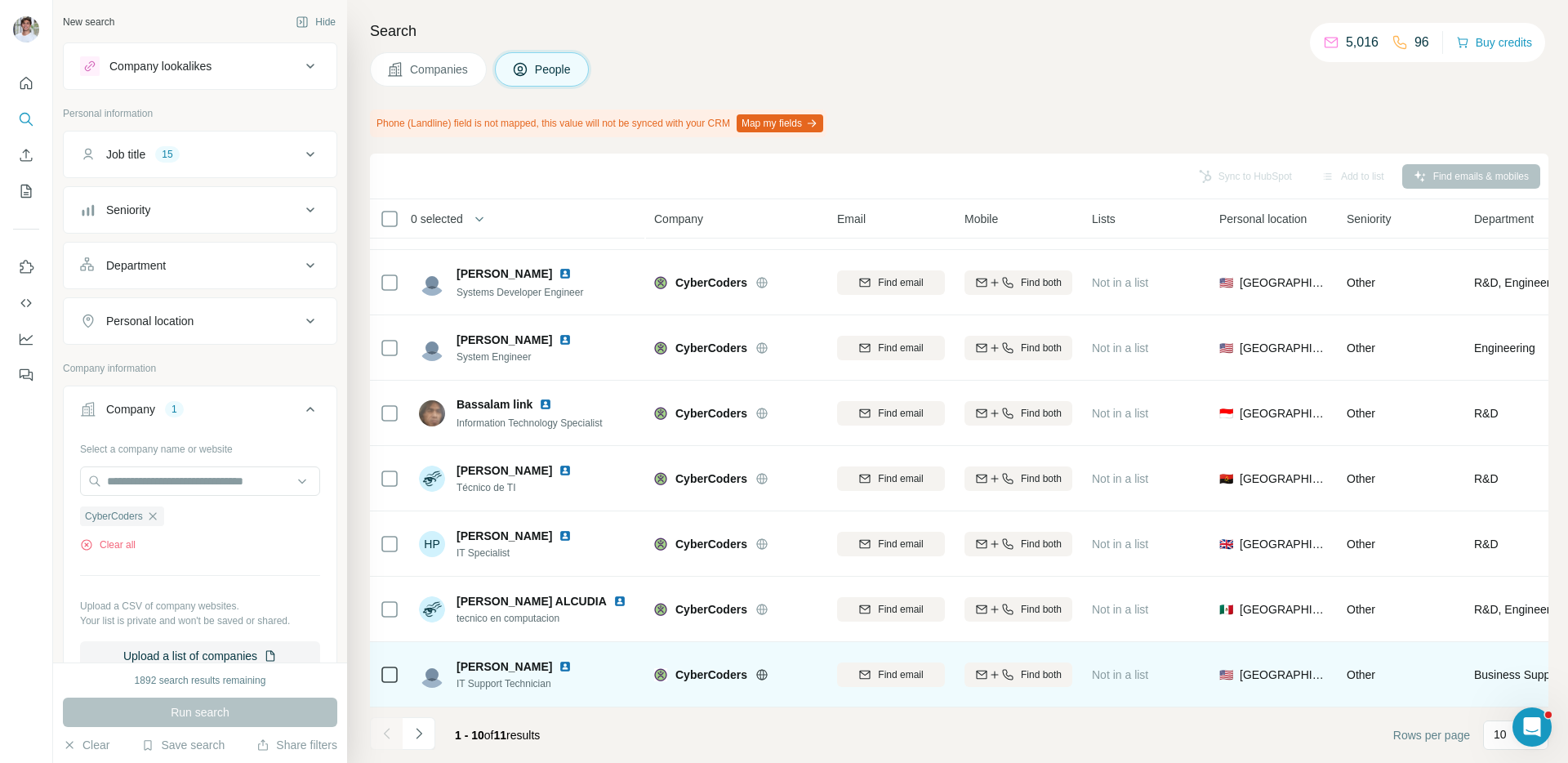
click at [514, 673] on div "[PERSON_NAME]" at bounding box center [523, 666] width 135 height 17
click at [559, 669] on img at bounding box center [565, 666] width 13 height 13
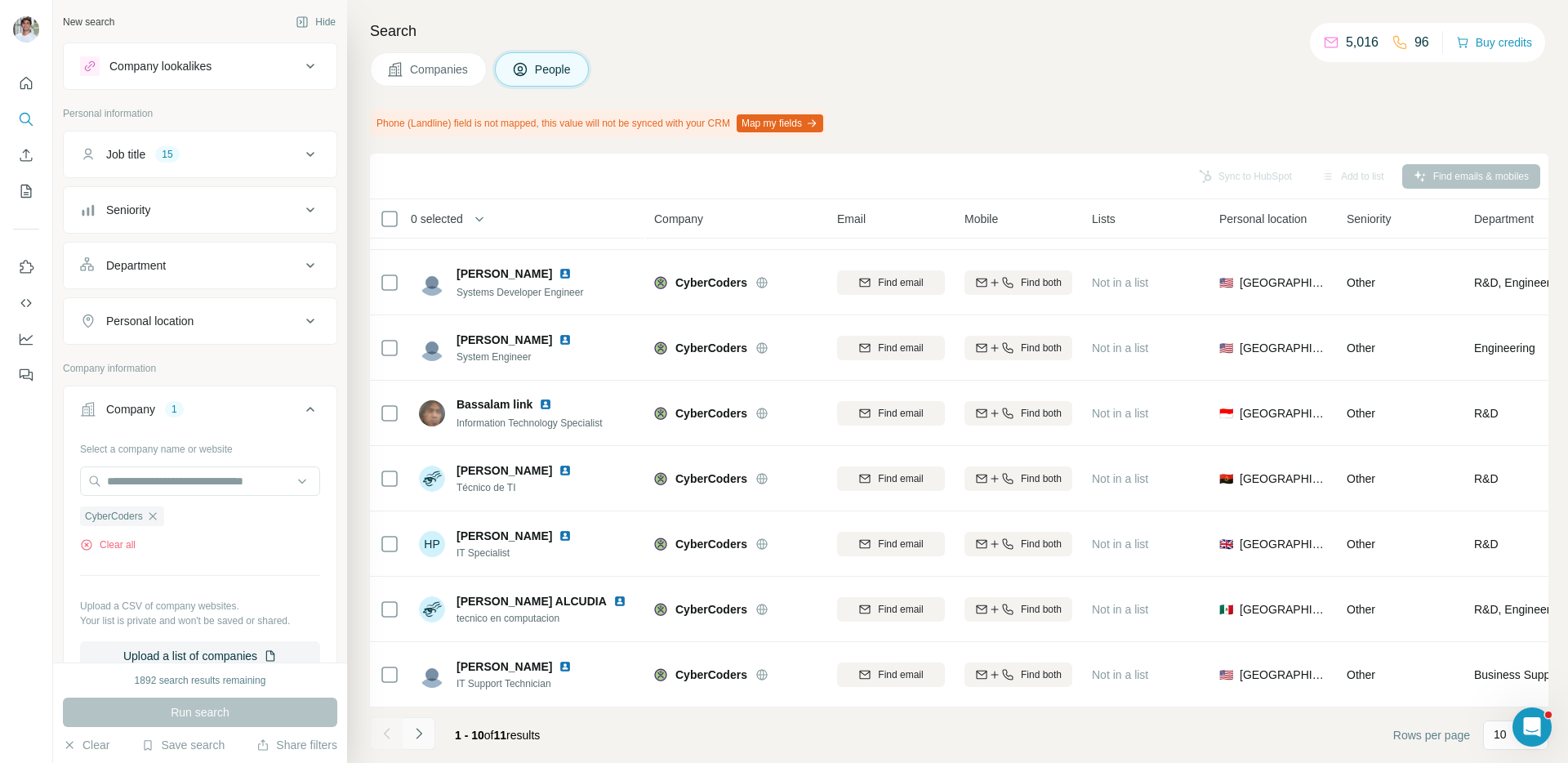
click at [420, 729] on icon "Navigate to next page" at bounding box center [419, 733] width 17 height 17
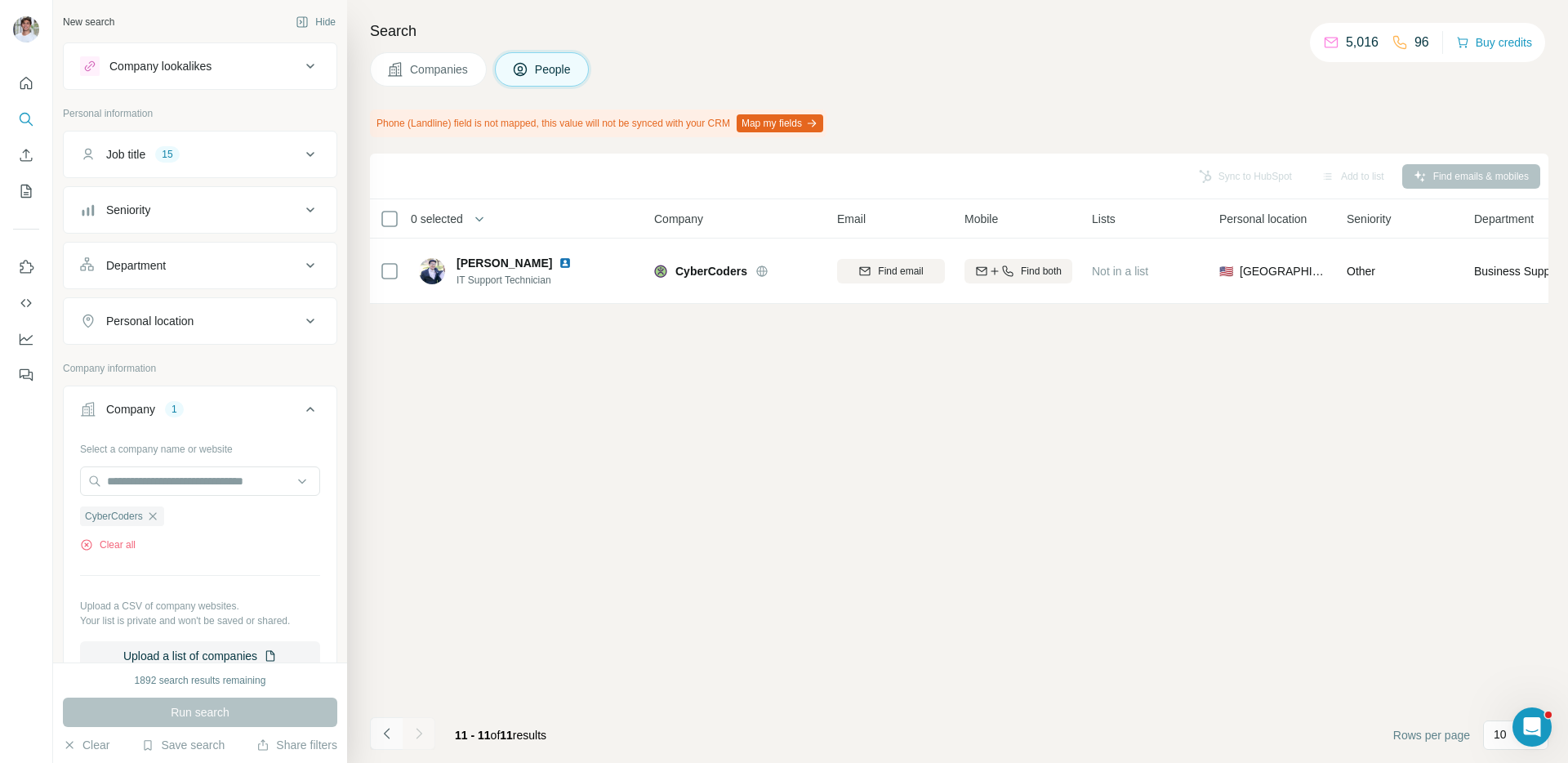
scroll to position [0, 0]
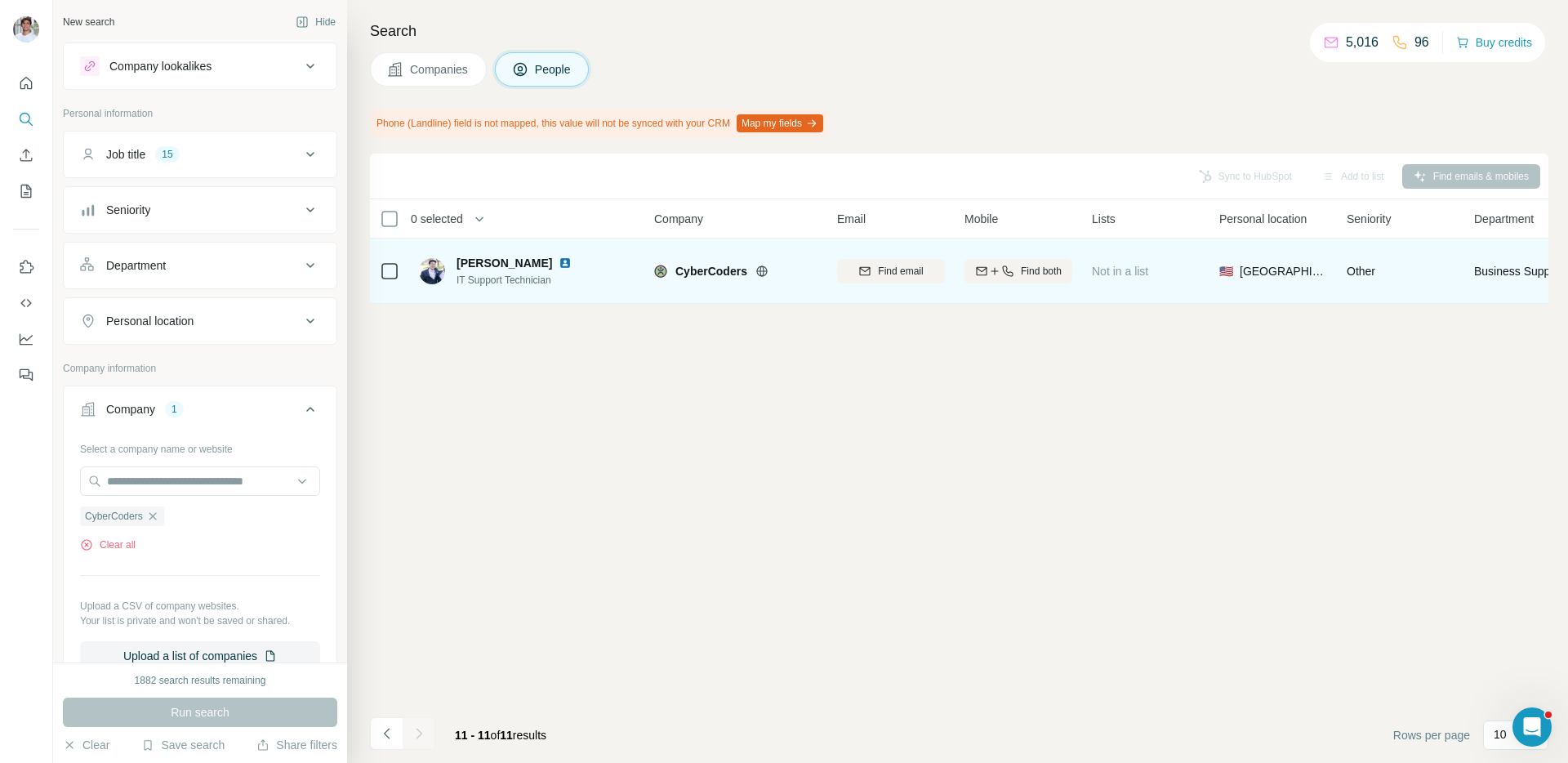
click at [559, 262] on img at bounding box center [565, 263] width 13 height 13
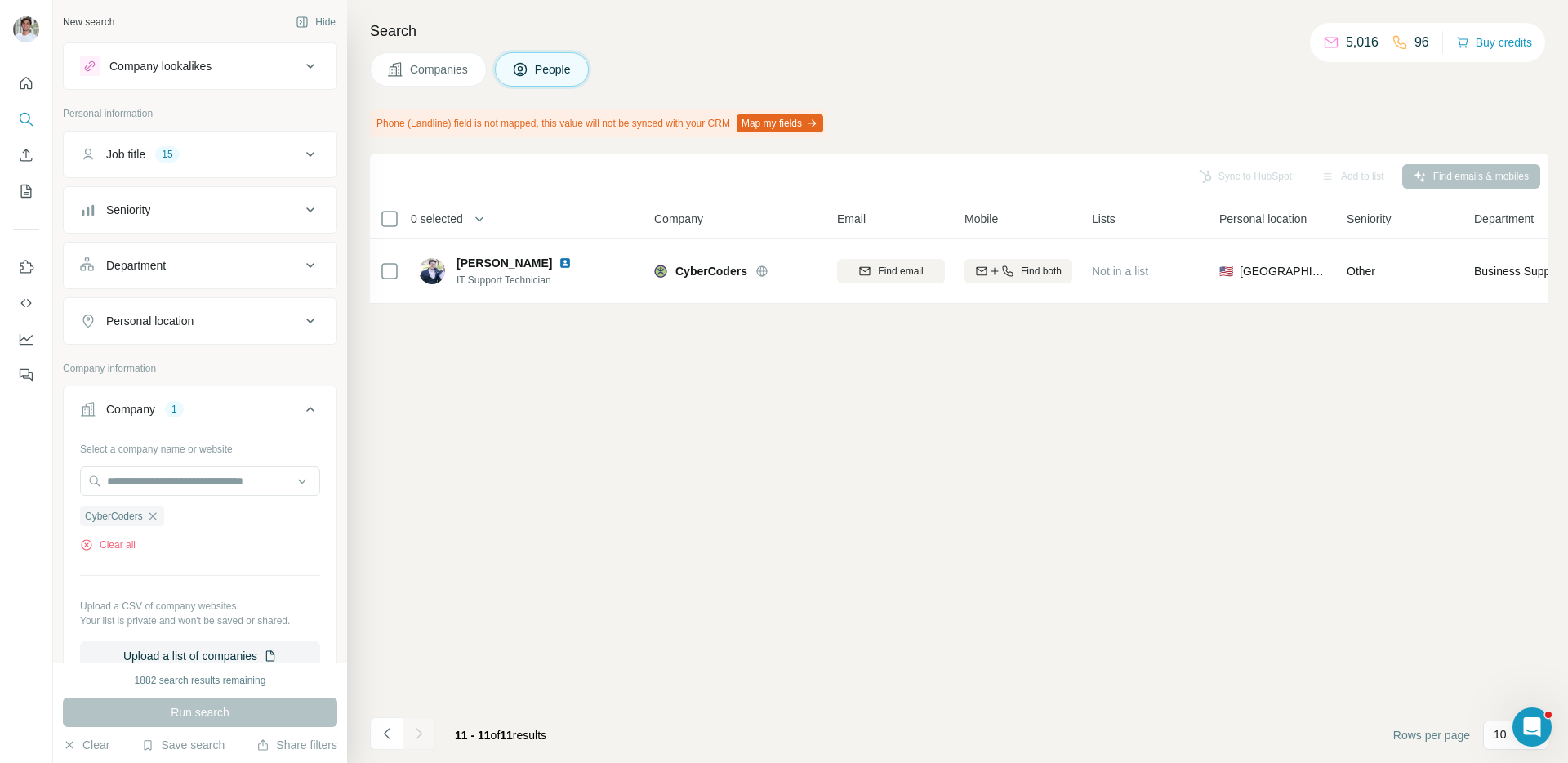
click at [405, 80] on button "Companies" at bounding box center [428, 69] width 116 height 34
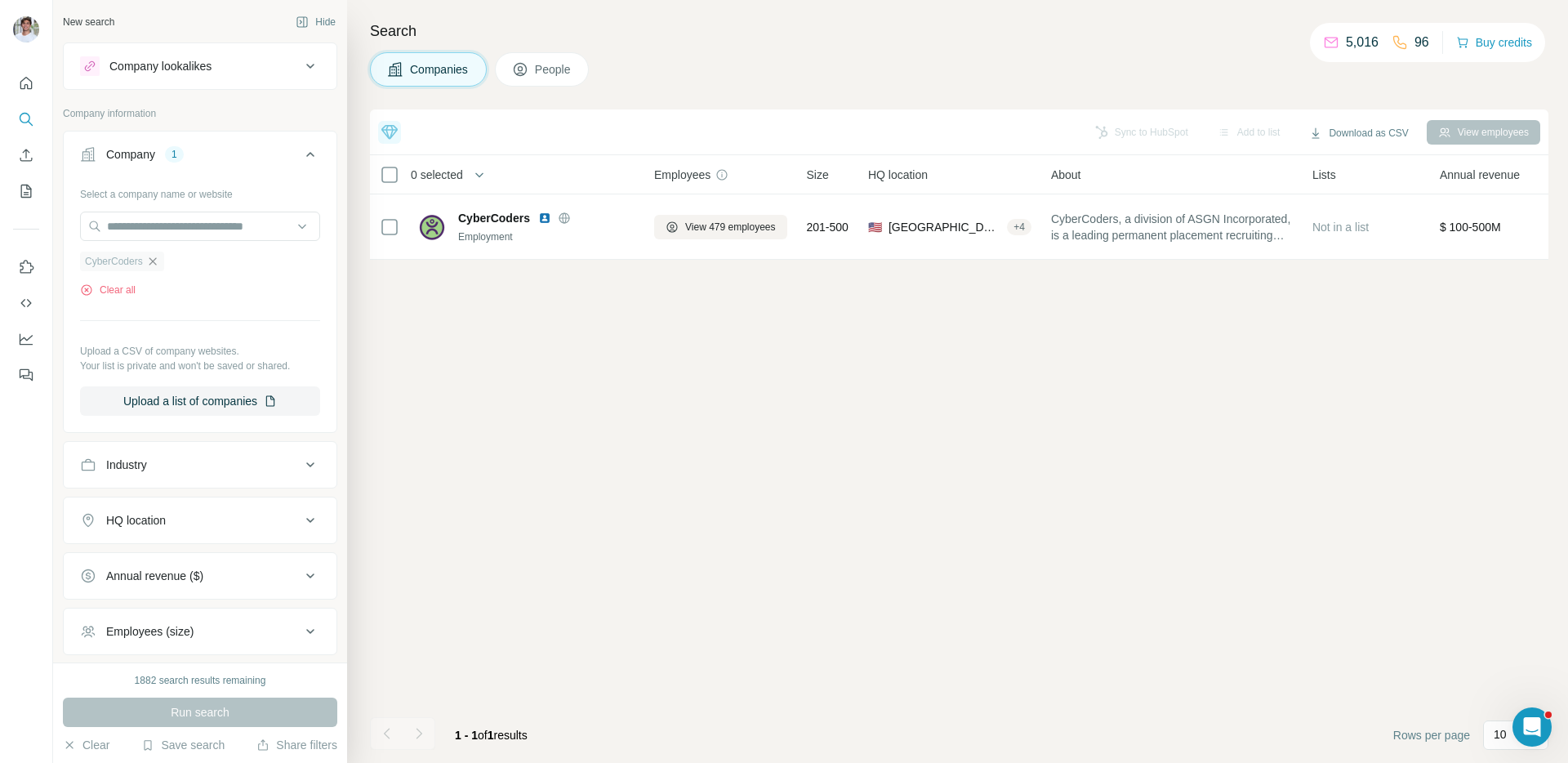
click at [155, 262] on icon "button" at bounding box center [152, 261] width 7 height 7
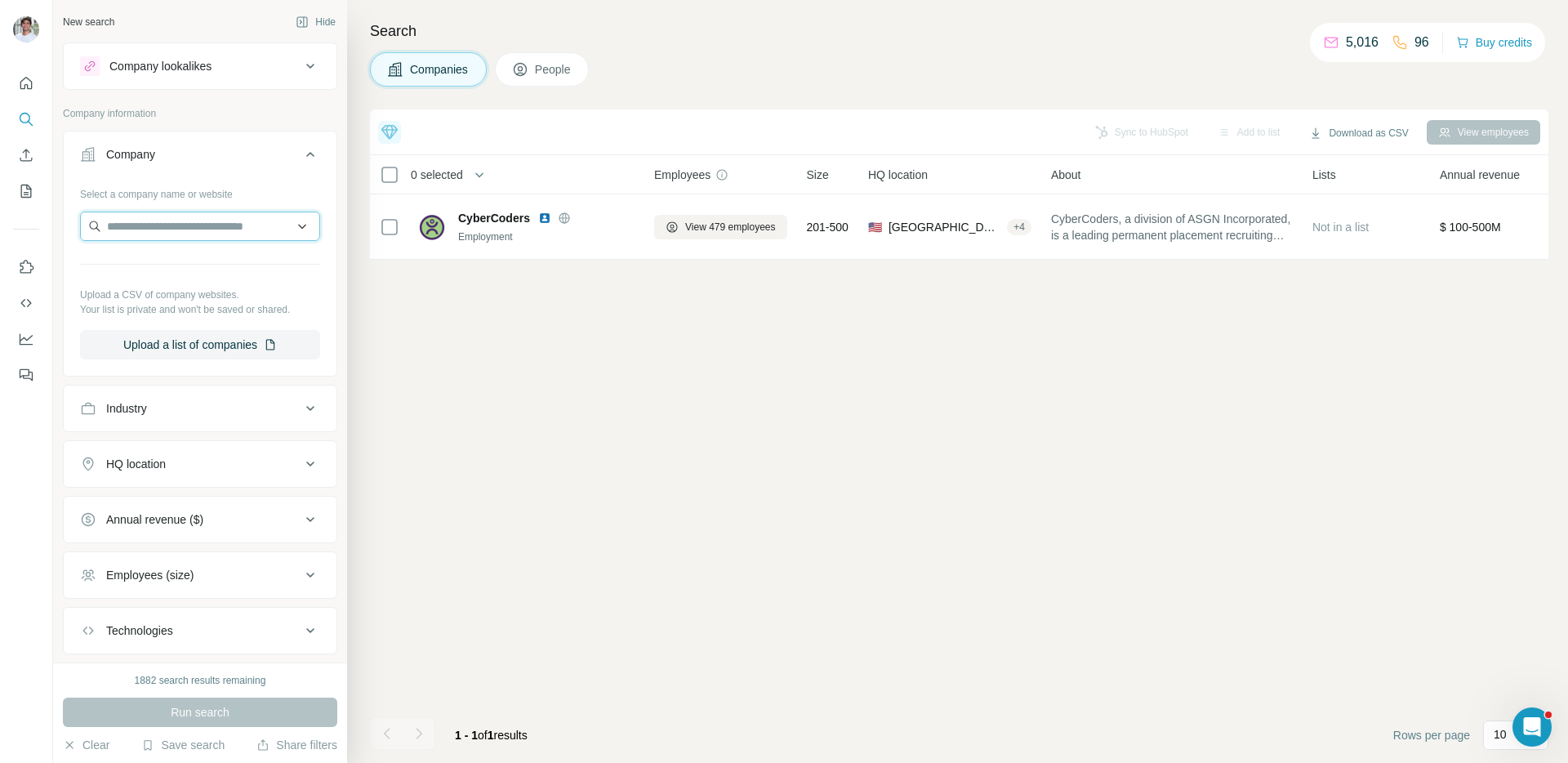
click at [164, 224] on input "text" at bounding box center [200, 226] width 240 height 29
paste input "**********"
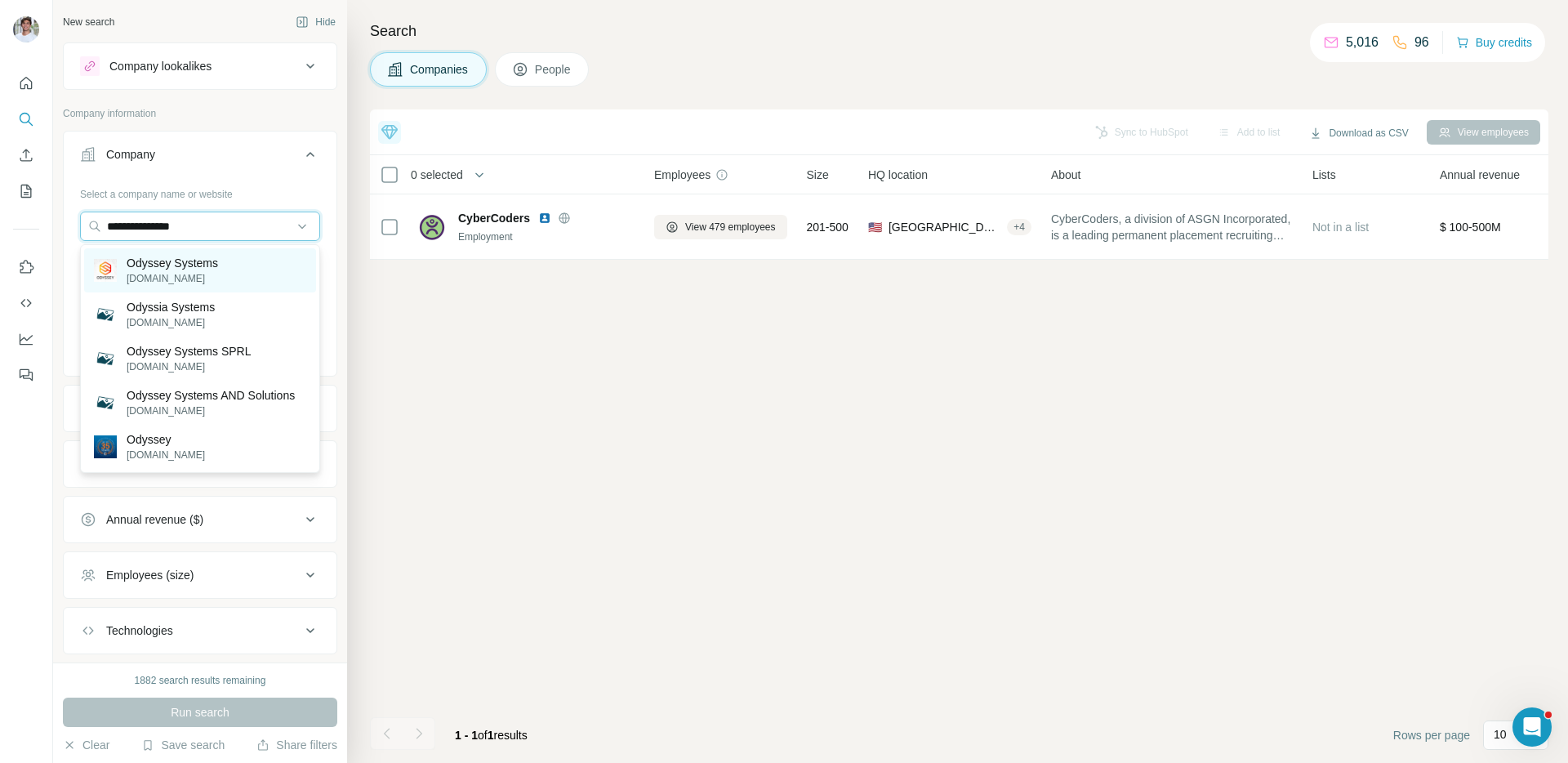
type input "**********"
click at [205, 269] on p "Odyssey Systems" at bounding box center [172, 263] width 92 height 17
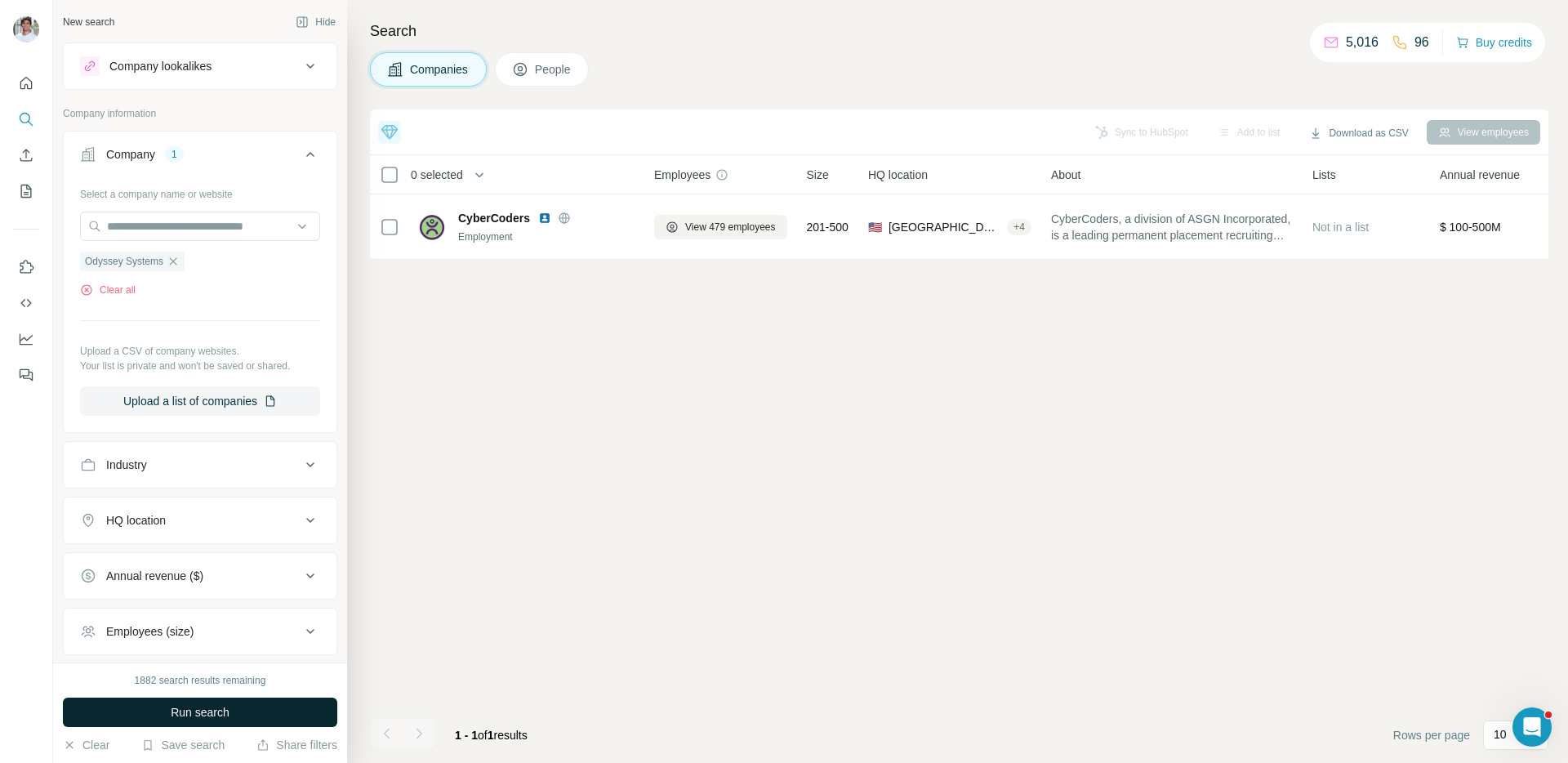
click at [205, 714] on span "Run search" at bounding box center [199, 712] width 59 height 17
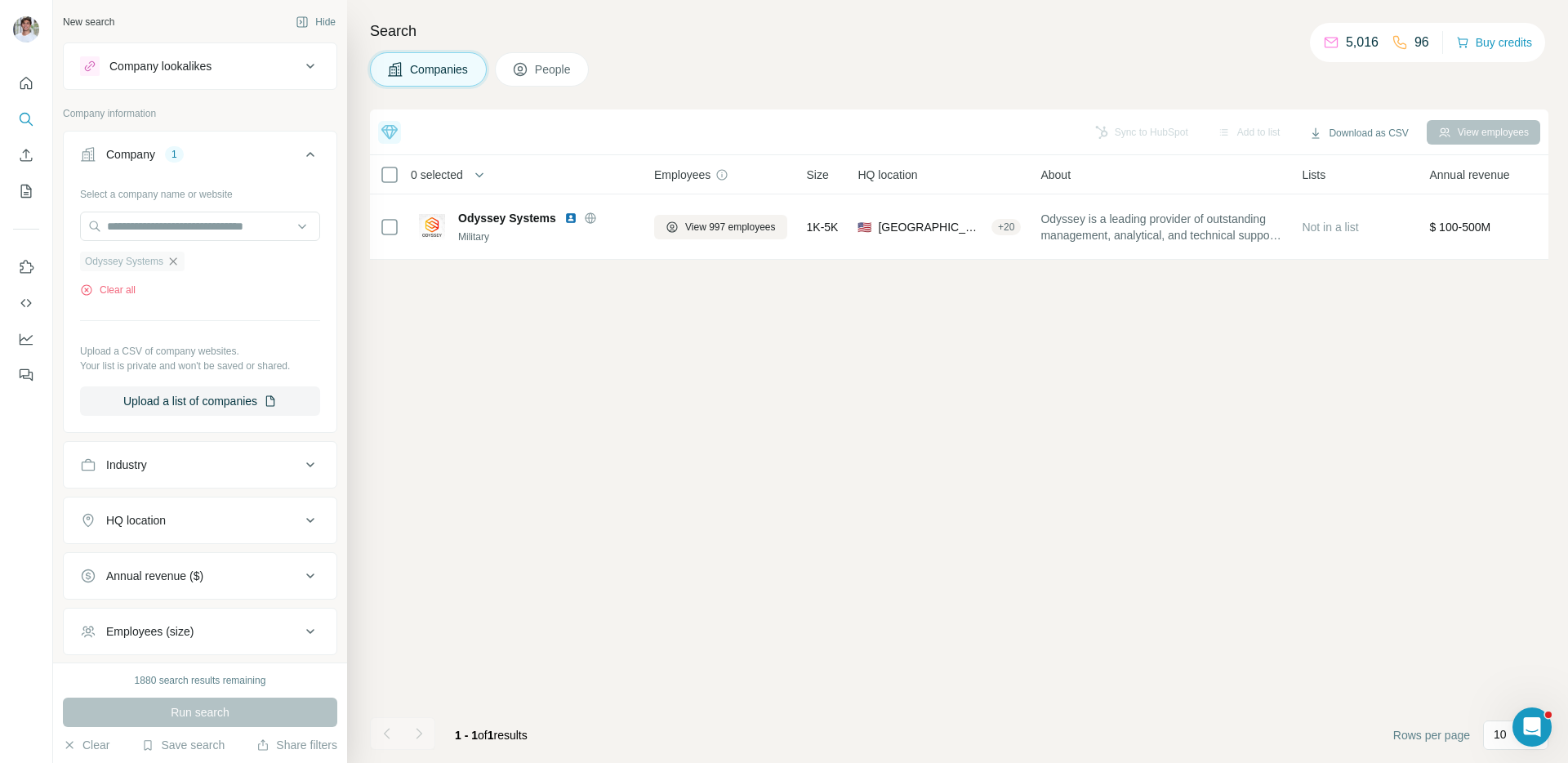
click at [175, 262] on icon "button" at bounding box center [173, 261] width 13 height 13
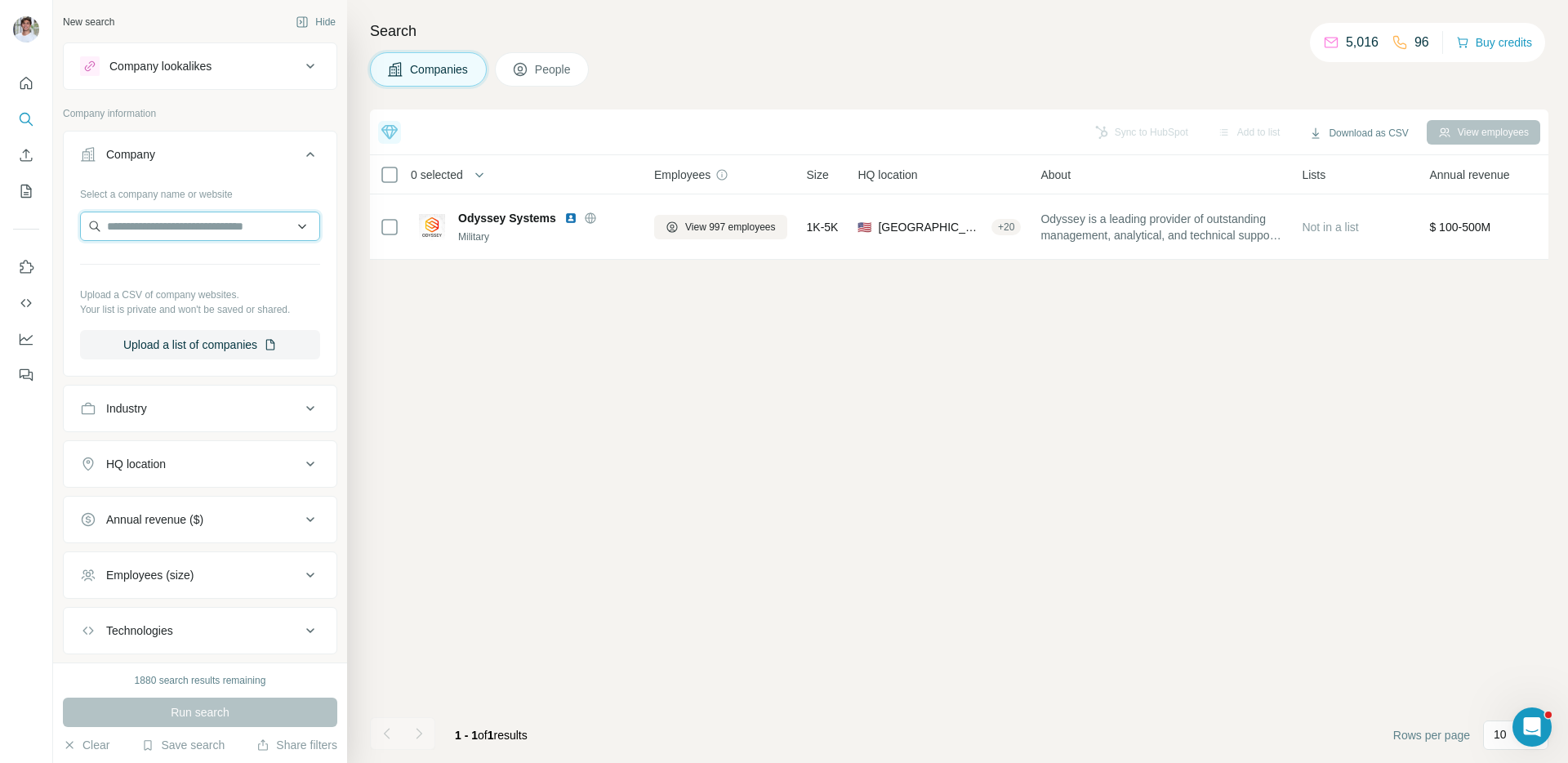
click at [192, 234] on input "text" at bounding box center [200, 226] width 240 height 29
paste input "*****"
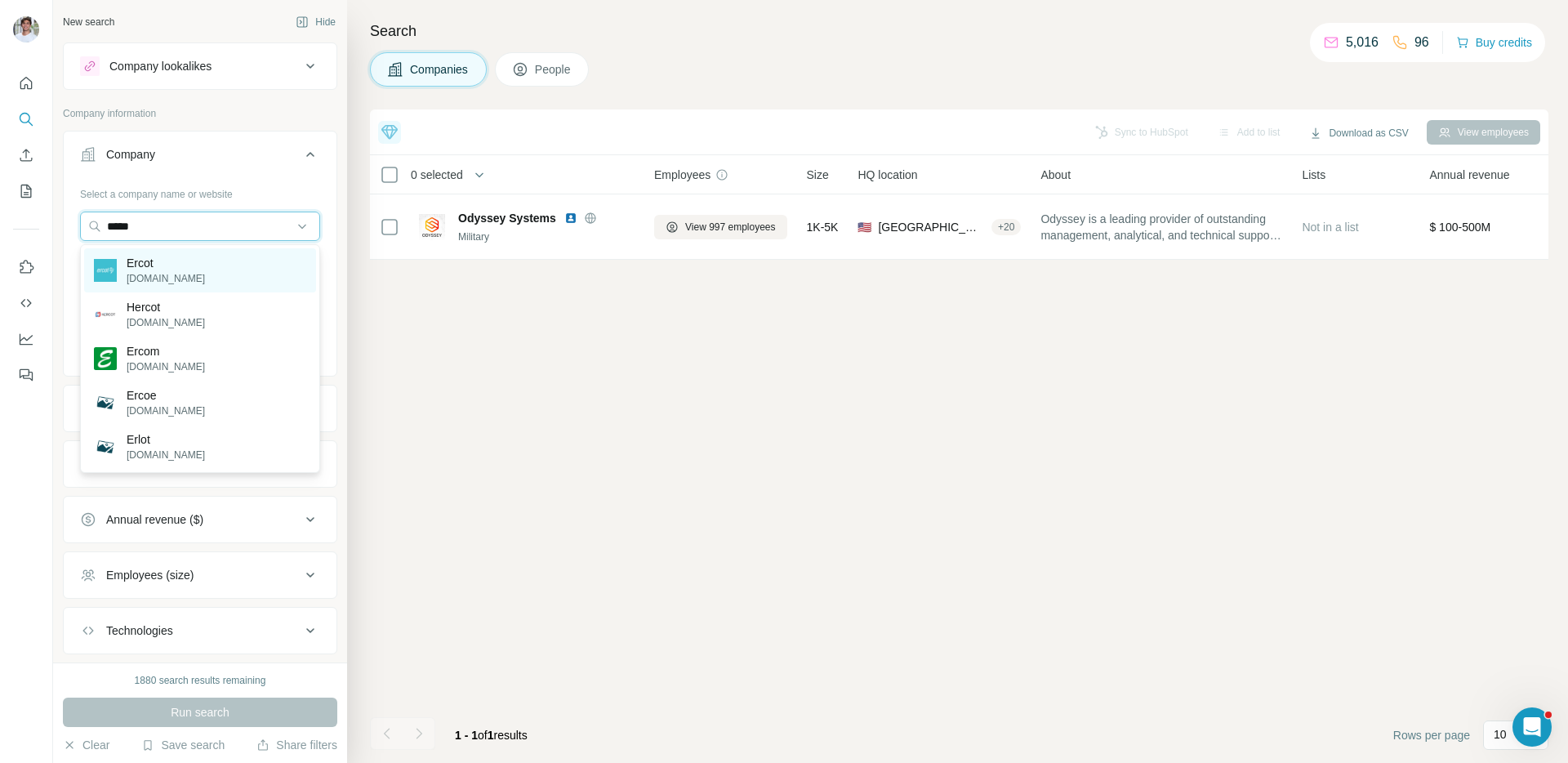
type input "*****"
click at [191, 253] on div "Ercot [DOMAIN_NAME]" at bounding box center [199, 270] width 232 height 44
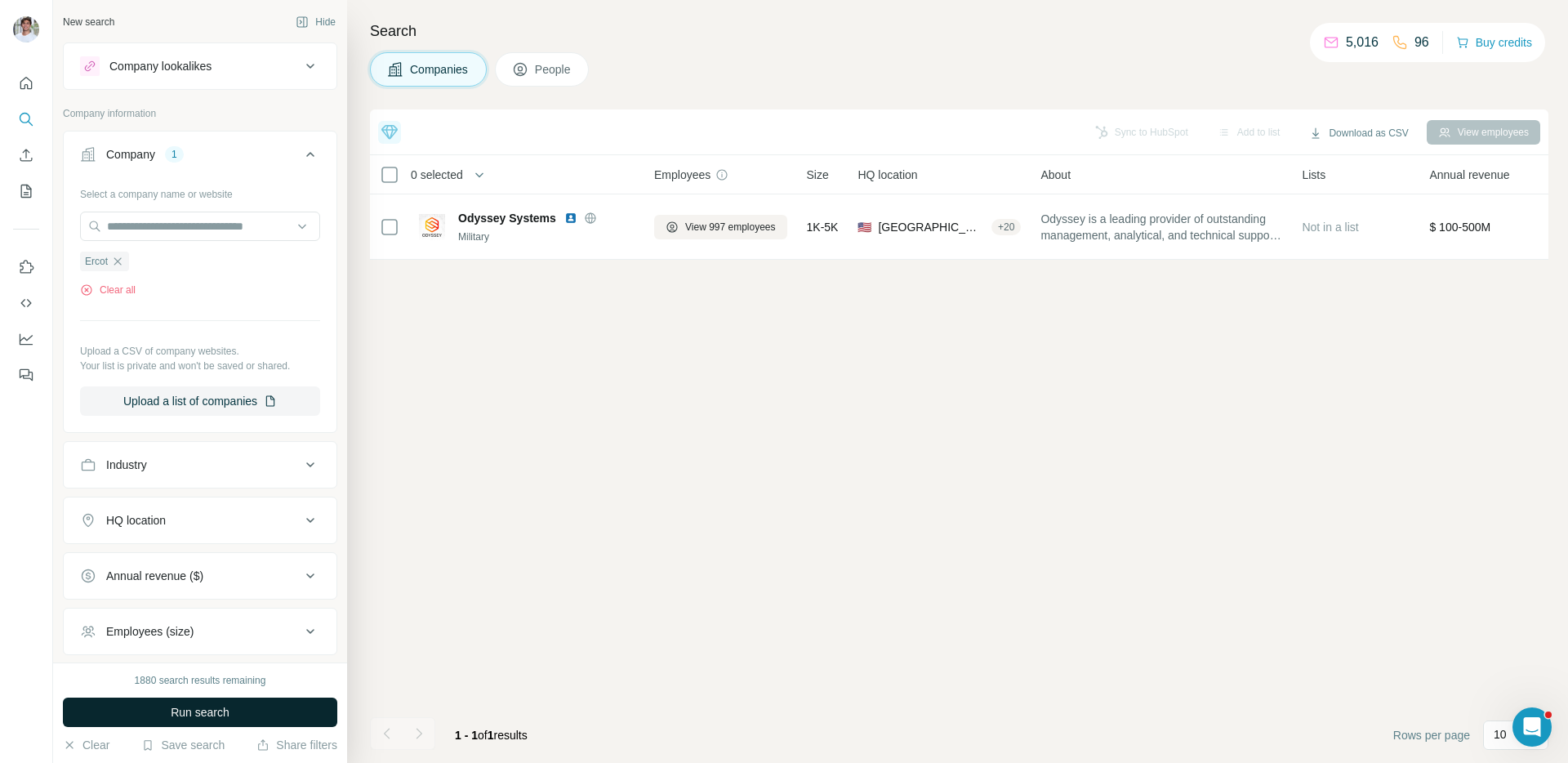
click at [184, 709] on span "Run search" at bounding box center [199, 712] width 59 height 17
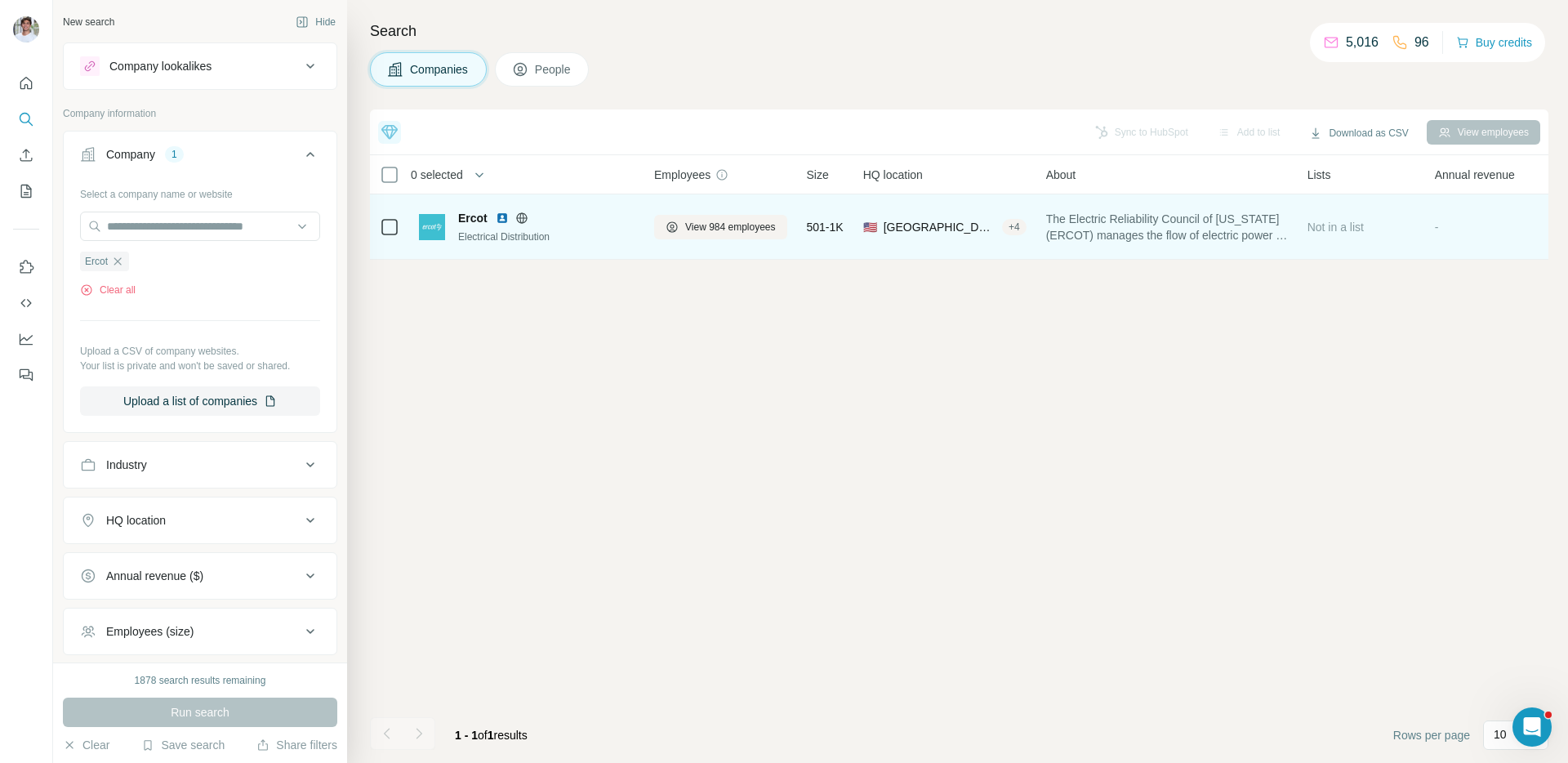
click at [504, 221] on img at bounding box center [502, 218] width 13 height 13
click at [714, 234] on span "View 984 employees" at bounding box center [731, 227] width 91 height 15
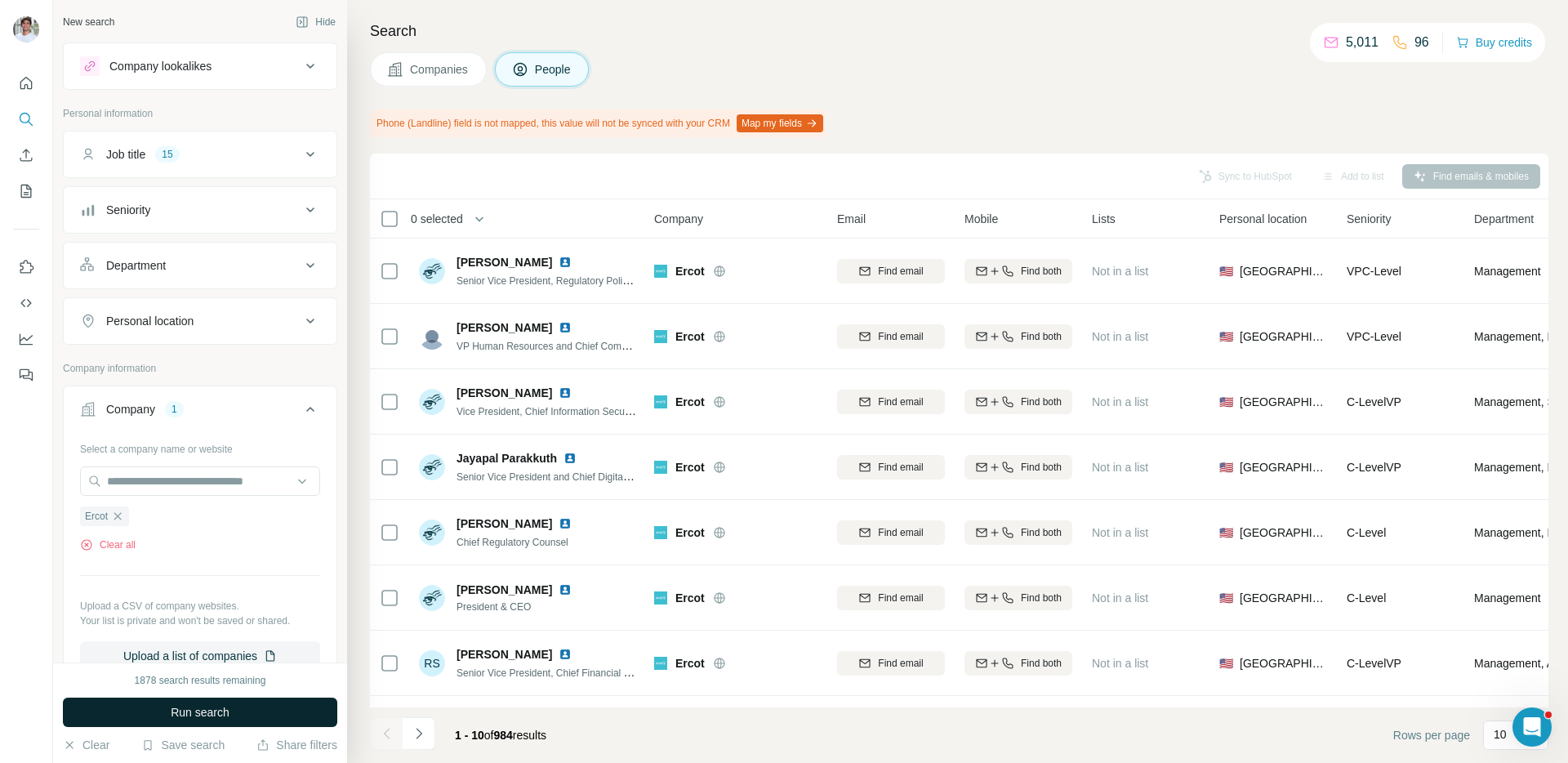
click at [281, 714] on button "Run search" at bounding box center [199, 712] width 274 height 29
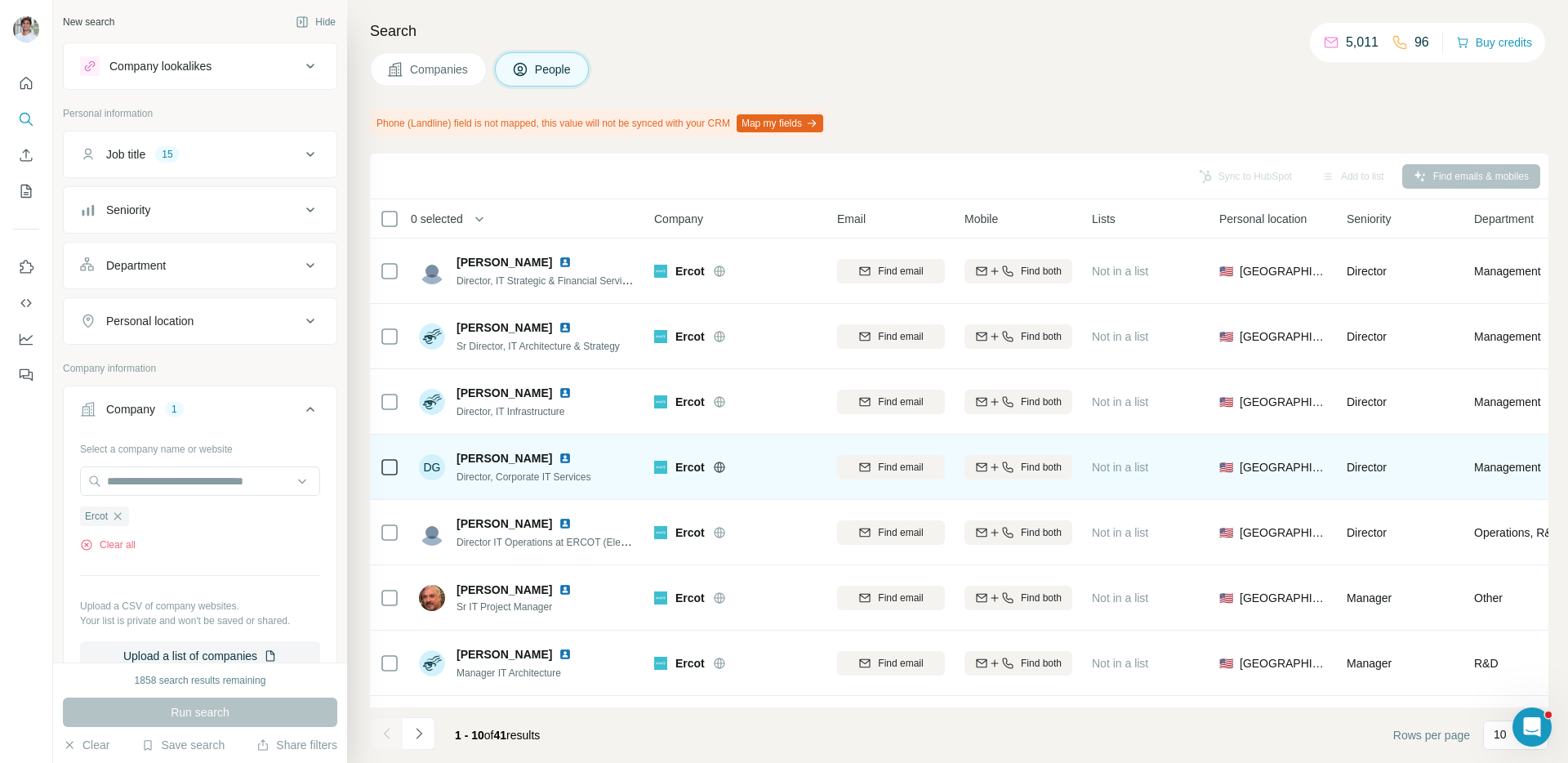
click at [559, 454] on img at bounding box center [565, 458] width 13 height 13
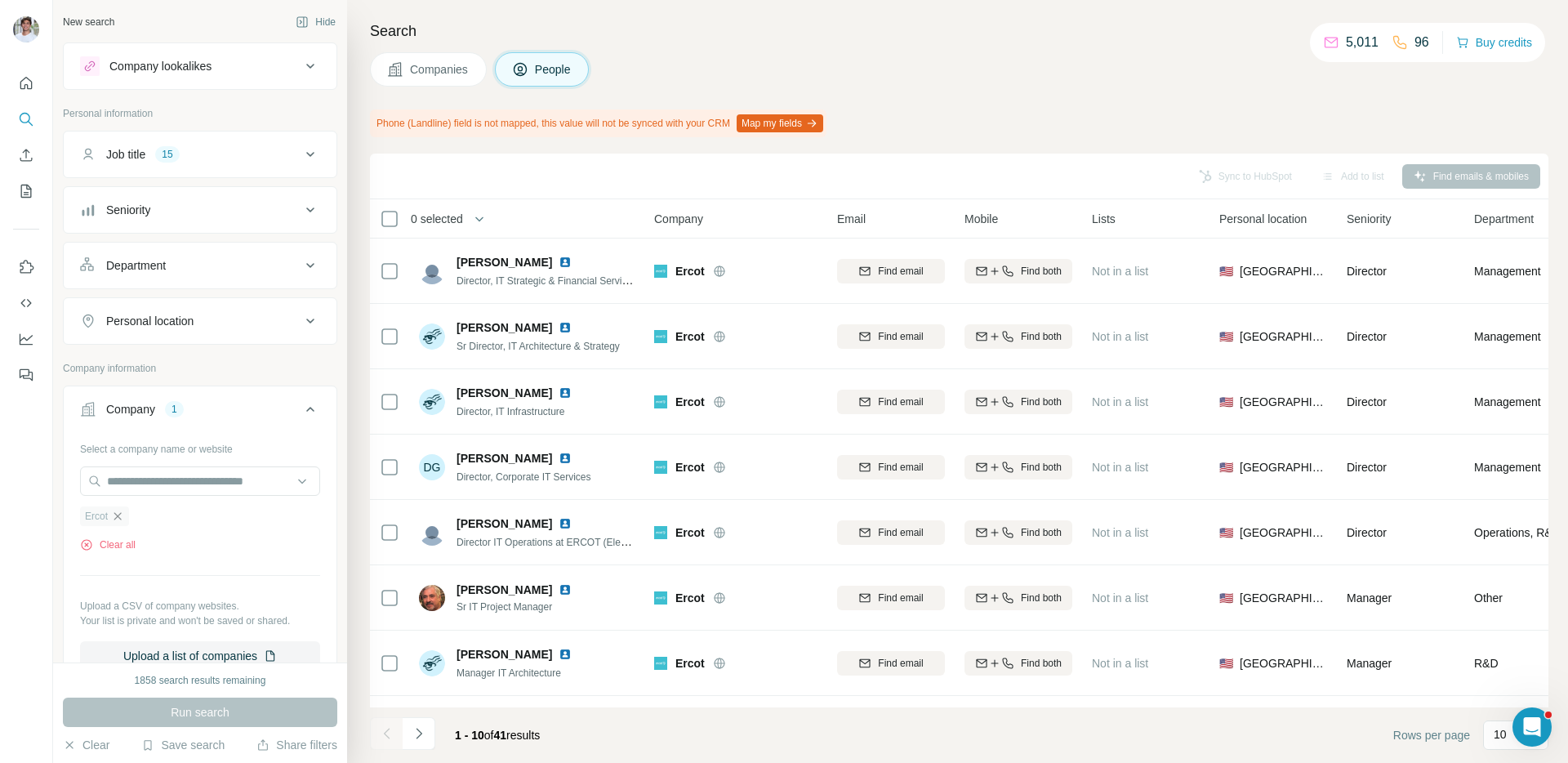
click at [122, 517] on icon "button" at bounding box center [117, 516] width 13 height 13
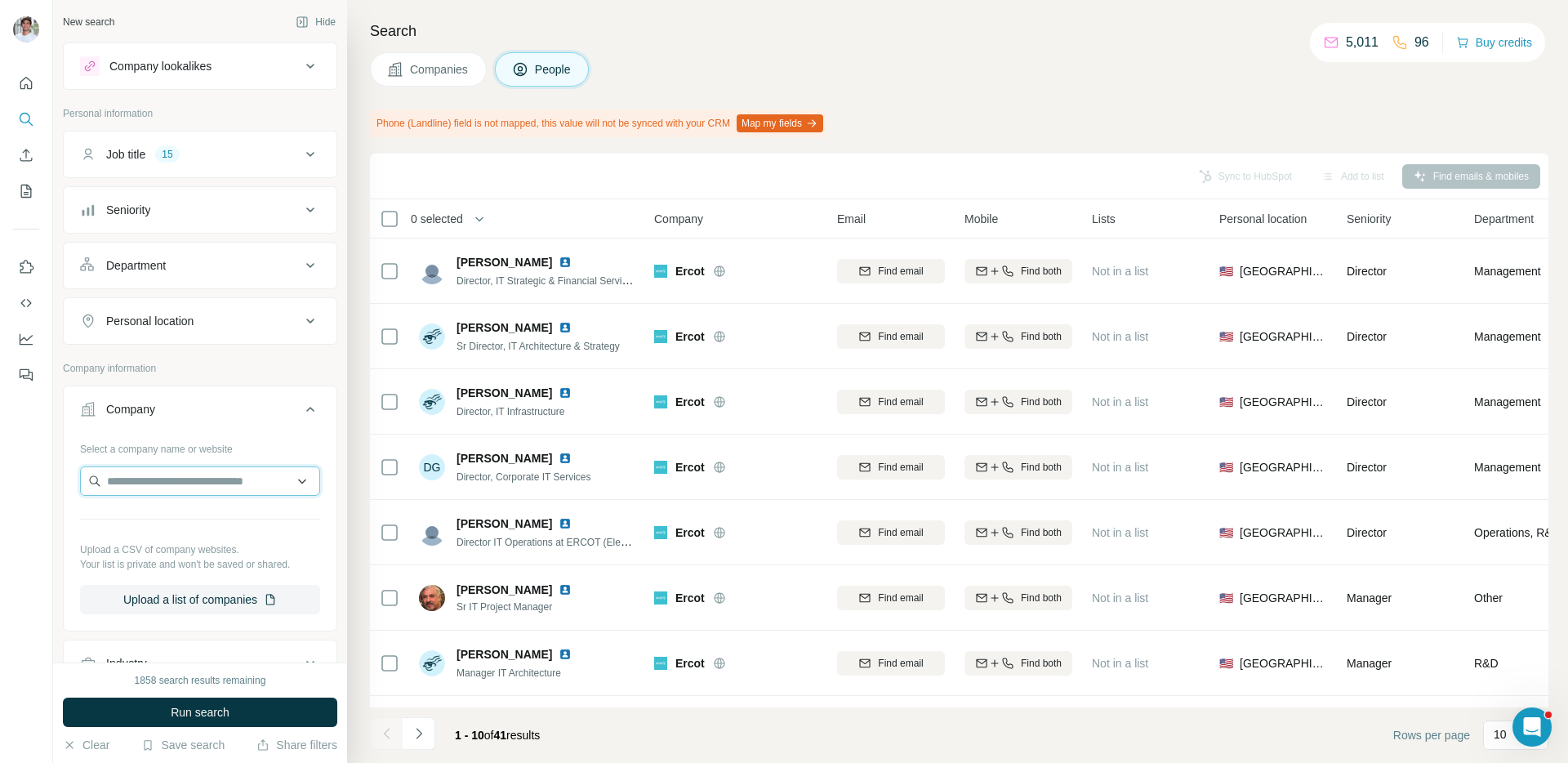
click at [154, 483] on input "text" at bounding box center [200, 481] width 240 height 29
paste input "**********"
type input "**********"
click at [238, 518] on div "Labatt Food Service [DOMAIN_NAME]" at bounding box center [199, 525] width 232 height 44
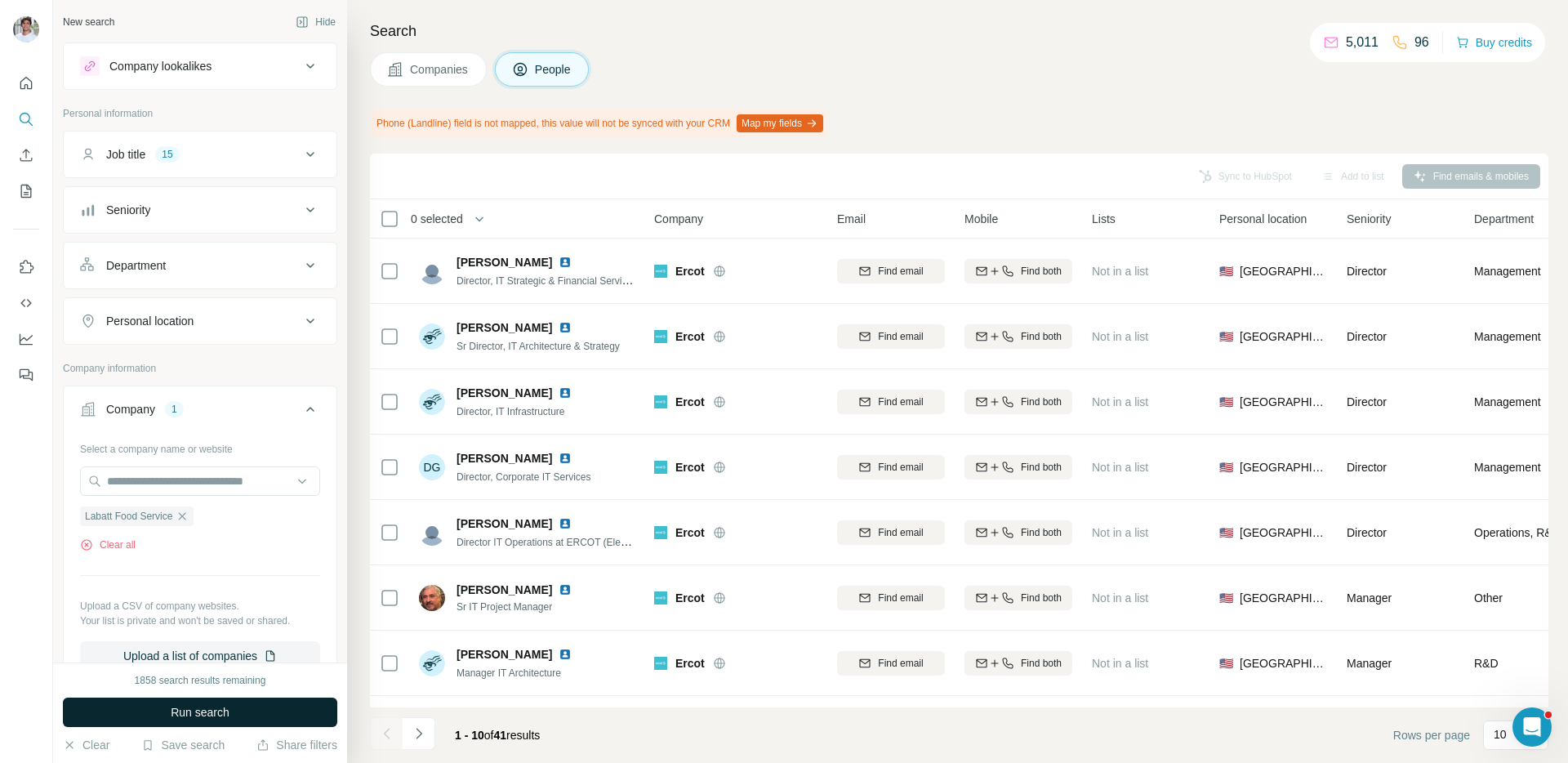
click at [192, 699] on button "Run search" at bounding box center [199, 712] width 274 height 29
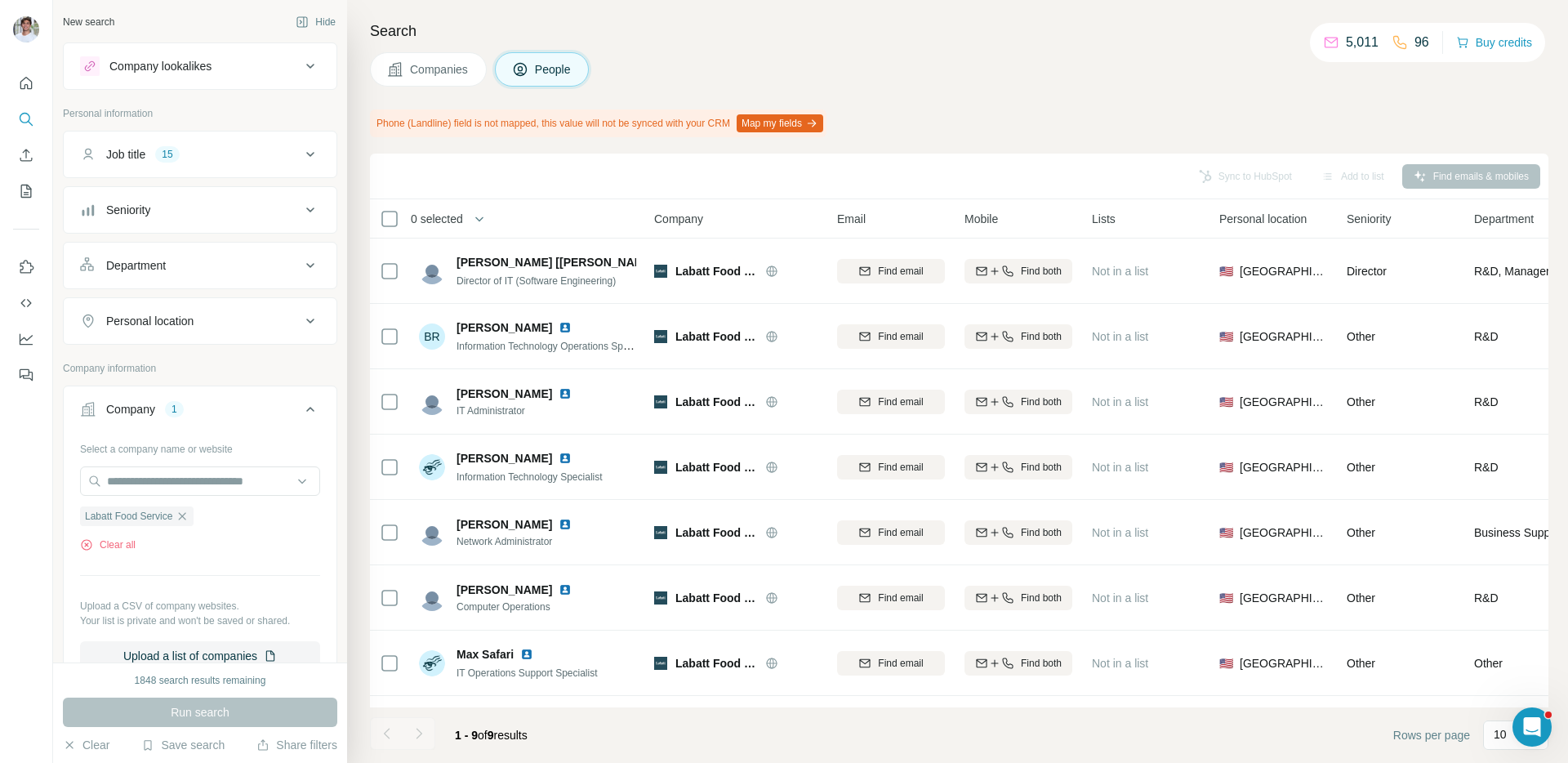
click at [432, 79] on button "Companies" at bounding box center [428, 69] width 116 height 34
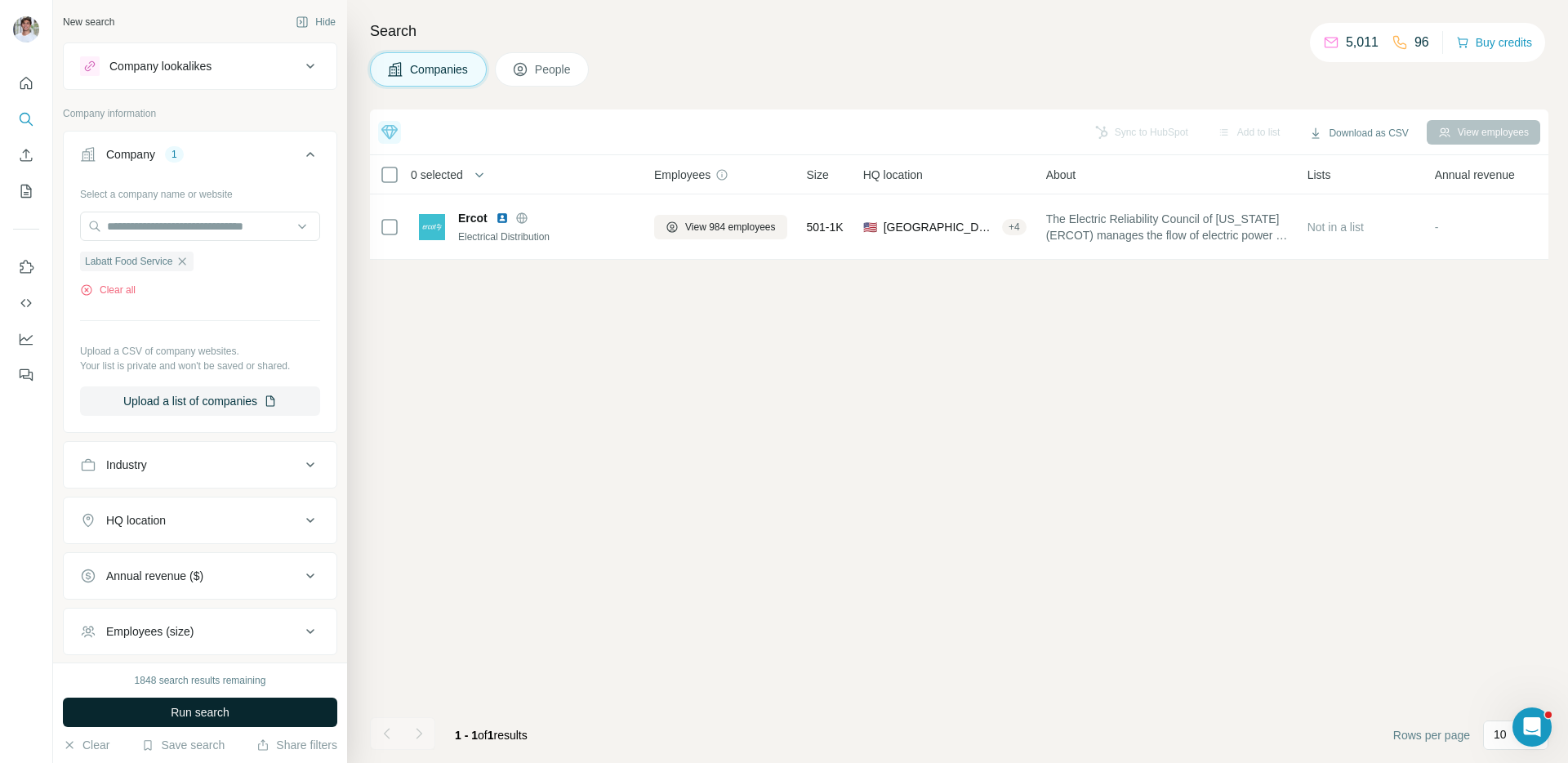
click at [199, 708] on span "Run search" at bounding box center [199, 712] width 59 height 17
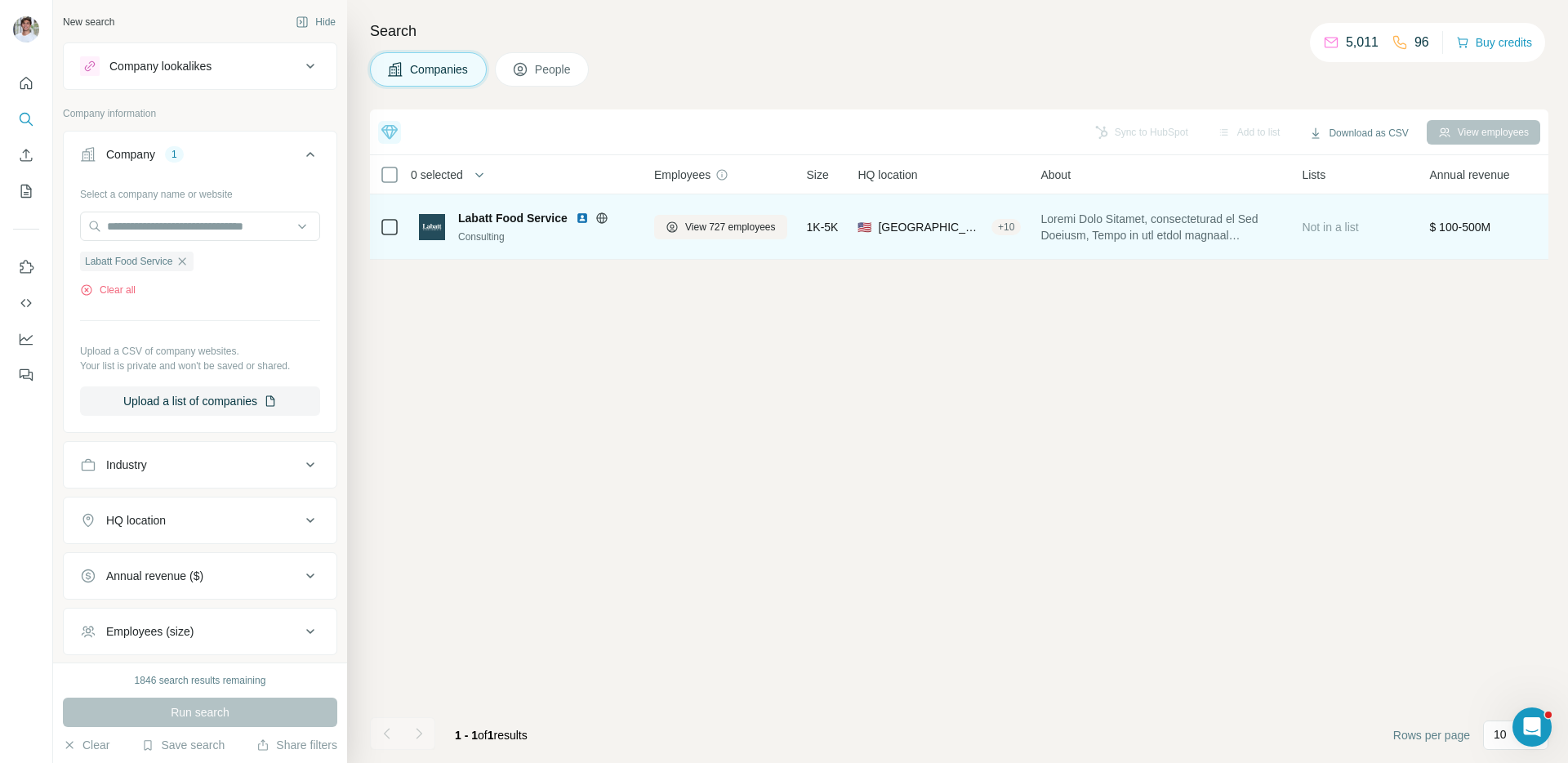
click at [580, 219] on img at bounding box center [582, 218] width 13 height 13
click at [672, 217] on button "View 727 employees" at bounding box center [721, 227] width 133 height 25
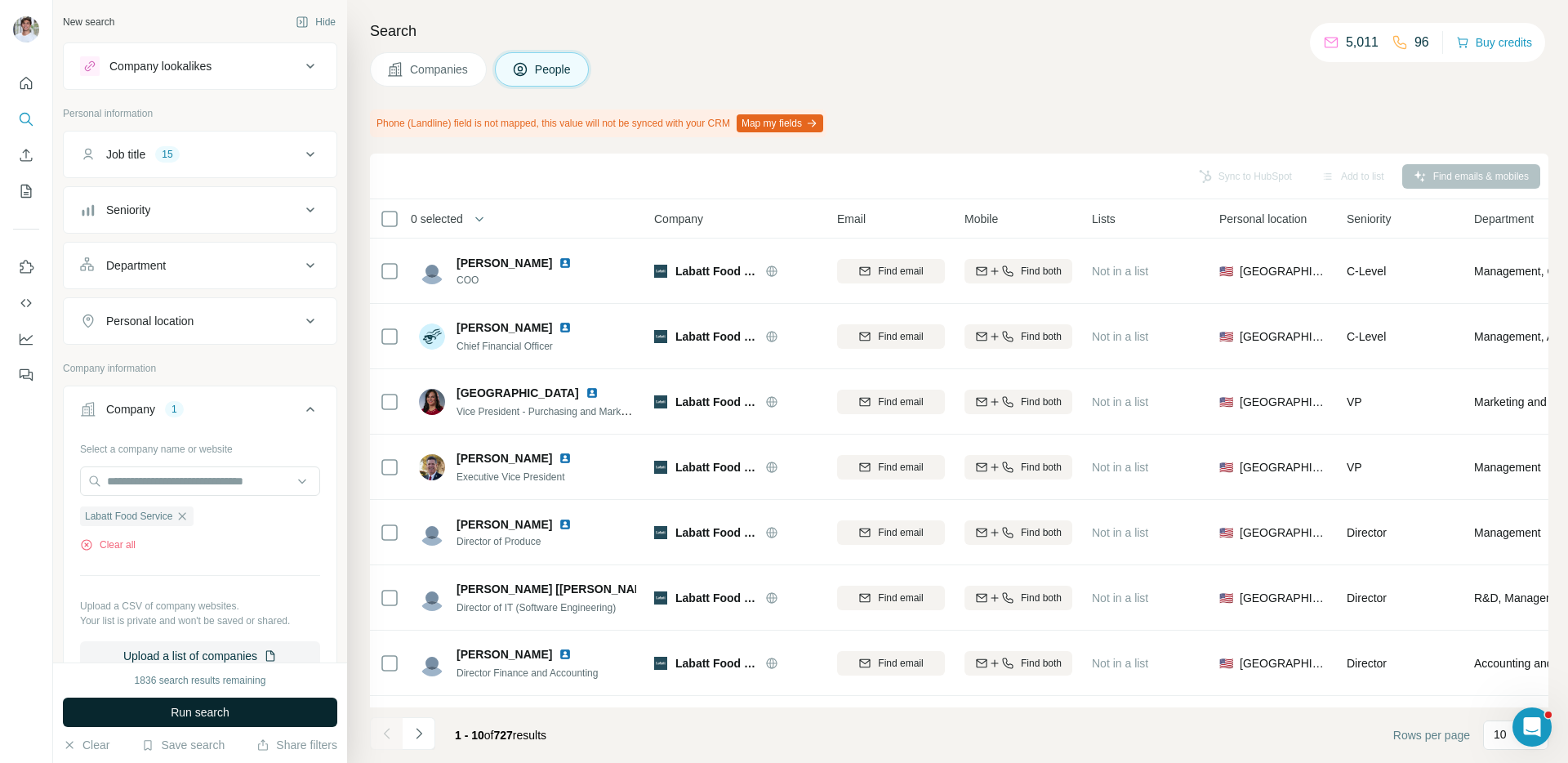
click at [168, 713] on button "Run search" at bounding box center [199, 712] width 274 height 29
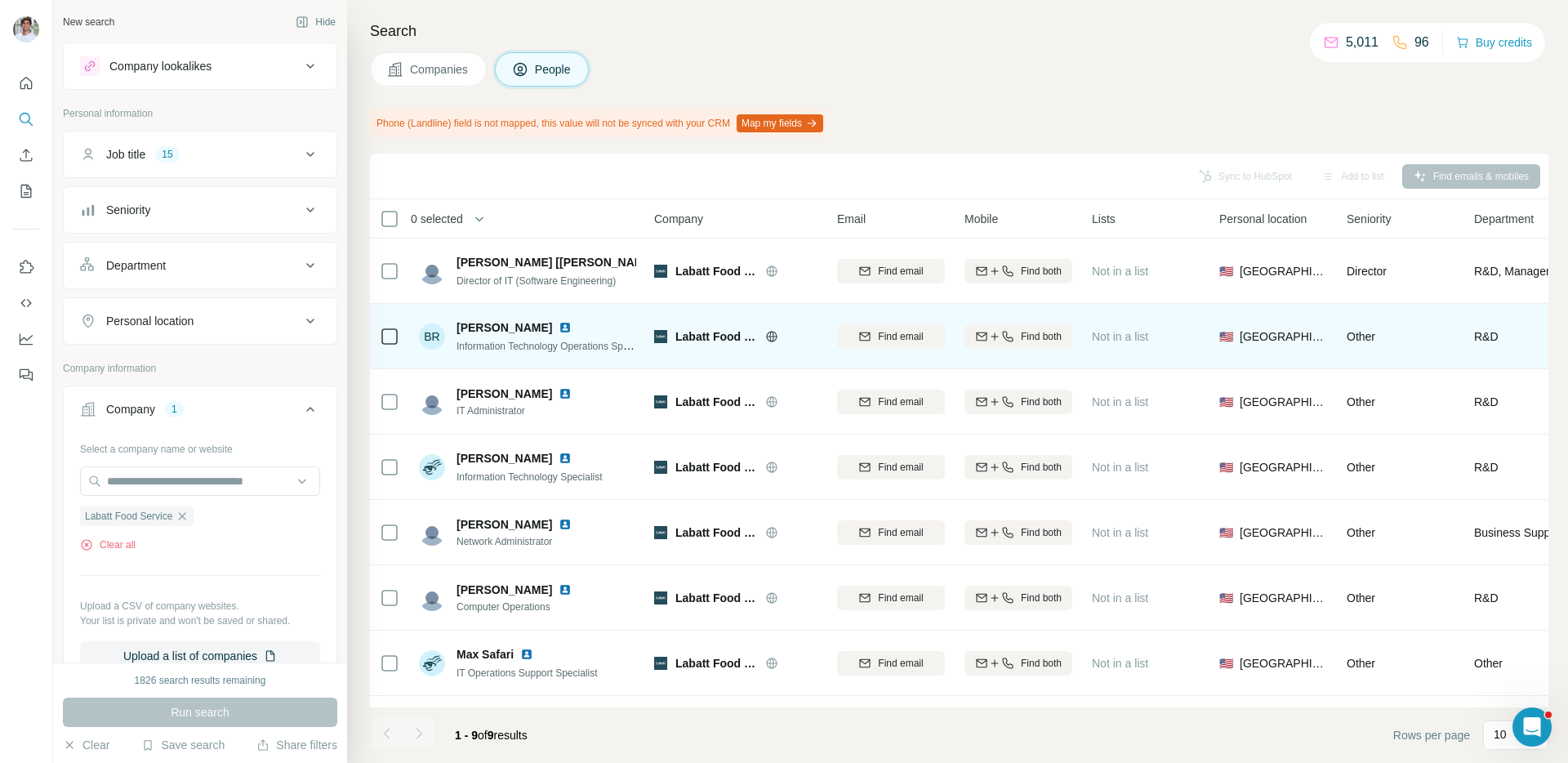
click at [559, 325] on img at bounding box center [565, 327] width 13 height 13
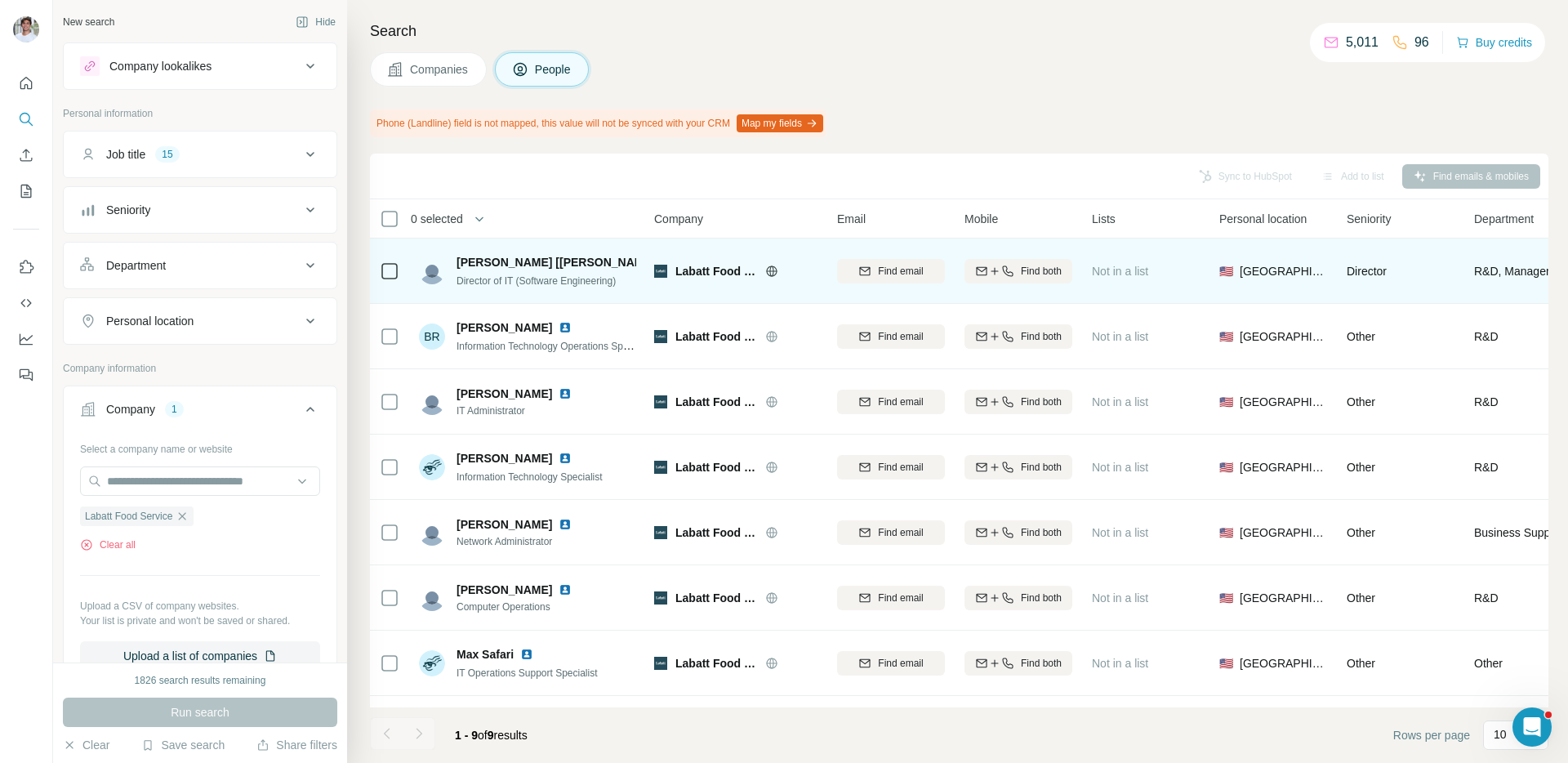
click at [764, 259] on img at bounding box center [770, 262] width 13 height 13
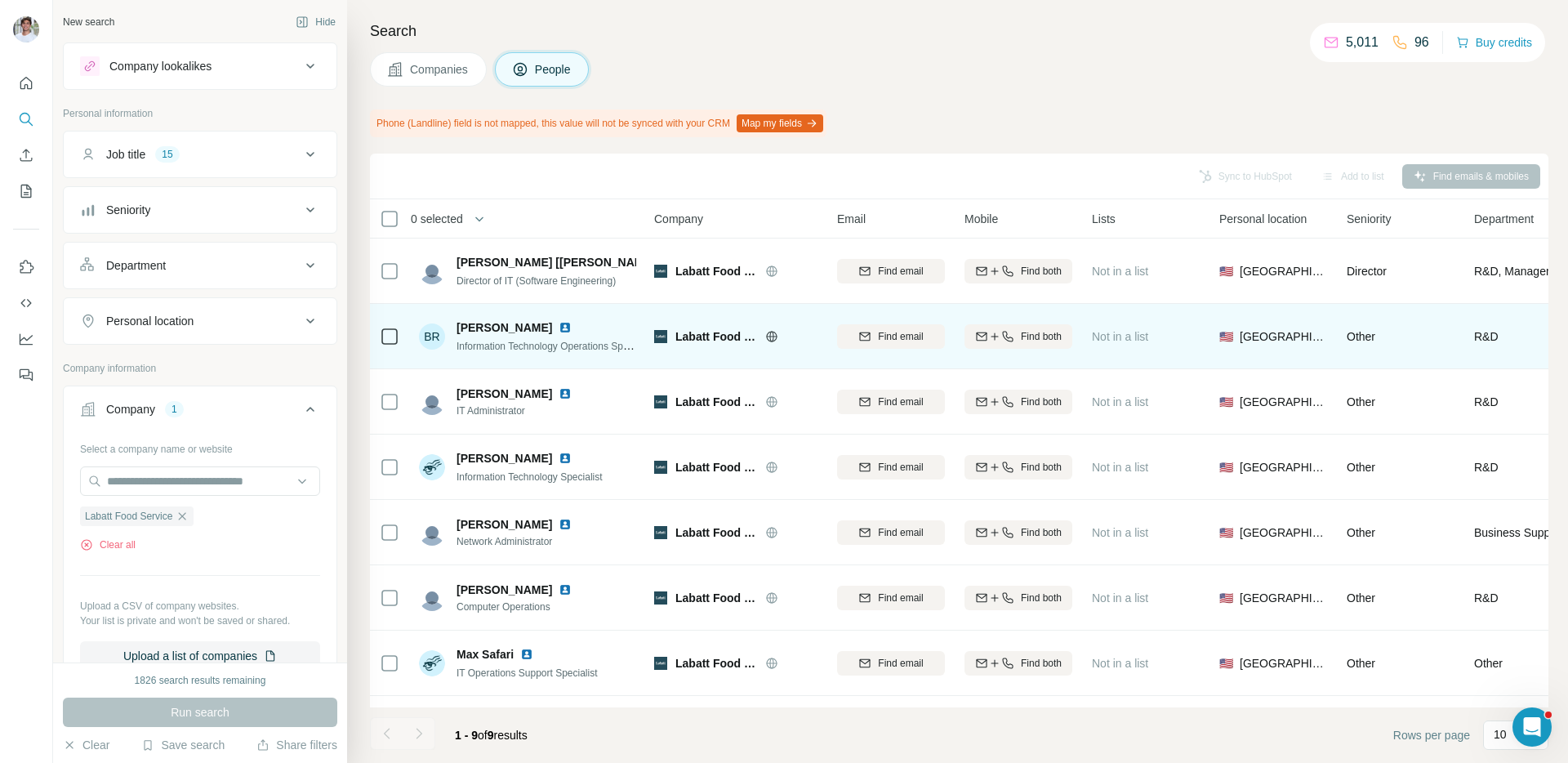
click at [559, 325] on img at bounding box center [565, 327] width 13 height 13
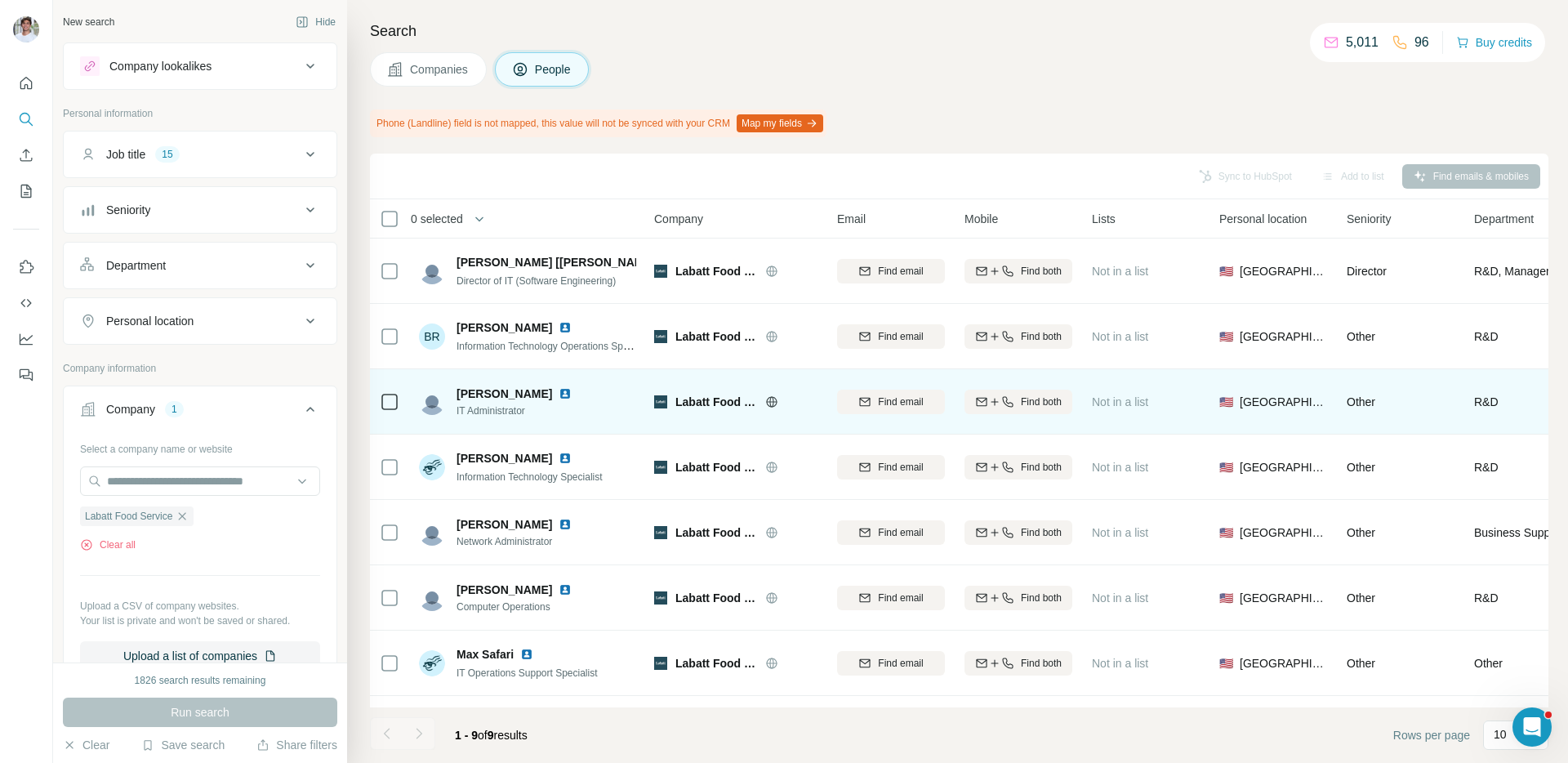
click at [559, 391] on img at bounding box center [565, 393] width 13 height 13
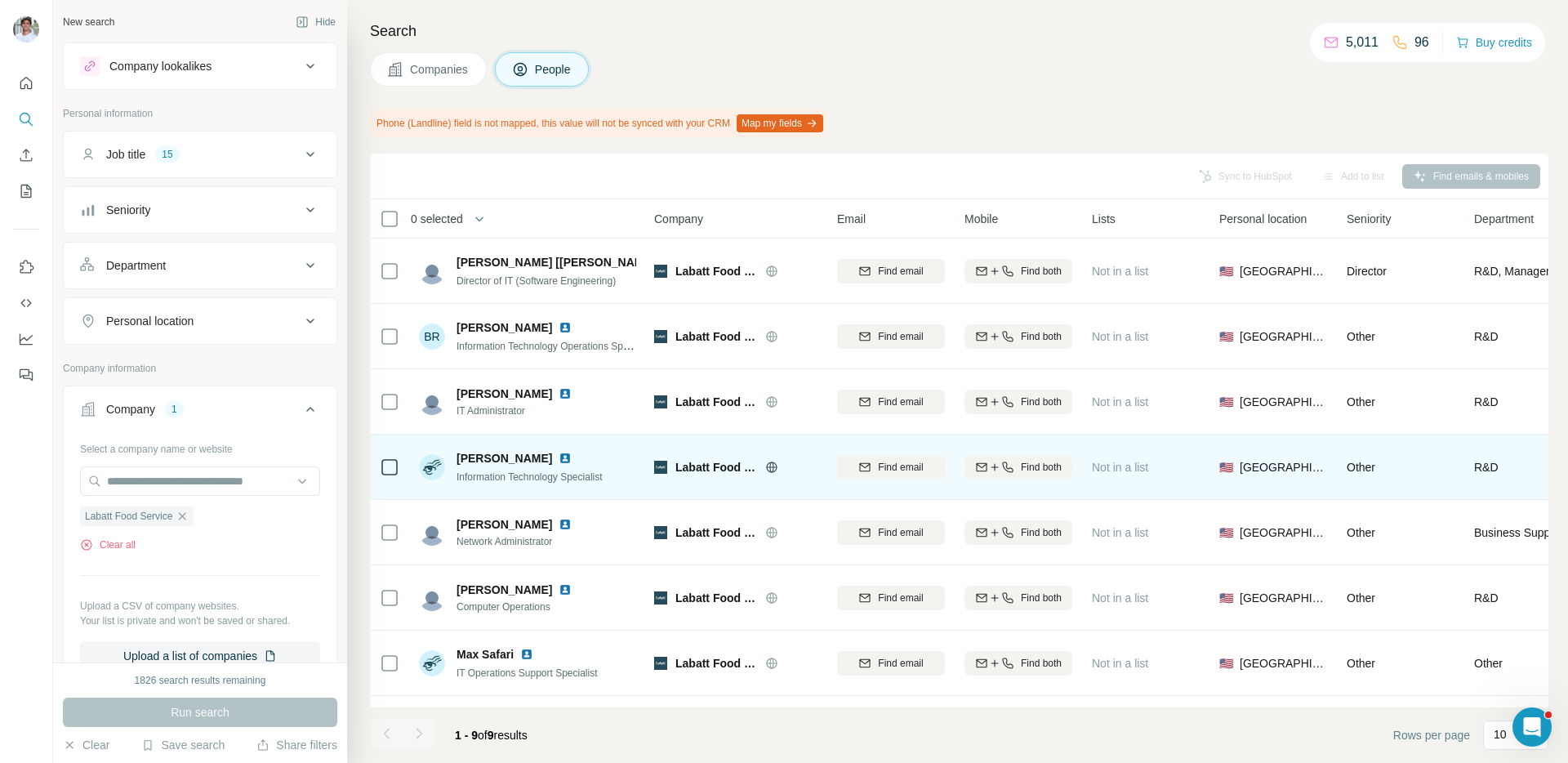
click at [559, 458] on img at bounding box center [565, 458] width 13 height 13
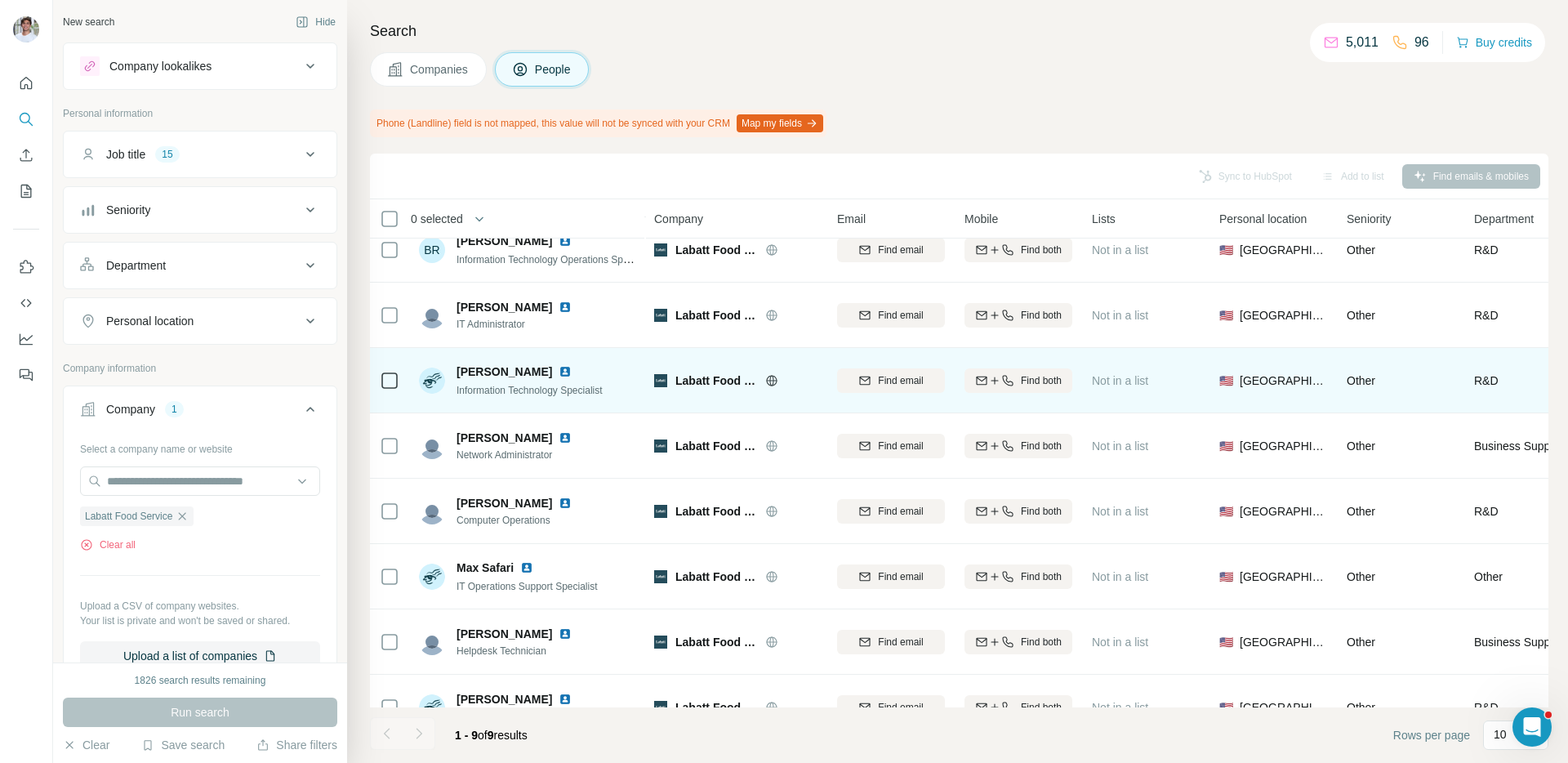
scroll to position [119, 0]
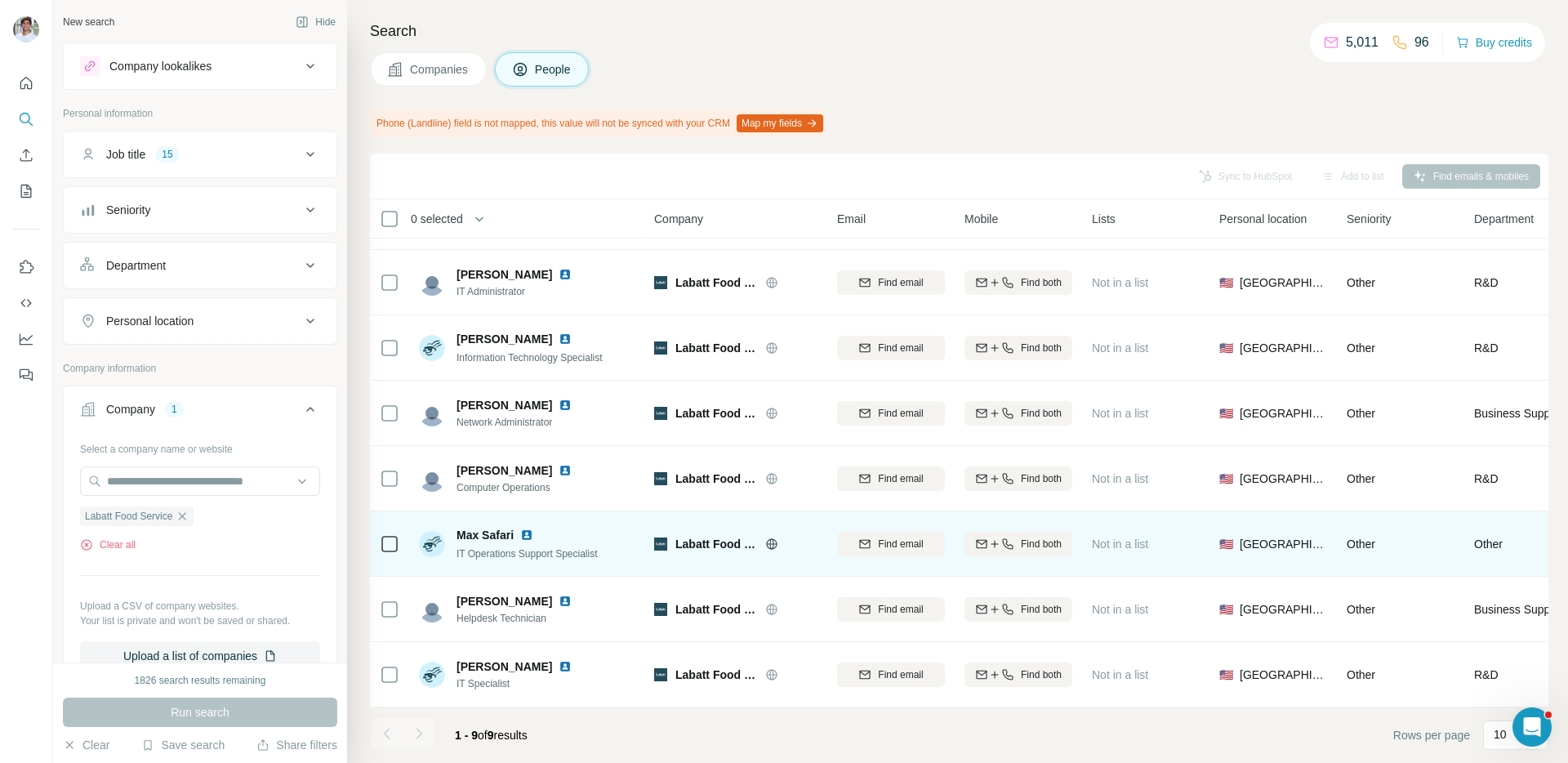
click at [525, 530] on img at bounding box center [527, 535] width 13 height 13
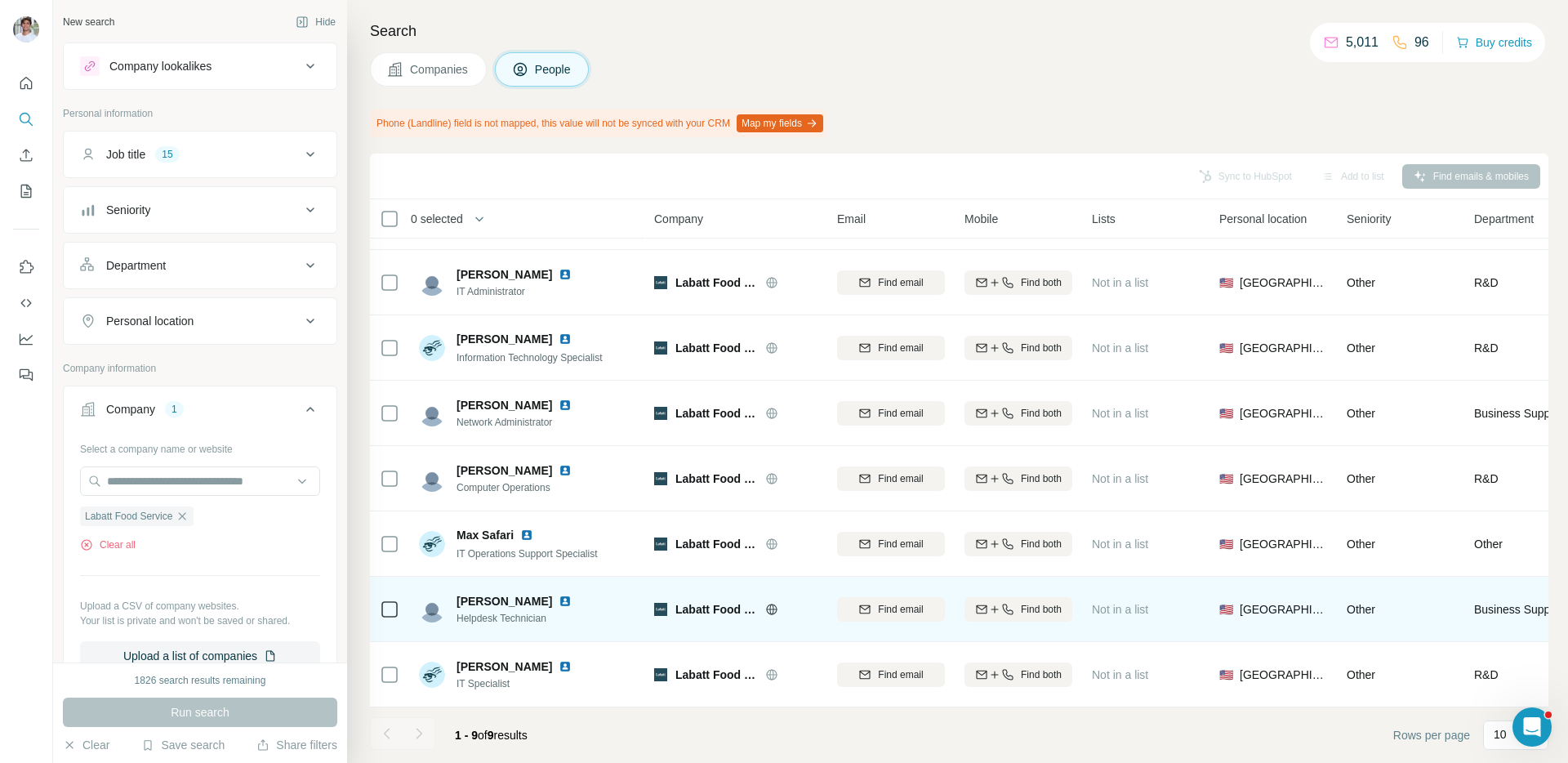
click at [570, 597] on img at bounding box center [565, 601] width 13 height 13
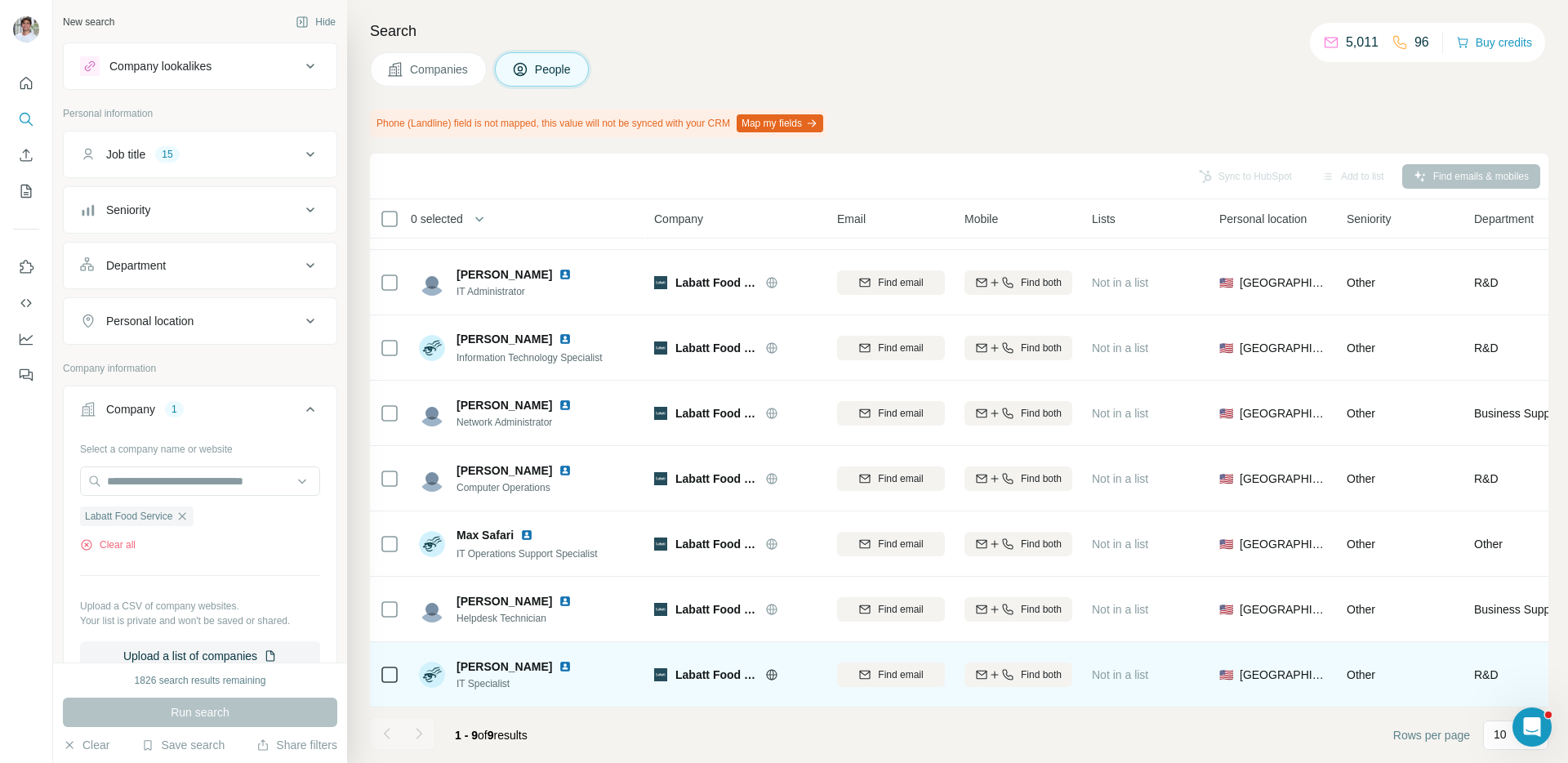
click at [559, 663] on img at bounding box center [565, 666] width 13 height 13
